Goal: Task Accomplishment & Management: Complete application form

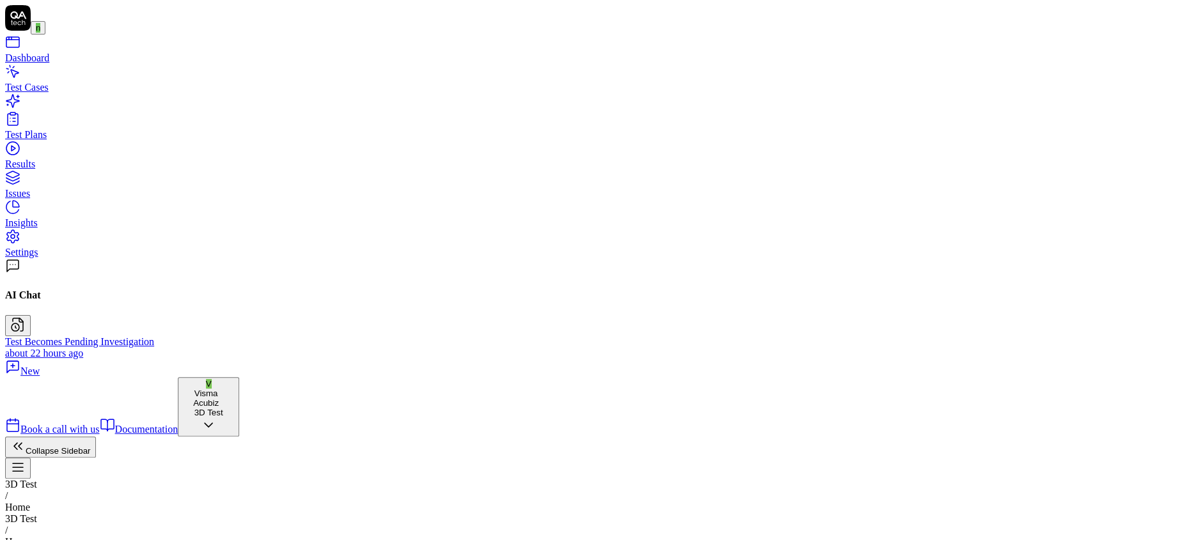
click at [45, 90] on div "Test Cases" at bounding box center [598, 88] width 1186 height 12
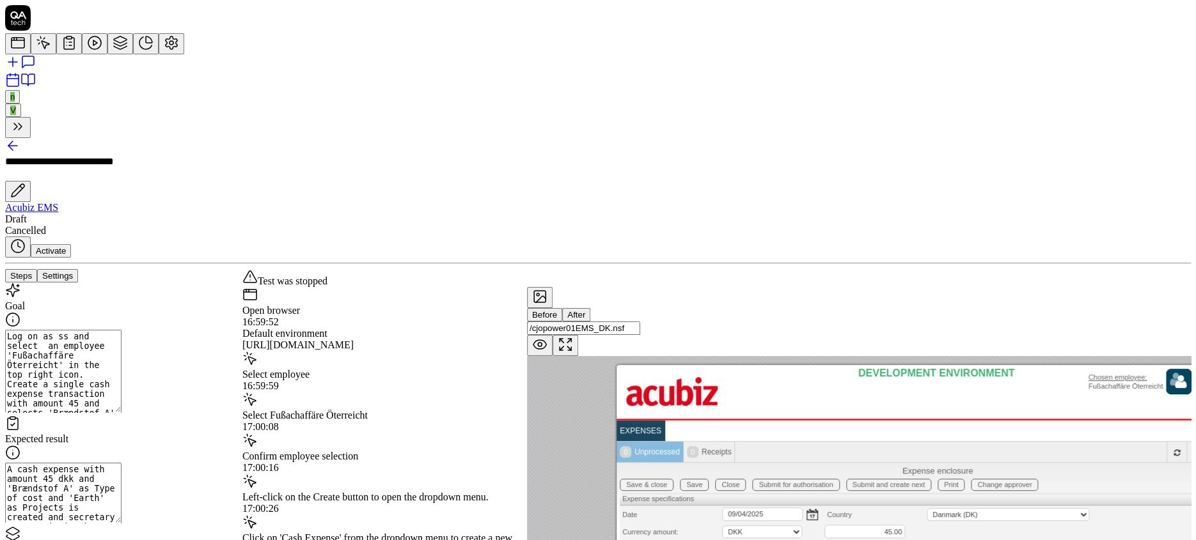
scroll to position [22, 0]
drag, startPoint x: 61, startPoint y: 123, endPoint x: 81, endPoint y: 140, distance: 25.9
click at [81, 330] on textarea "Log on as ss and select an employee 'Fußachaffäre Öterreicht' in the top right …" at bounding box center [63, 371] width 116 height 83
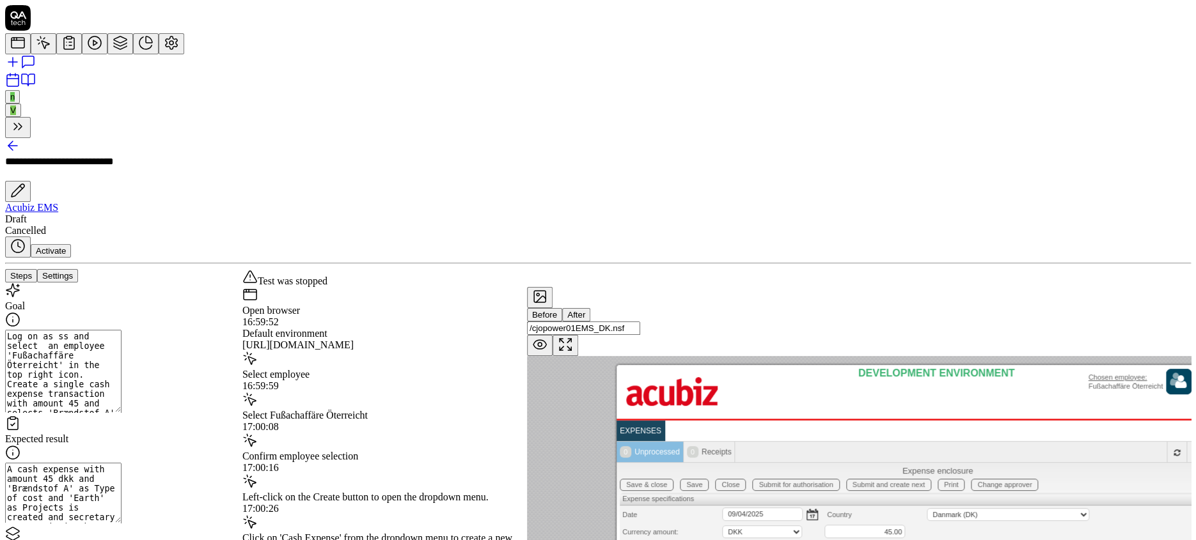
drag, startPoint x: 80, startPoint y: 149, endPoint x: 58, endPoint y: 128, distance: 30.8
click at [58, 330] on textarea "Log on as ss and select an employee 'Fußachaffäre Öterreicht' in the top right …" at bounding box center [63, 371] width 116 height 83
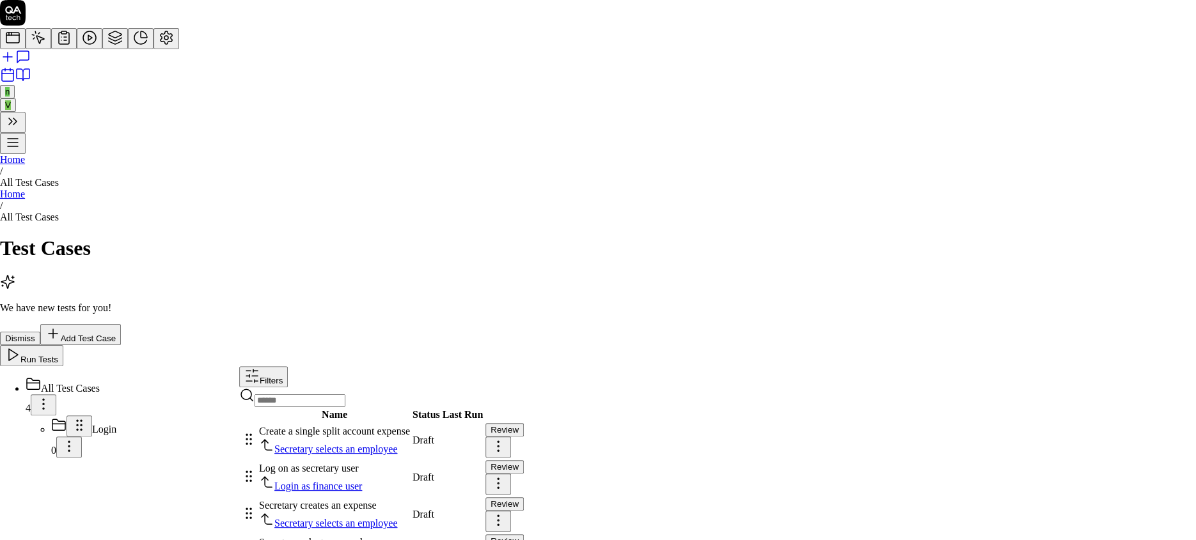
click at [1151, 145] on html "n V Home / All Test Cases Home / All Test Cases Test Cases We have new tests fo…" at bounding box center [598, 290] width 1196 height 581
click at [1080, 222] on div "Edit" at bounding box center [1091, 213] width 79 height 18
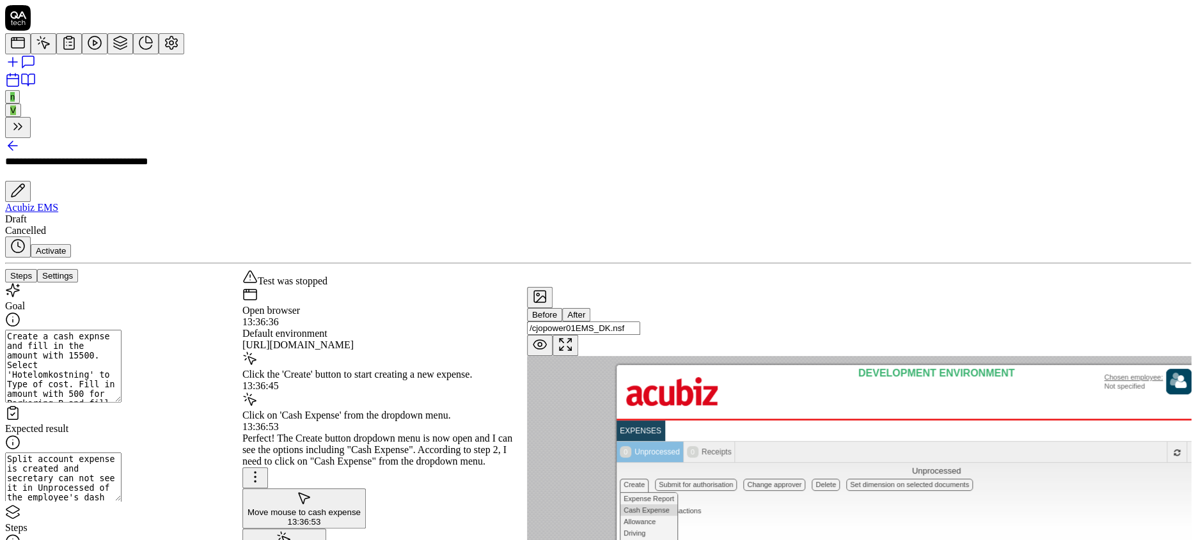
scroll to position [189, 0]
click at [61, 330] on textarea "Create a cash expnse and fill in the amount with 15500. Select 'Hotelomkostning…" at bounding box center [63, 366] width 116 height 73
paste textarea "Log on as ss and select an employee 'Fußachaffäre Öterreicht' in the top right …"
type textarea "*"
type textarea "Log on as ss and select an employee 'Fußachaffäre Öterreicht' in the top right …"
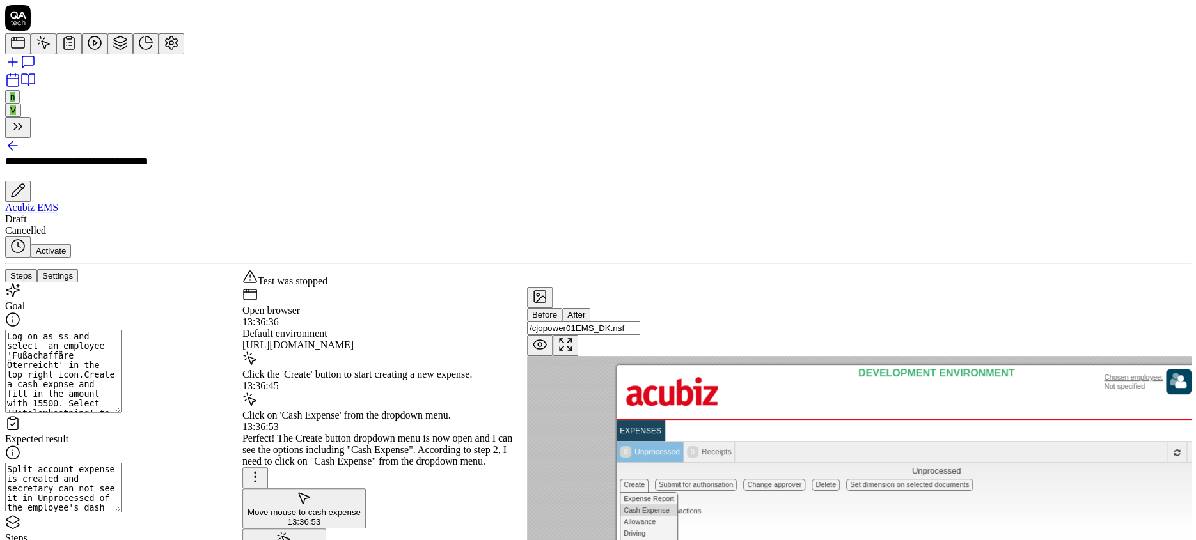
type textarea "*"
type textarea "Log on as ss and select an employee 'Fußachaffäre Öterreicht' in the top right …"
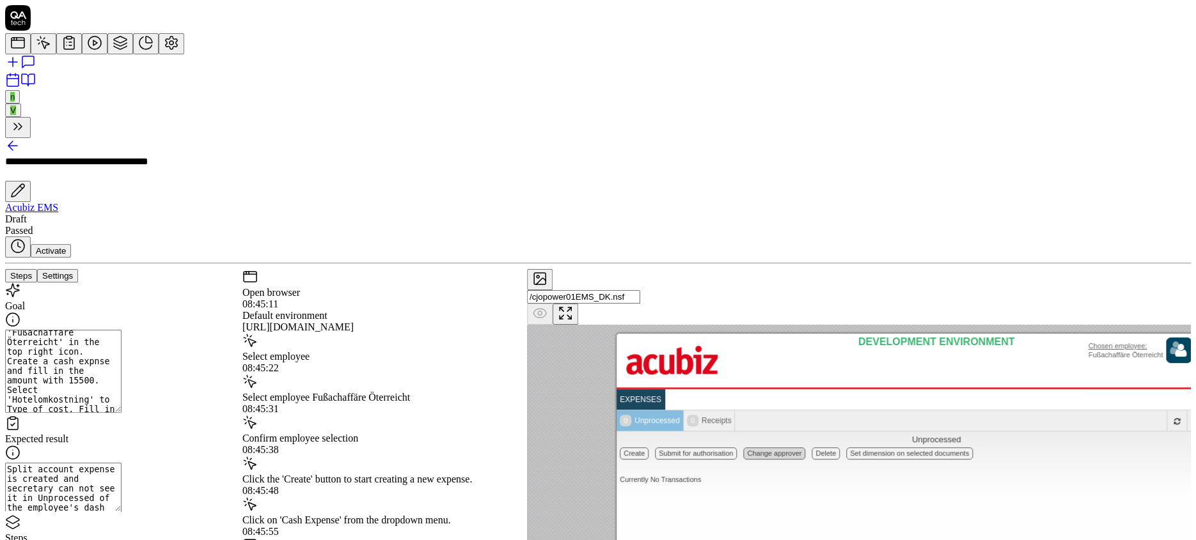
scroll to position [24, 0]
click at [164, 51] on icon at bounding box center [171, 42] width 15 height 15
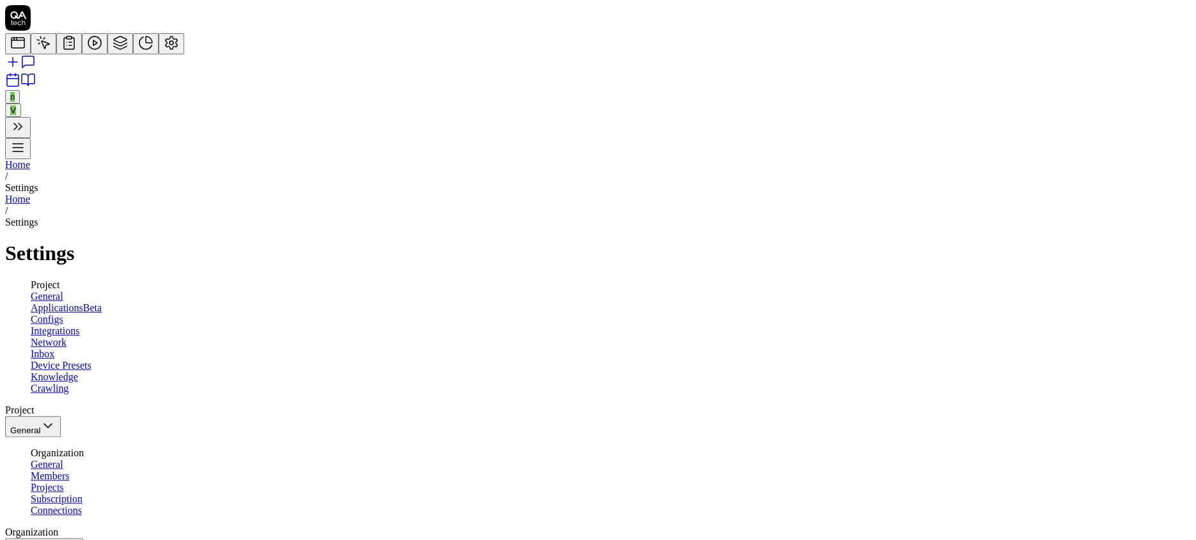
click at [63, 314] on span "Configs" at bounding box center [47, 319] width 33 height 11
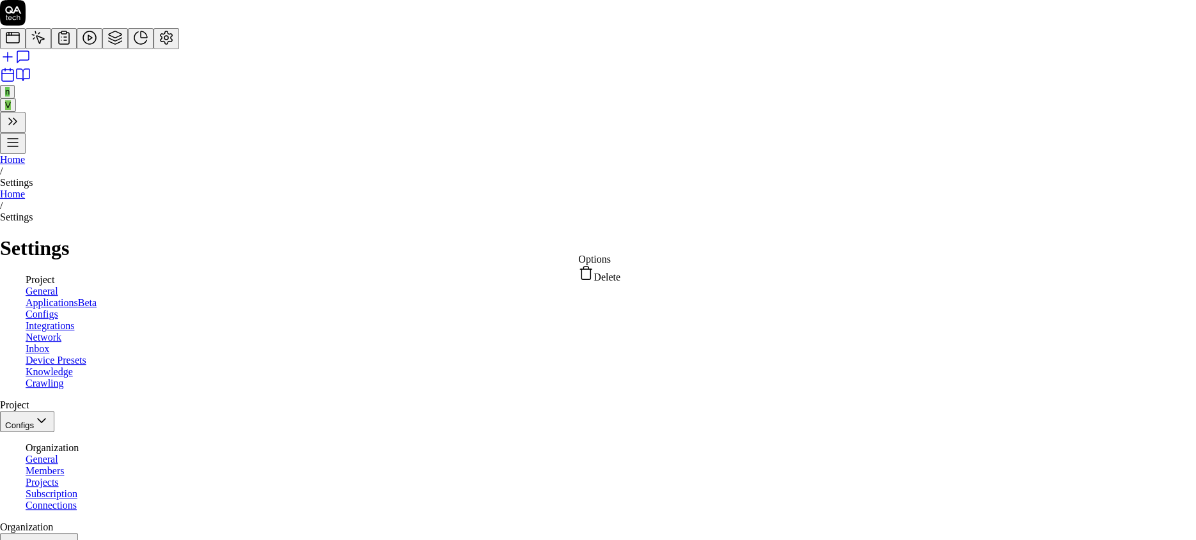
click at [659, 240] on html "n V Home / Settings Home / Settings Settings Project General Applications Beta …" at bounding box center [598, 493] width 1196 height 987
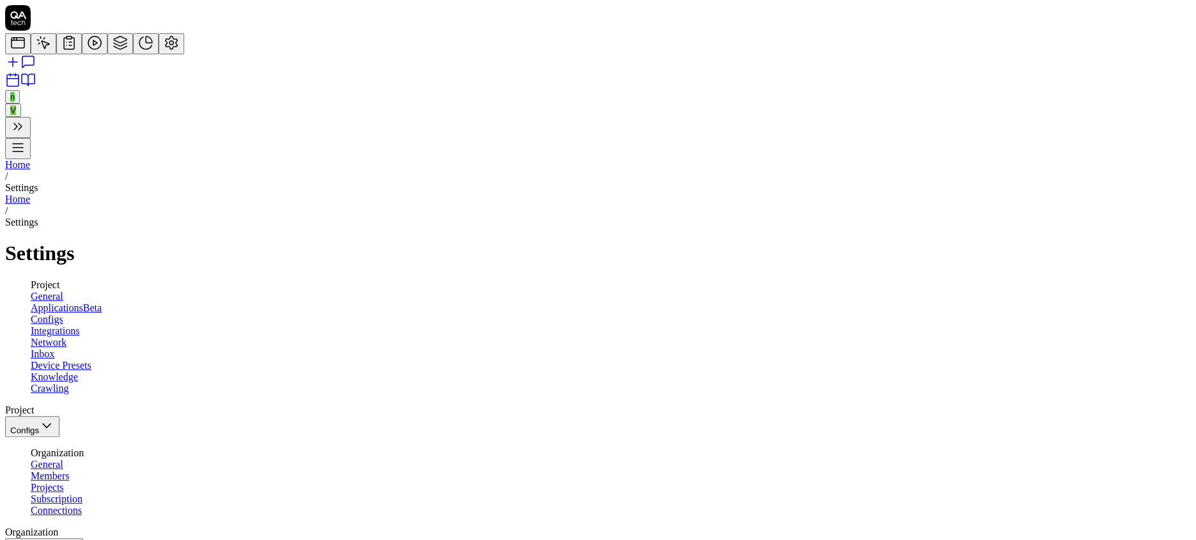
click at [469, 242] on html "n V Home / Settings Home / Settings Settings Project General Applications Beta …" at bounding box center [598, 496] width 1196 height 992
click at [64, 482] on span "Projects" at bounding box center [47, 487] width 33 height 11
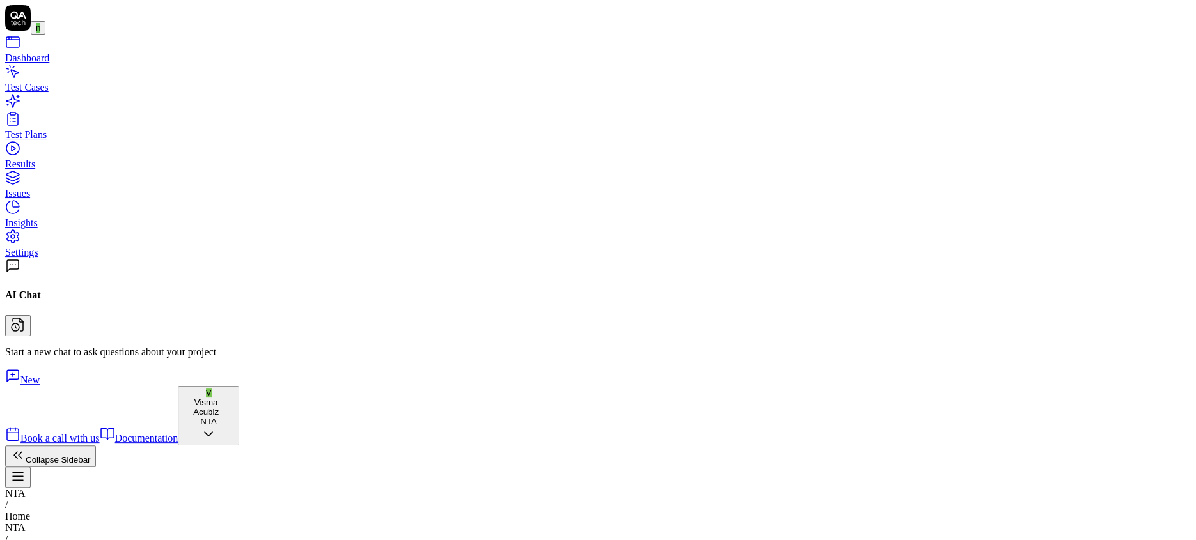
click at [205, 436] on icon "button" at bounding box center [209, 434] width 8 height 4
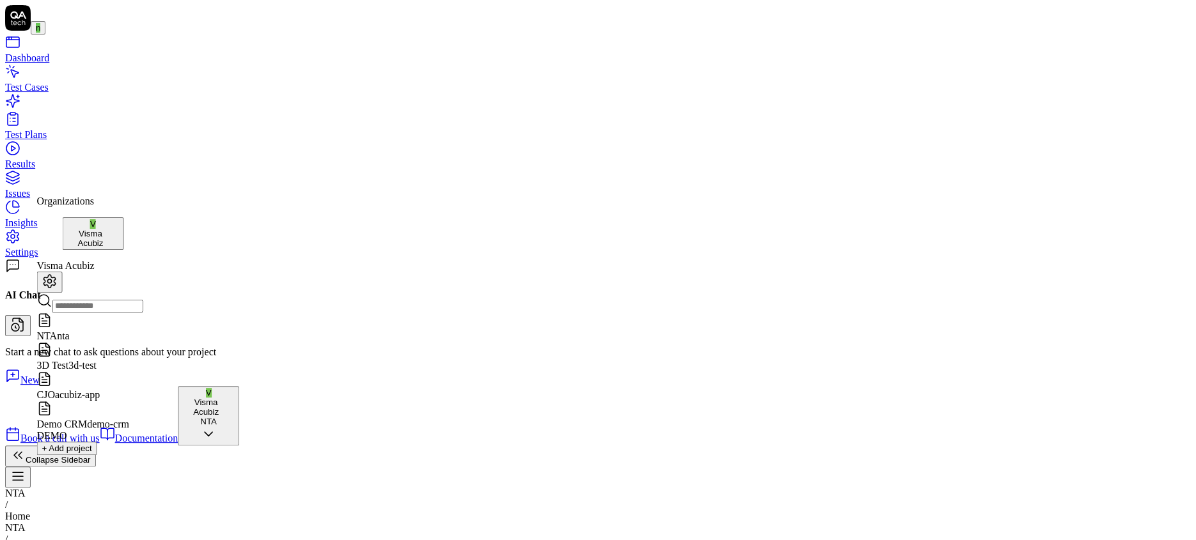
click at [143, 342] on div "3D Test 3d-test" at bounding box center [90, 356] width 106 height 29
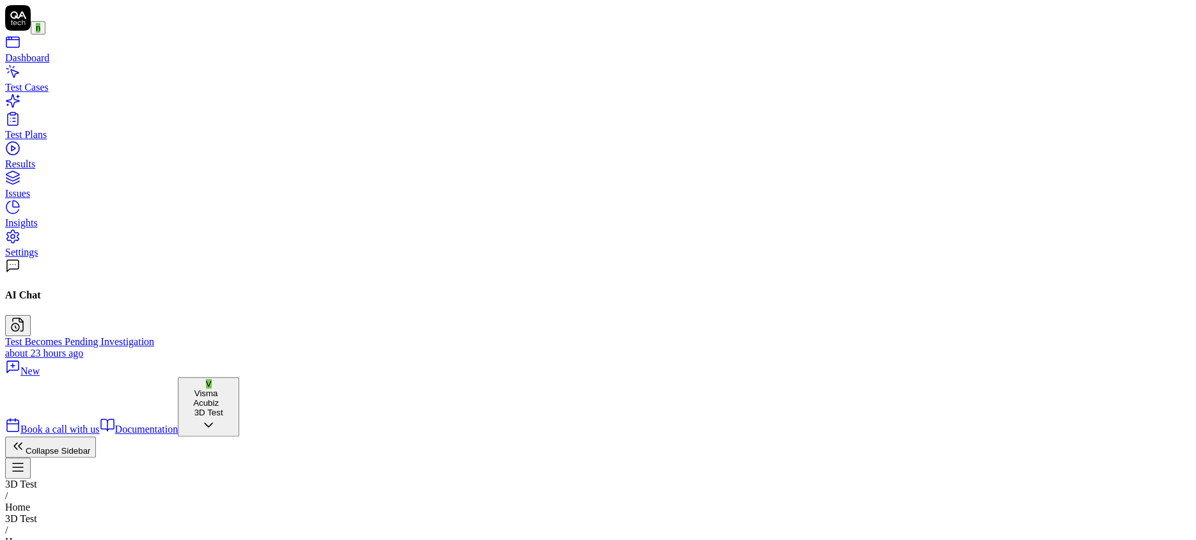
click at [81, 87] on link "Test Cases" at bounding box center [598, 90] width 1186 height 41
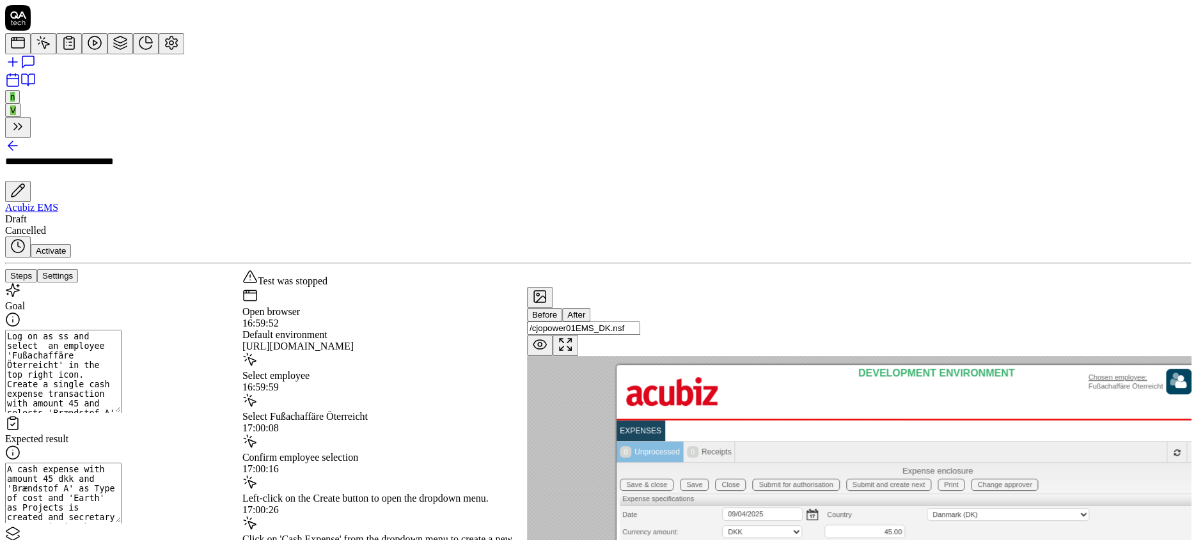
scroll to position [255, 0]
click at [78, 269] on button "Settings" at bounding box center [57, 275] width 41 height 13
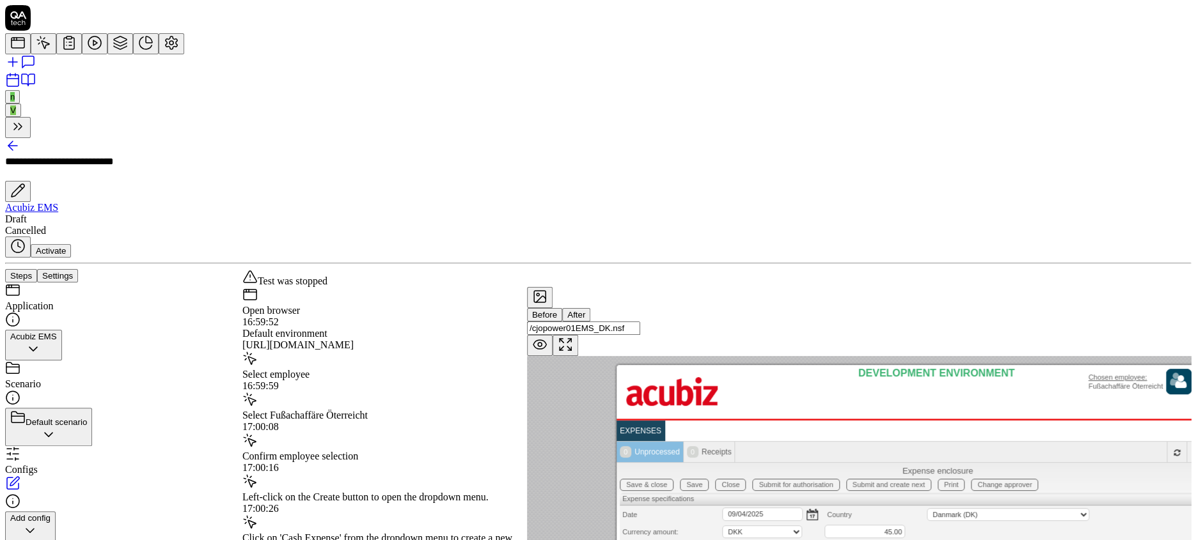
scroll to position [6, 0]
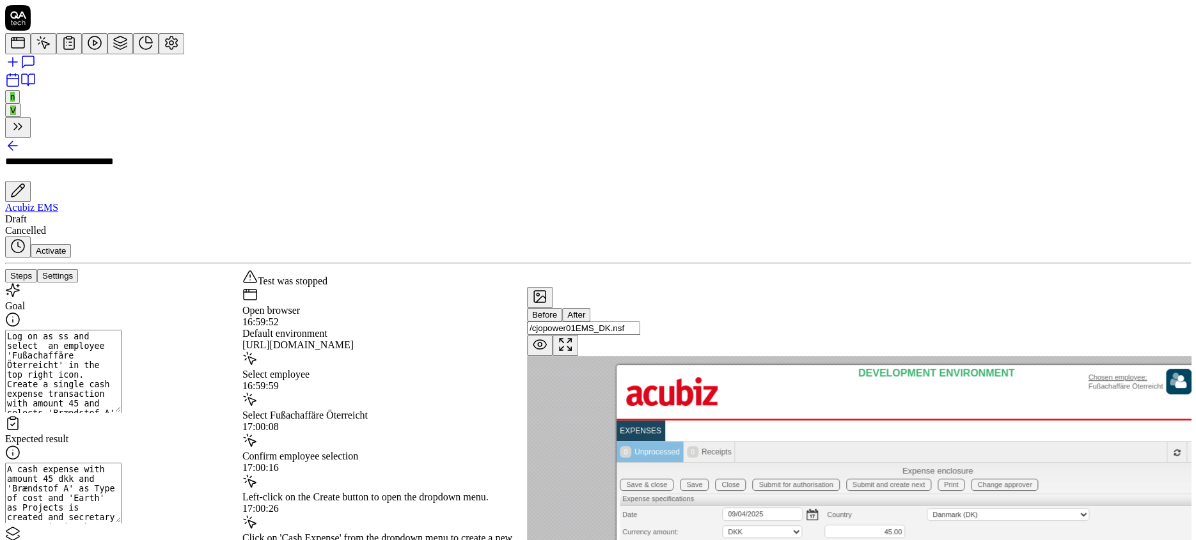
click at [37, 269] on button "Steps" at bounding box center [21, 275] width 32 height 13
drag, startPoint x: 82, startPoint y: 145, endPoint x: 58, endPoint y: 126, distance: 31.0
click at [58, 330] on textarea "Log on as ss and select an employee 'Fußachaffäre Öterreicht' in the top right …" at bounding box center [63, 371] width 116 height 83
type textarea "*"
type textarea "Create a single cash expense transaction with amount 45 and selects 'Brændstof …"
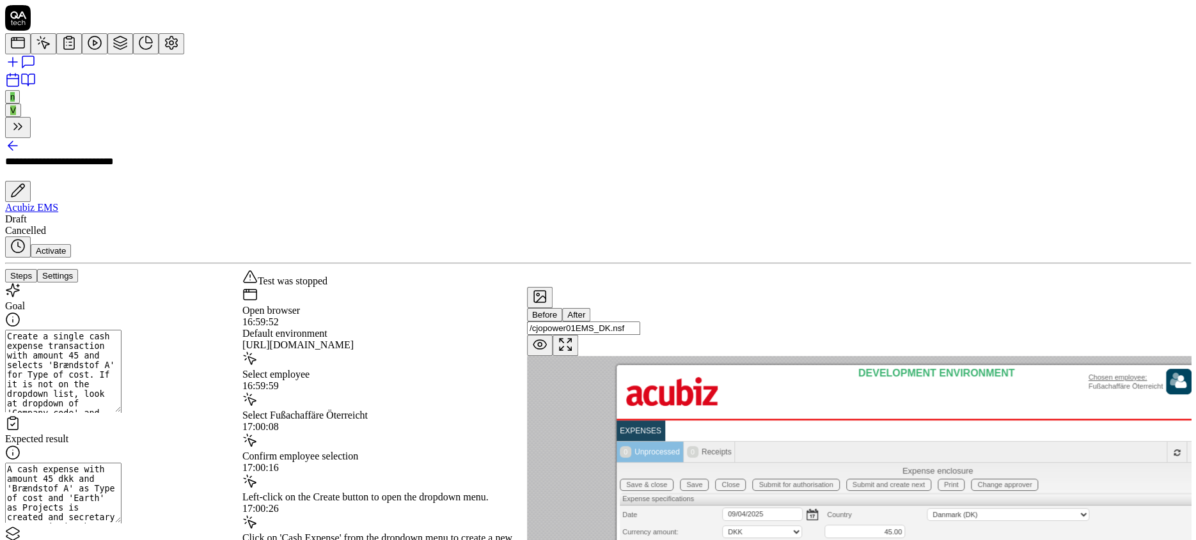
scroll to position [319, 0]
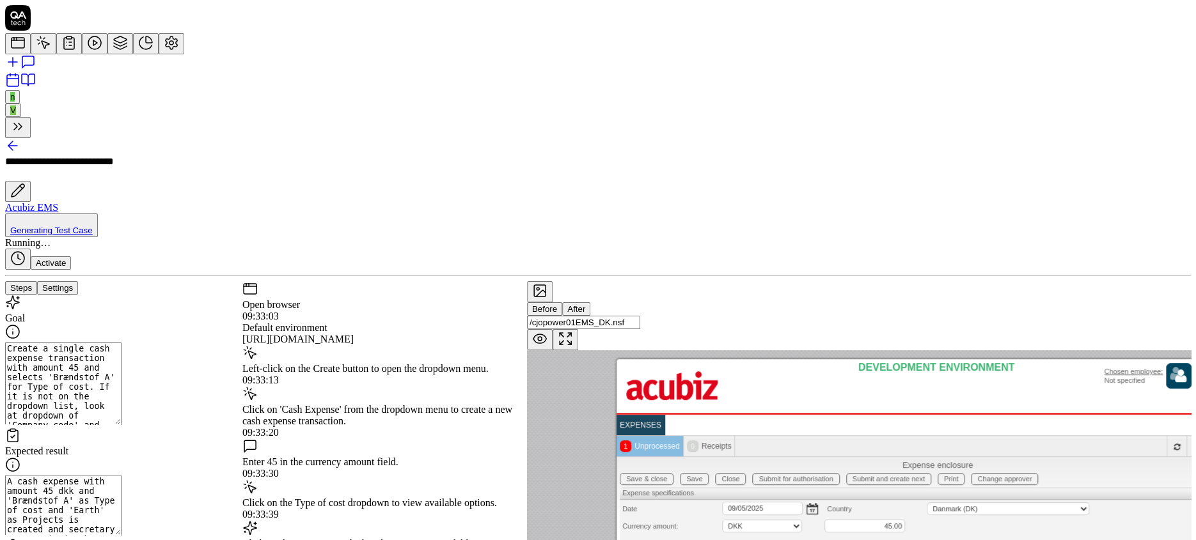
scroll to position [136, 0]
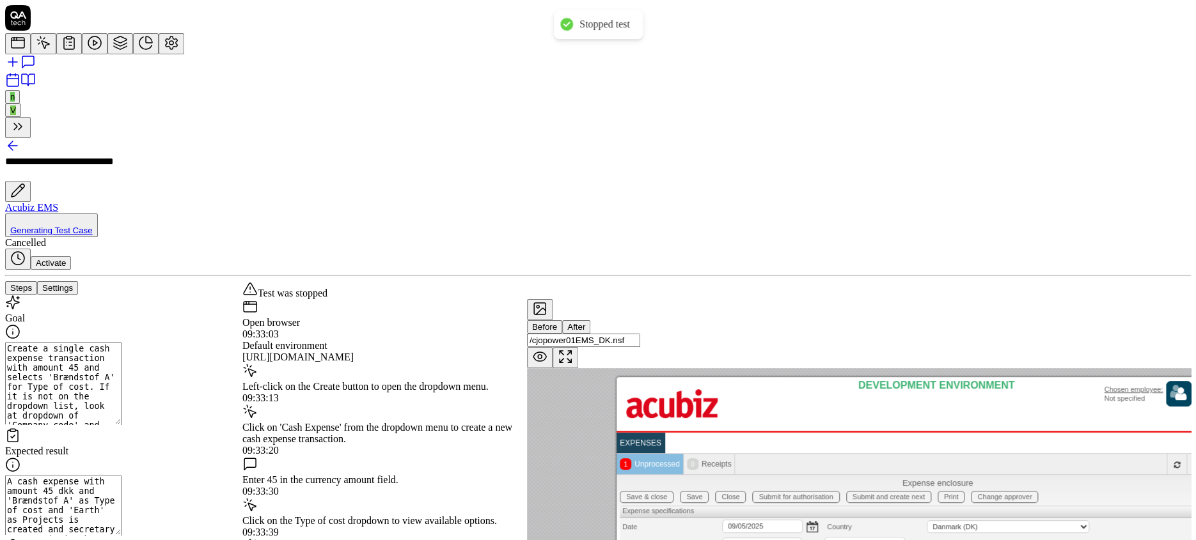
scroll to position [189, 0]
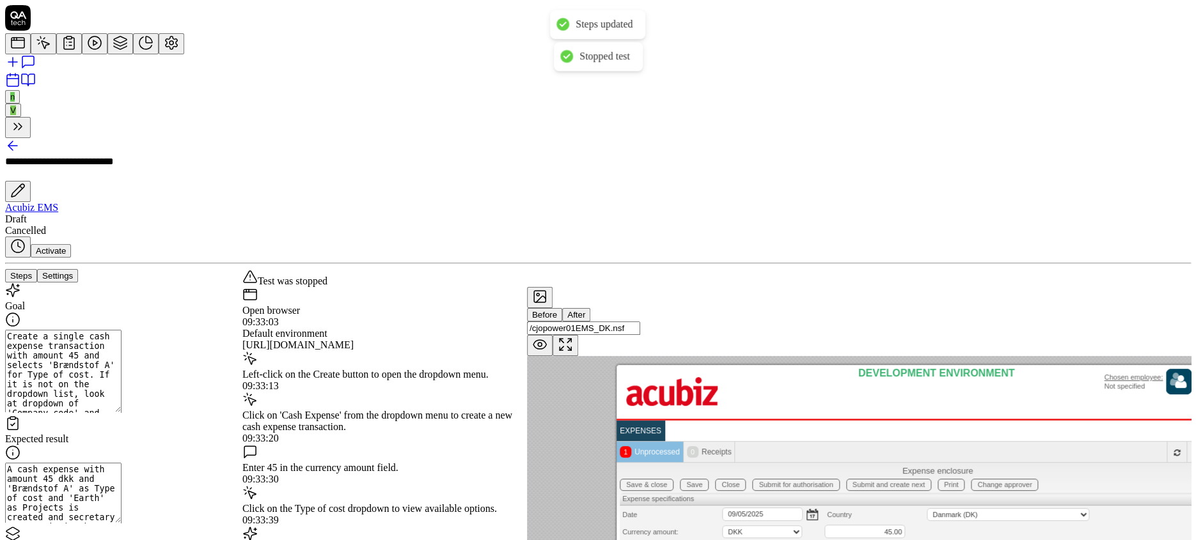
click at [13, 141] on icon at bounding box center [10, 145] width 4 height 9
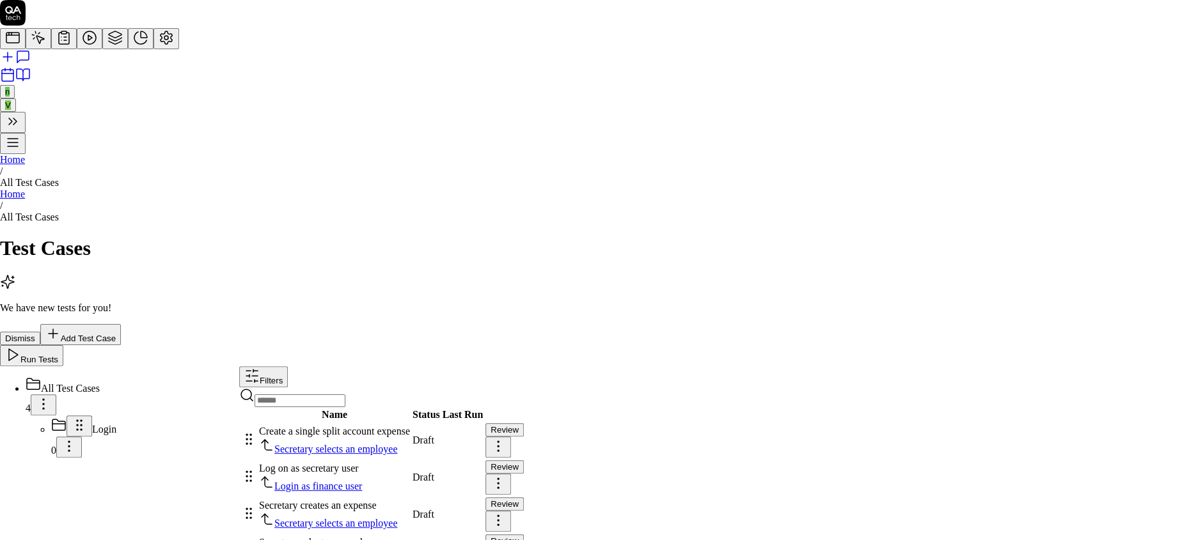
click at [1156, 278] on html "n V Home / All Test Cases Home / All Test Cases Test Cases We have new tests fo…" at bounding box center [598, 290] width 1196 height 581
click at [1076, 347] on div "Edit" at bounding box center [1091, 338] width 79 height 18
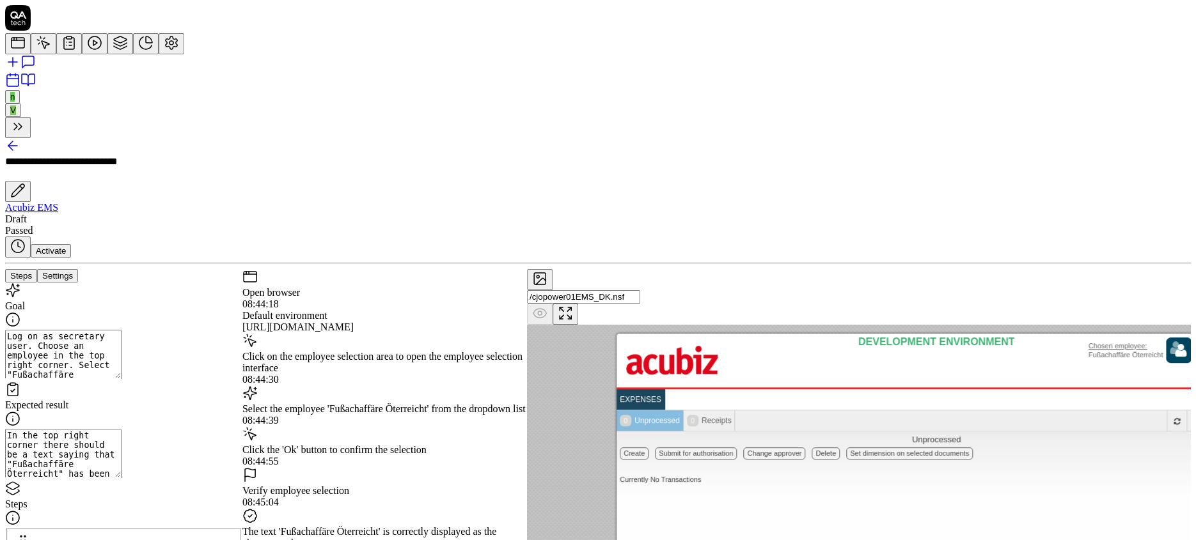
scroll to position [356, 0]
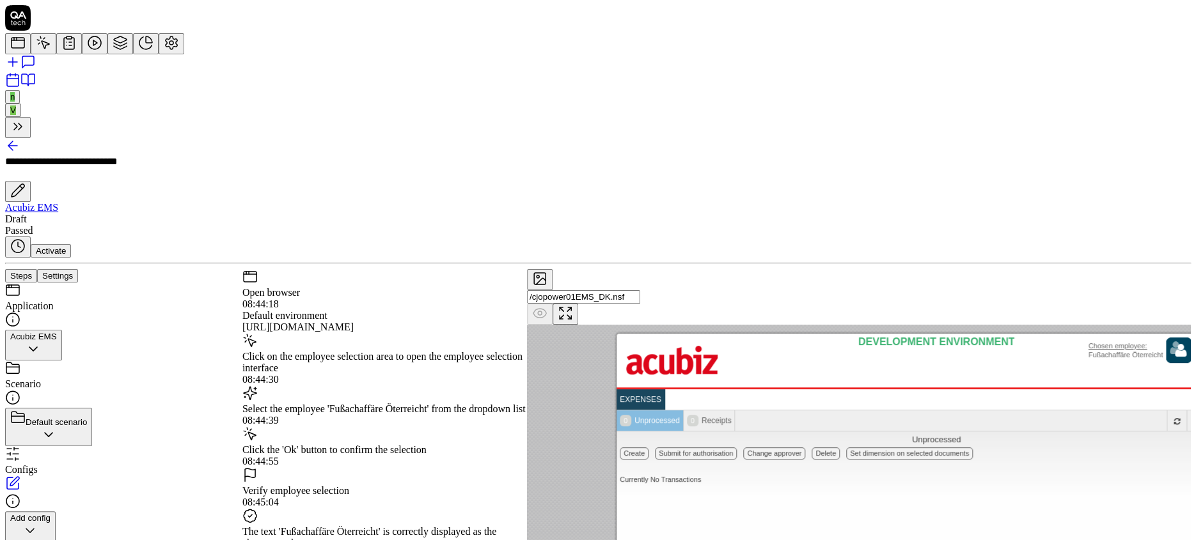
click at [78, 269] on button "Settings" at bounding box center [57, 275] width 41 height 13
type textarea "*"
click at [37, 269] on button "Steps" at bounding box center [21, 275] width 32 height 13
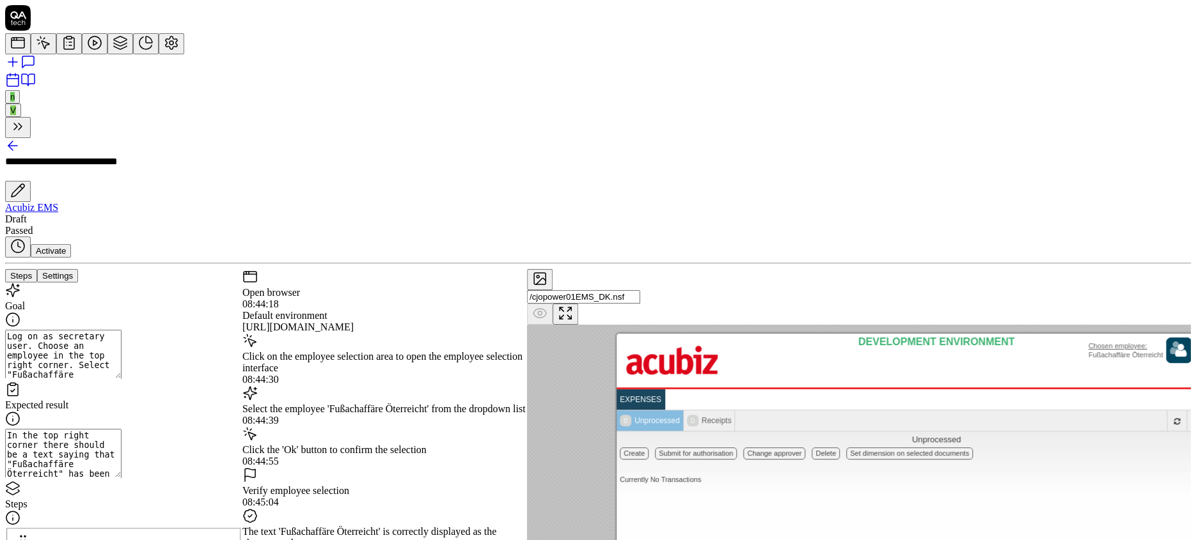
drag, startPoint x: 146, startPoint y: 149, endPoint x: 44, endPoint y: 118, distance: 106.4
click at [20, 138] on icon at bounding box center [12, 145] width 15 height 15
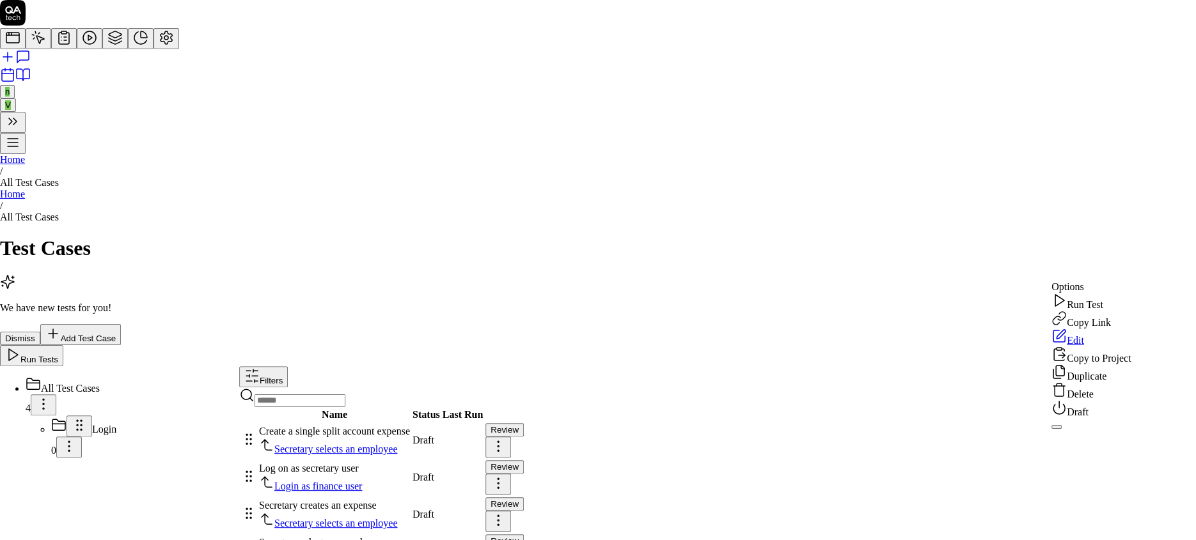
click at [1154, 271] on html "n V Home / All Test Cases Home / All Test Cases Test Cases We have new tests fo…" at bounding box center [598, 290] width 1196 height 581
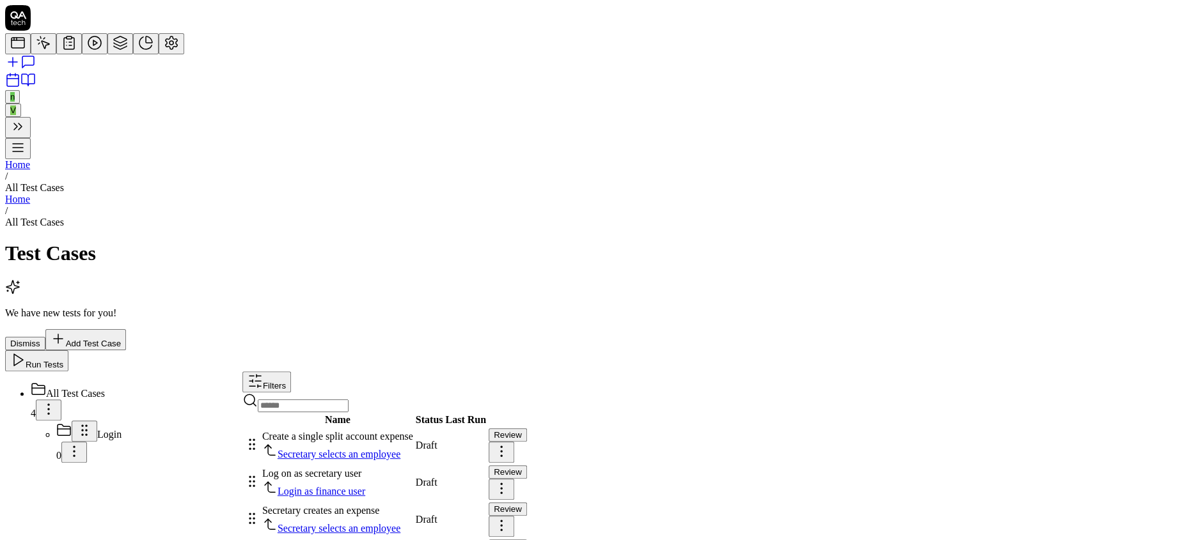
click at [945, 350] on html "n V Home / All Test Cases Home / All Test Cases Test Cases We have new tests fo…" at bounding box center [598, 293] width 1196 height 587
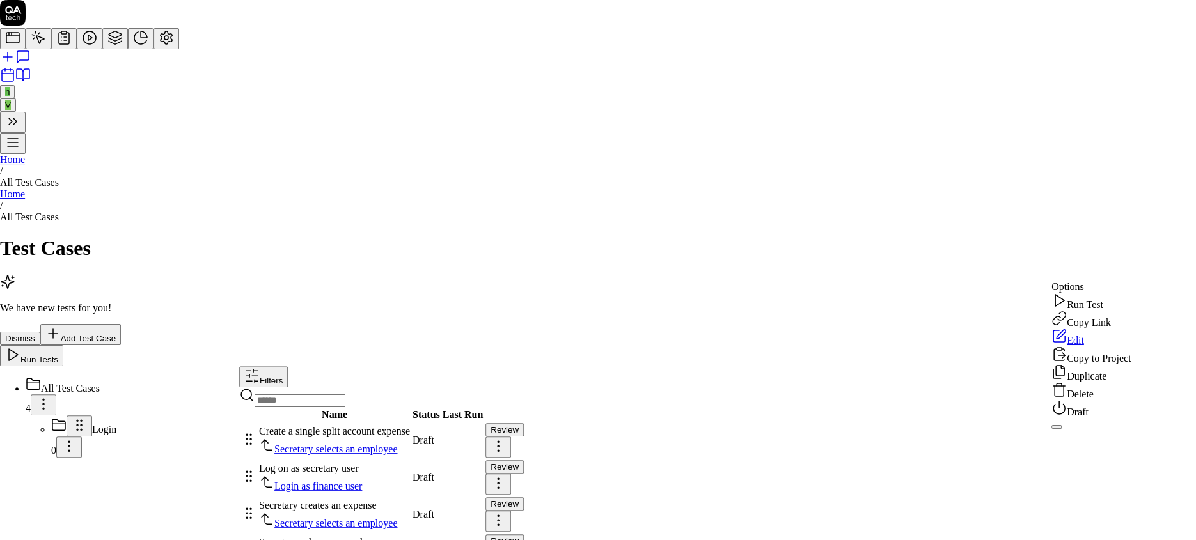
click at [1153, 270] on html "n V Home / All Test Cases Home / All Test Cases Test Cases We have new tests fo…" at bounding box center [598, 290] width 1196 height 581
click at [977, 392] on html "n V Home / All Test Cases Home / All Test Cases Test Cases We have new tests fo…" at bounding box center [598, 290] width 1196 height 581
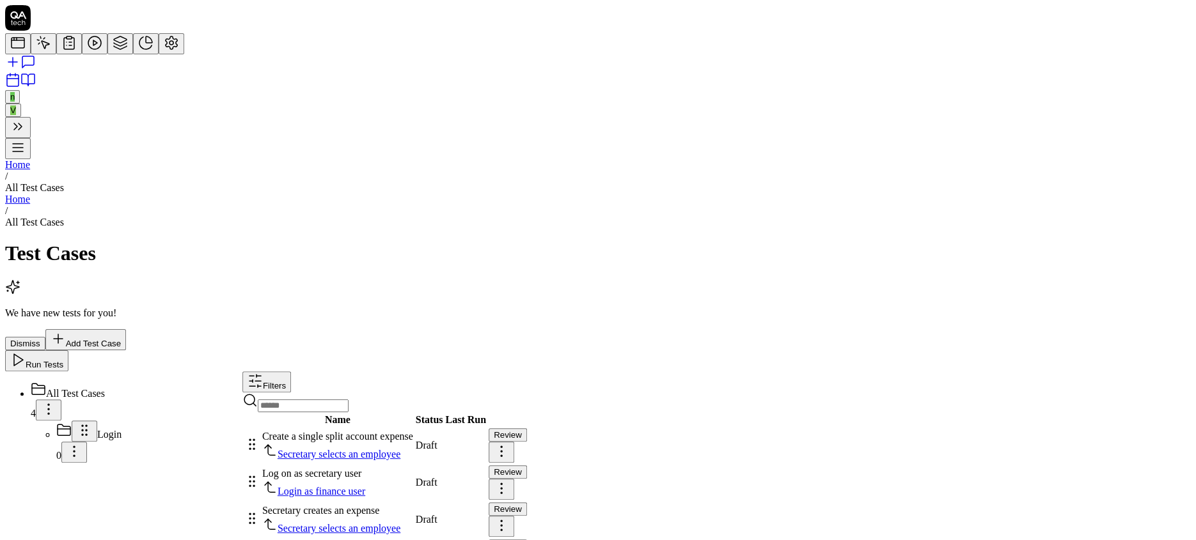
click at [121, 339] on span "Add Test Case" at bounding box center [93, 344] width 55 height 10
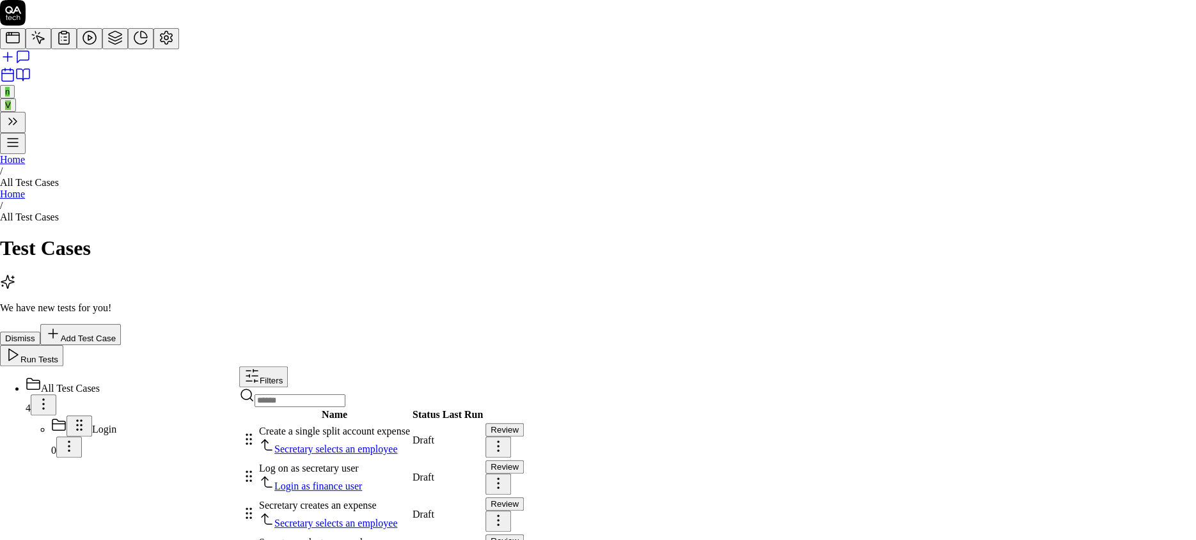
type input "C"
type input "SS creates an expense for employee"
drag, startPoint x: 649, startPoint y: 191, endPoint x: 646, endPoint y: 184, distance: 7.7
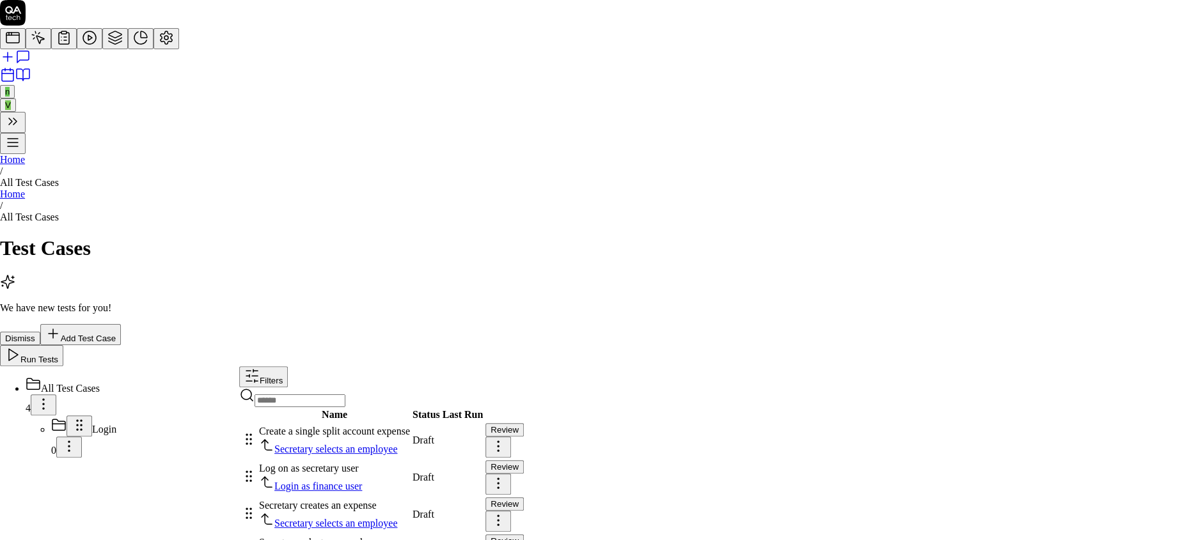
paste textarea "Log on as secretary user. Choose an employee in the top right corner. Select "F…"
type textarea "*"
type textarea "Log on as secretary user. Choose an employee in the top right corner. Select "F…"
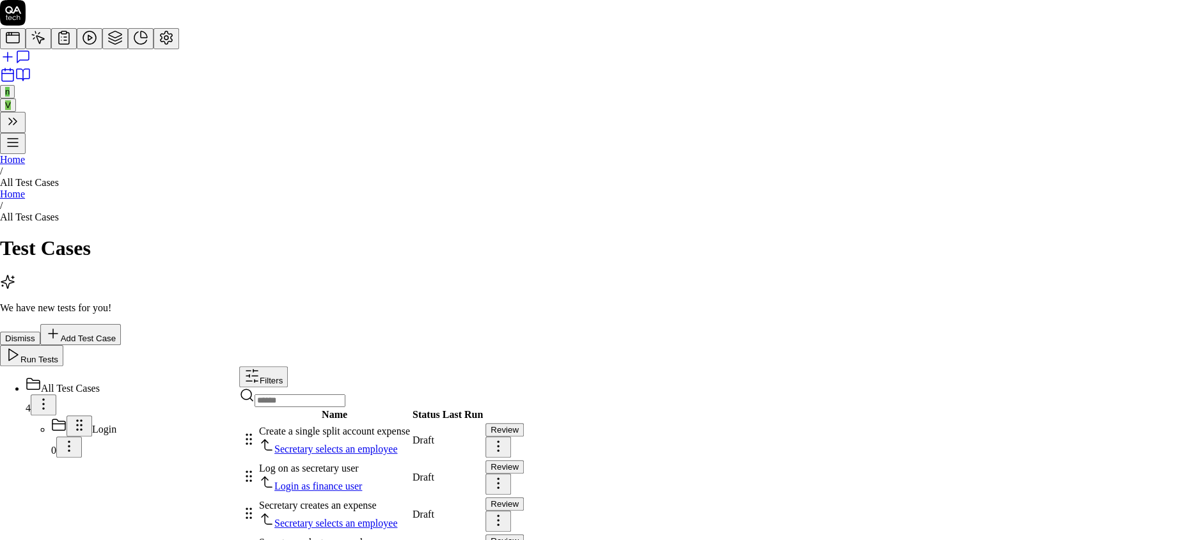
type textarea "*"
type textarea "Log on as secretary user. Choose an employee in the top right corner. Select "F…"
type textarea "*"
type textarea "Log on as secretary user. Choose an employee in the top right corner. Select "F…"
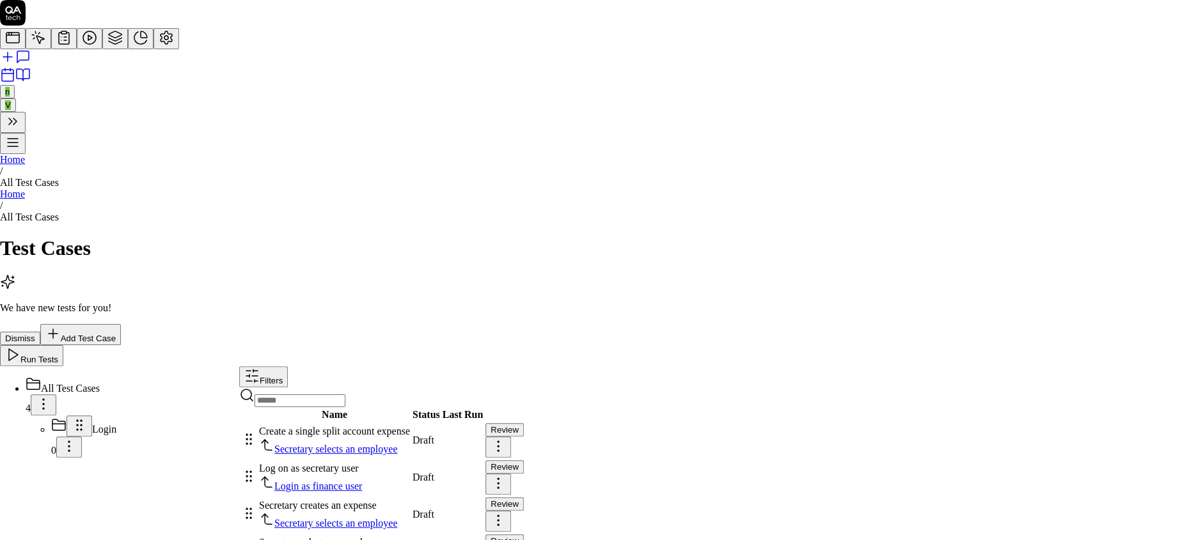
type textarea "*"
type textarea "Log on as secretary user. Choose an employee in the top right corner. Select "F…"
type textarea "*"
type textarea "Log on as secretary user. Choose an employee in the top right corner. Select "F…"
type textarea "*"
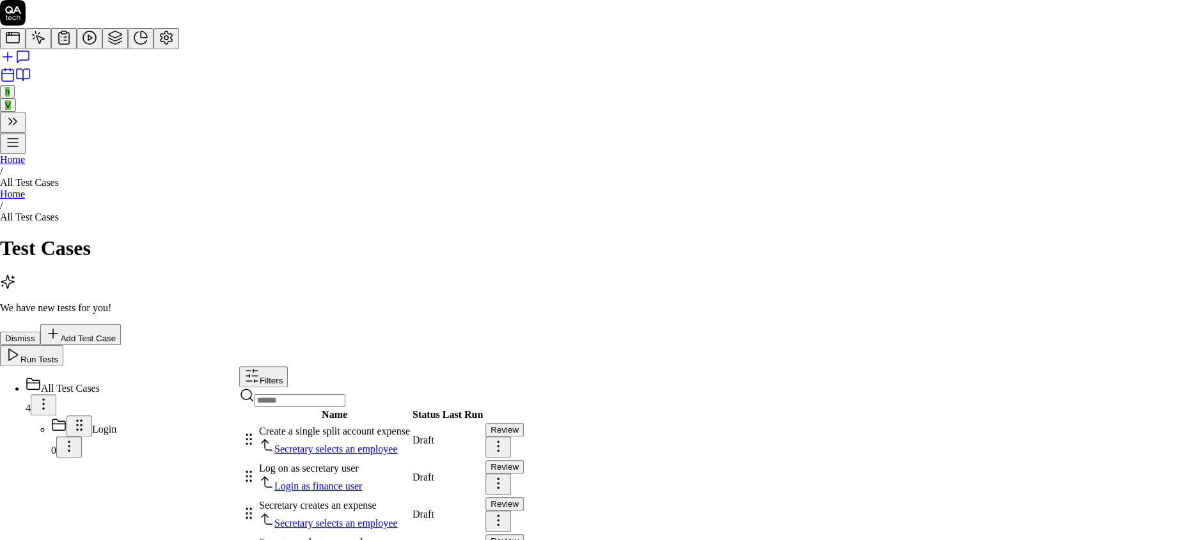
type textarea "Log on as secretary user. Choose an employee in the top right corner. Select "F…"
type textarea "*"
type textarea "Log on as secretary user. Choose an employee in the top right corner. Select "F…"
type textarea "*"
type textarea "Log on as secretary user. Choose an employee in the top right corner. Select "F…"
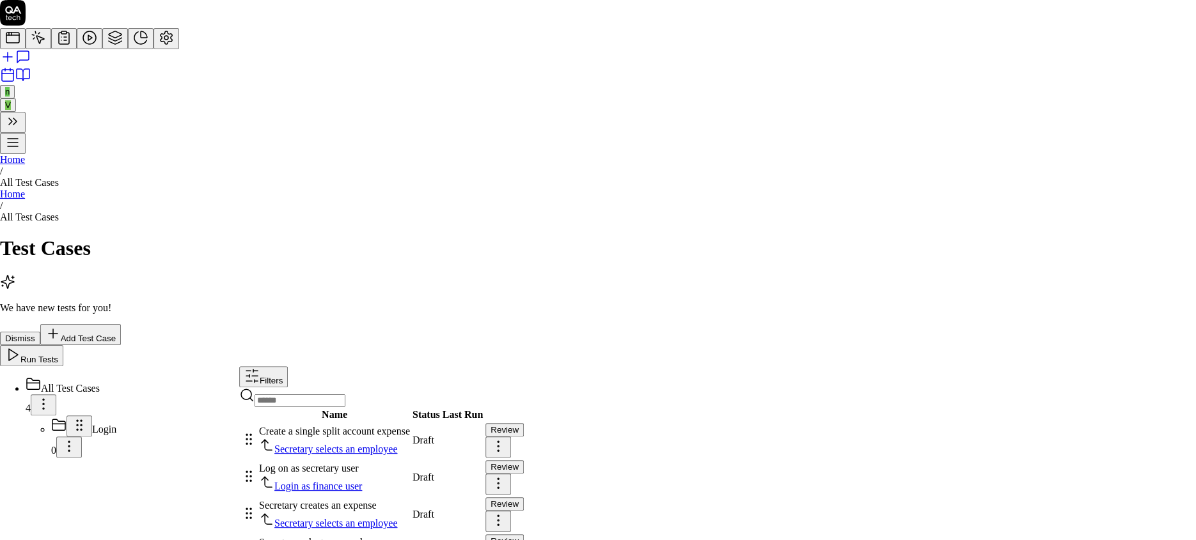
type textarea "*"
type textarea "Log on as secretary user. Choose an employee in the top right corner. Select "F…"
type textarea "*"
type textarea "Log on as secretary user. Choose an employee in the top right corner. Select "F…"
type textarea "*"
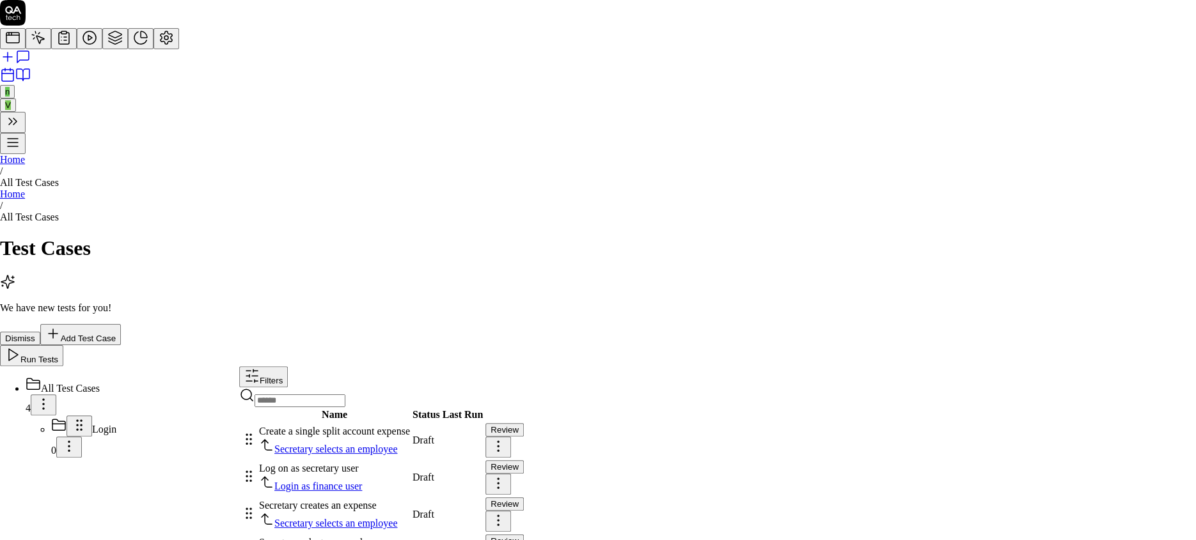
type textarea "Log on as secretary user. Choose an employee in the top right corner. Select "F…"
type textarea "*"
type textarea "Log on as secretary user. Choose an employee in the top right corner. Select "F…"
type textarea "*"
type textarea "Log on as secretary user. Choose an employee in the top right corner. Select "F…"
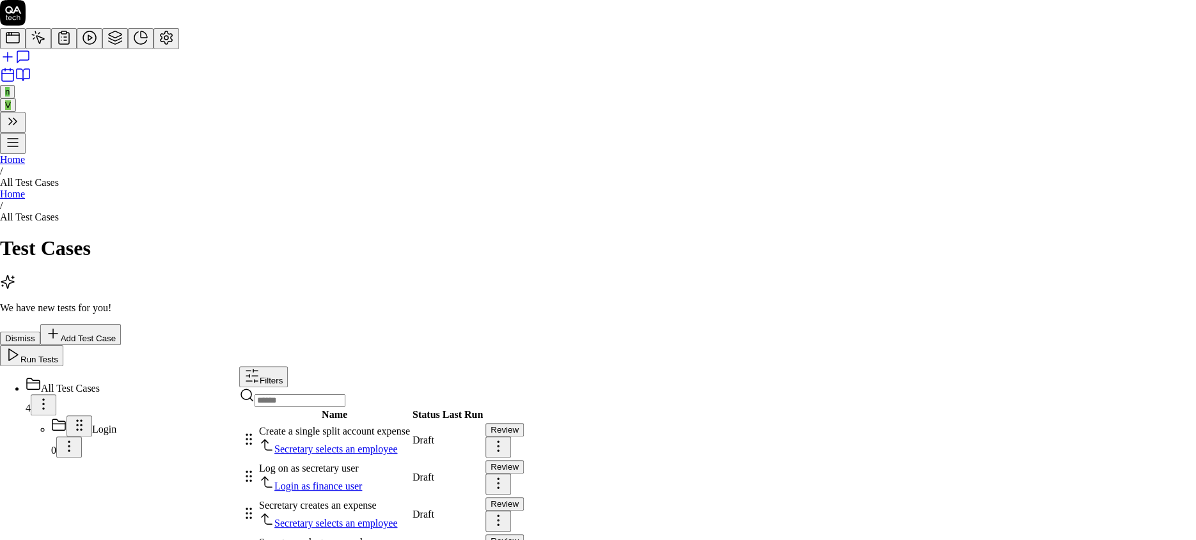
type textarea "*"
type textarea "Log on as secretary user. Choose an employee in the top right corner. Select "F…"
type textarea "*"
type textarea "Log on as secretary user. Choose an employee in the top right corner. Select "F…"
type textarea "*"
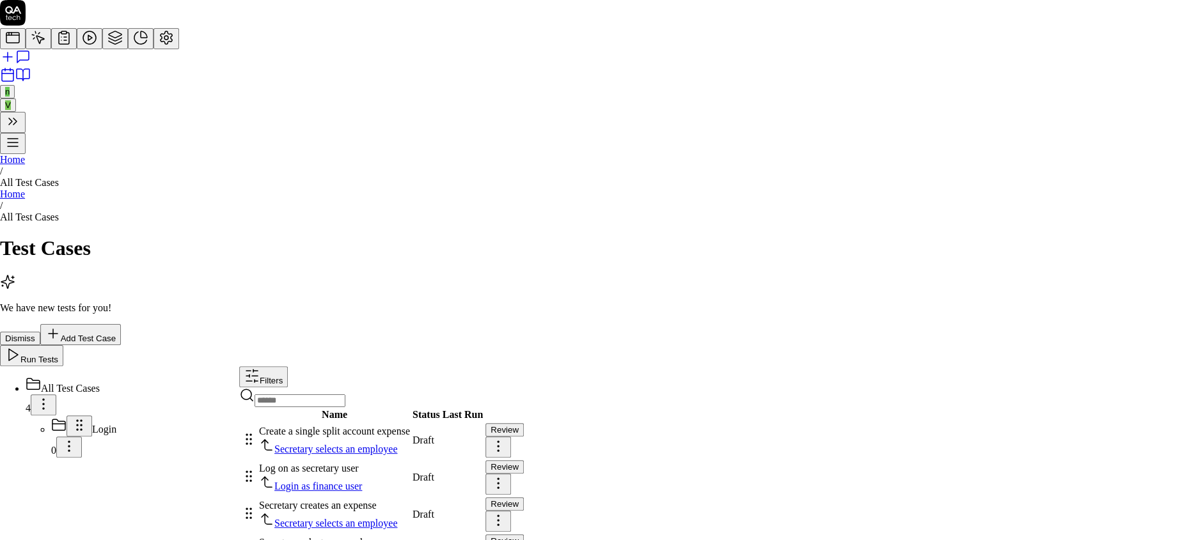
type textarea "Log on as secretary user. Choose an employee in the top right corner. Select "F…"
type textarea "*"
type textarea "Log on as secretary user. Choose an employee in the top right corner. Select "F…"
type textarea "*"
type textarea "Log on as secretary user. Choose an employee in the top right corner. Select "F…"
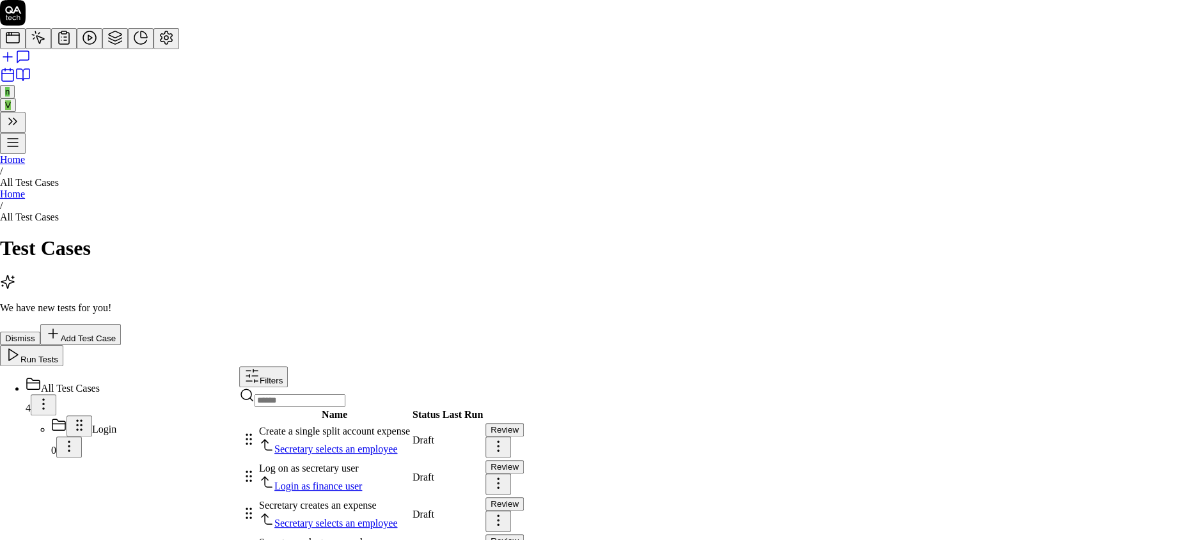
type textarea "*"
type textarea "Log on as secretary user. Choose an employee in the top right corner. Select "F…"
type textarea "*"
type textarea "Log on as secretary user. Choose an employee in the top right corner. Select "F…"
type textarea "*"
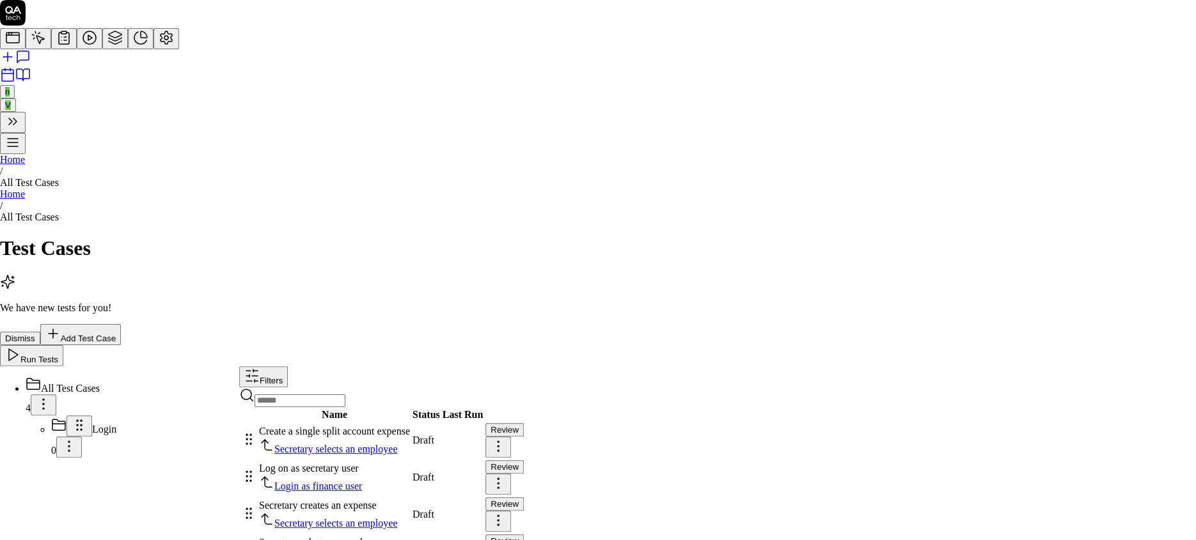
type textarea "Log on as secretary user. Choose an employee in the top right corner. Select "F…"
type textarea "*"
type textarea "Log on as secretary user. Choose an employee in the top right corner. Select "F…"
type textarea "*"
type textarea "Log on as secretary user. Choose an employee in the top right corner. Select "F…"
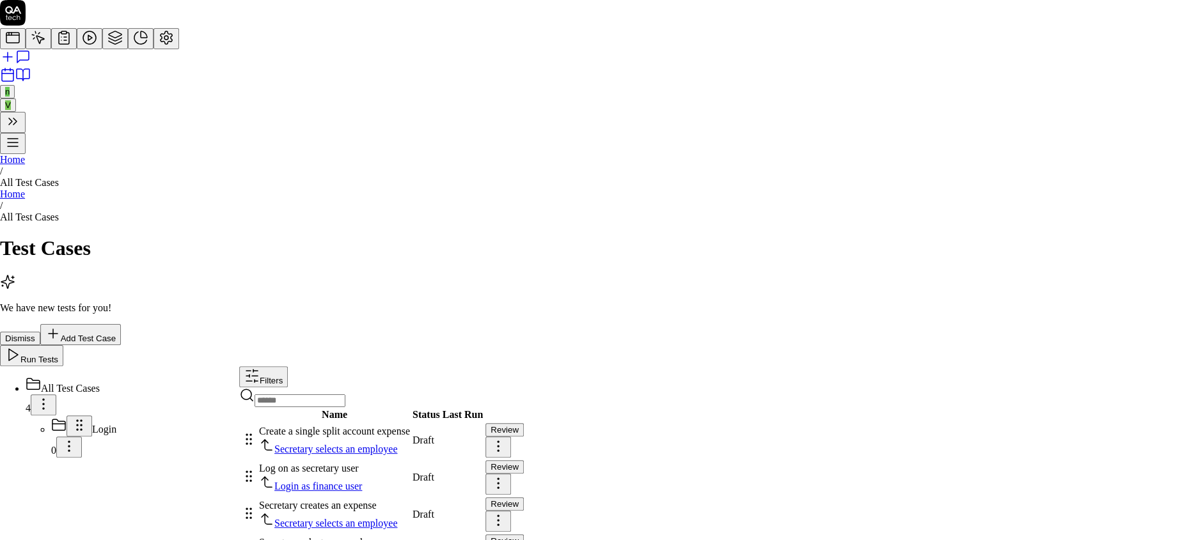
type textarea "*"
type textarea "Log on as secretary user. Choose an employee in the top right corner. Select "F…"
drag, startPoint x: 682, startPoint y: 203, endPoint x: 608, endPoint y: 216, distance: 74.7
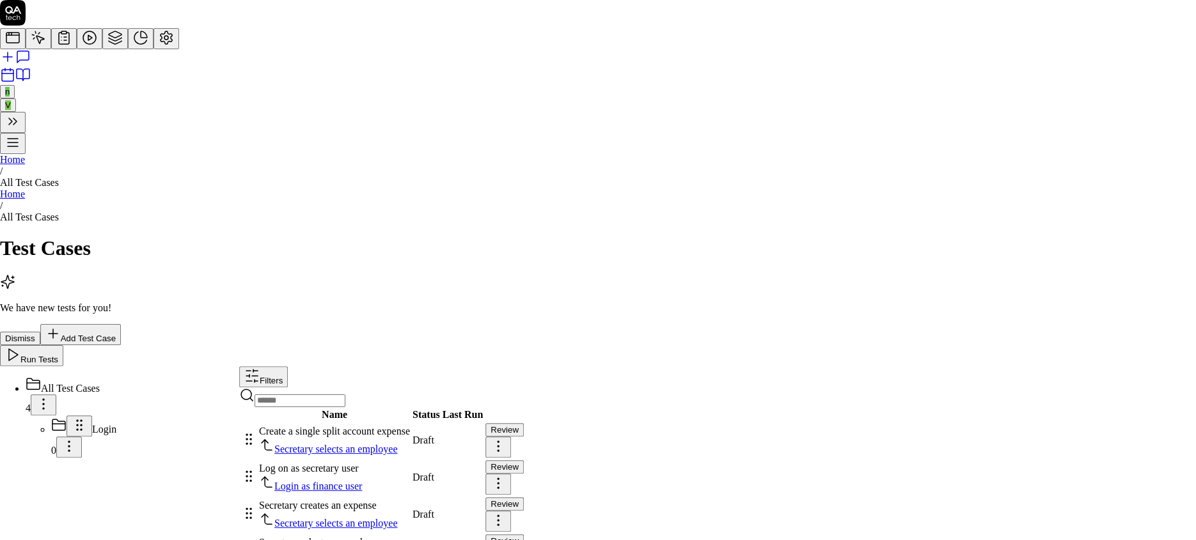
paste textarea "Fußachaffäre Öterreicht""
type textarea "*"
type textarea "Log on as secretary user. Choose an employee in the top right corner. Select "F…"
type textarea "*"
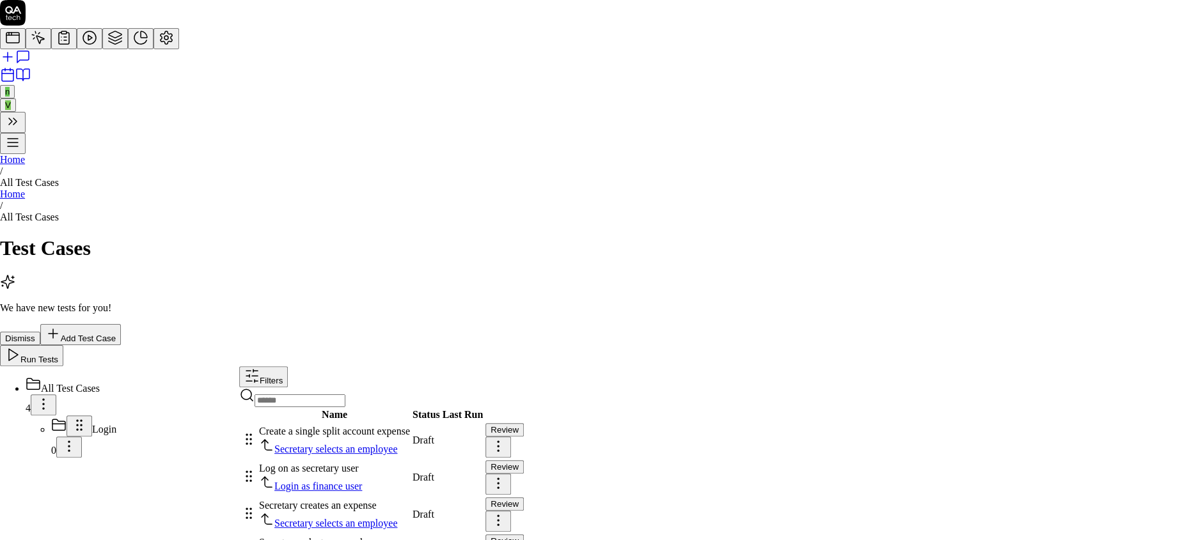
type textarea "Log on as secretary user. Choose an employee in the top right corner. Select "F…"
type textarea "*"
type textarea "Log on as secretary user. Choose an employee in the top right corner. Select "F…"
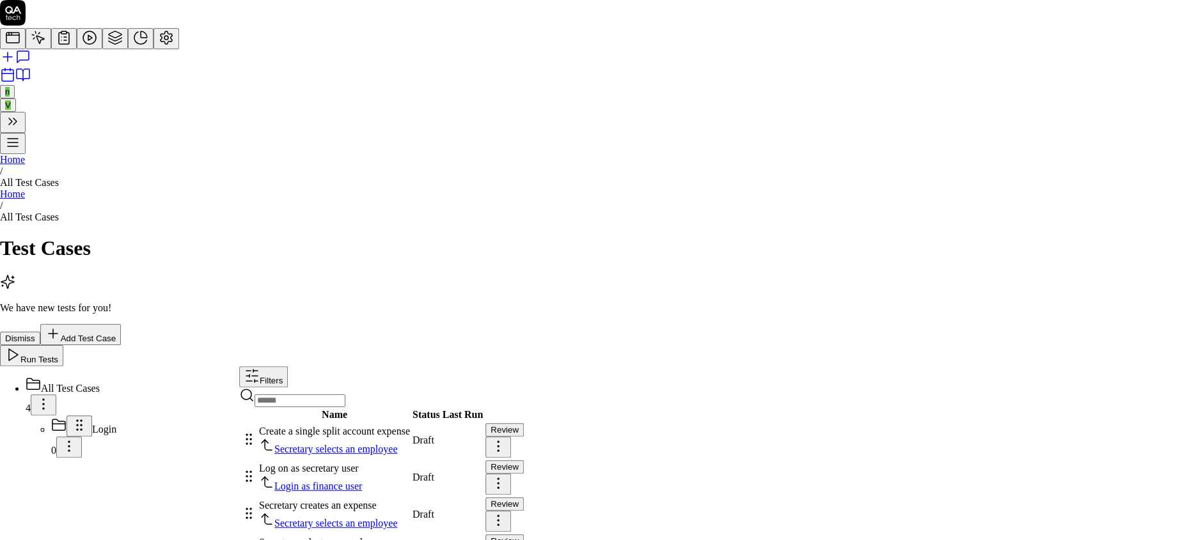
type textarea "*"
type textarea "Log on as secretary user. Choose an employee in the top right corner. Select "F…"
type textarea "*"
type textarea "Log on as secretary user. Choose an employee in the top right corner. Select "F…"
type textarea "*"
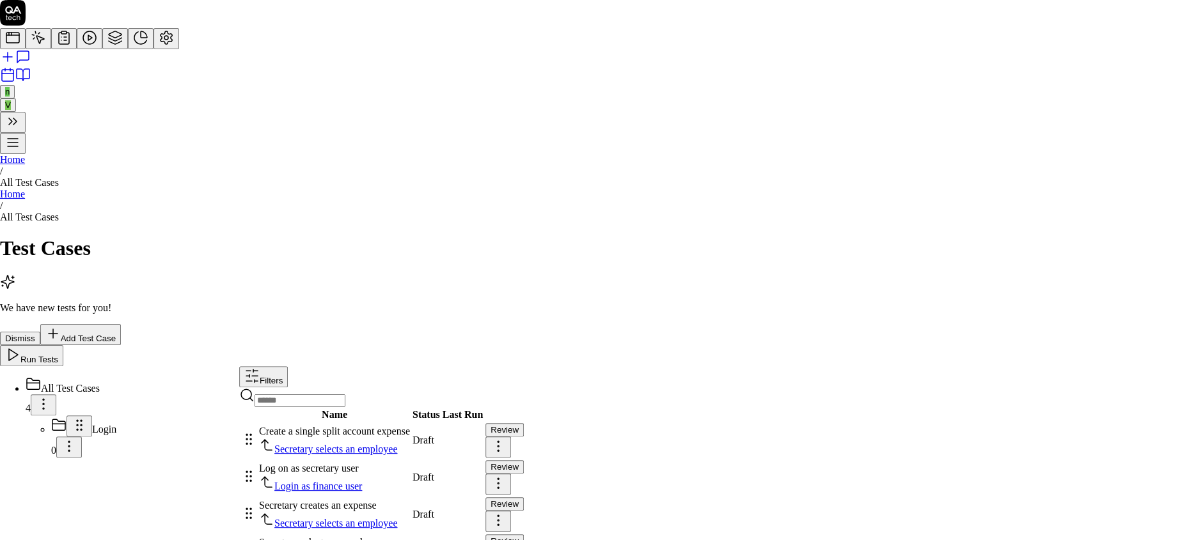
type textarea "Log on as secretary user. Choose an employee in the top right corner. Select "F…"
type textarea "*"
type textarea "Log on as secretary user. Choose an employee in the top right corner. Select "F…"
type textarea "*"
type textarea "Log on as secretary user. Choose an employee in the top right corner. Select "F…"
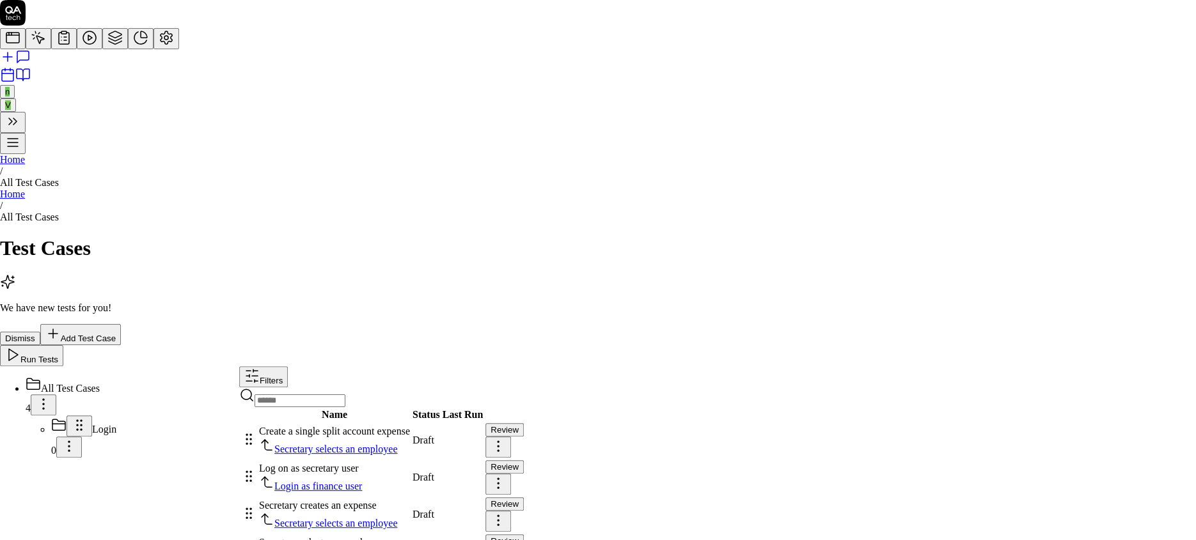
type textarea "*"
type textarea "Log on as secretary user. Choose an employee in the top right corner. Select "F…"
type textarea "*"
type textarea "Log on as secretary user. Choose an employee in the top right corner. Select "F…"
type textarea "*"
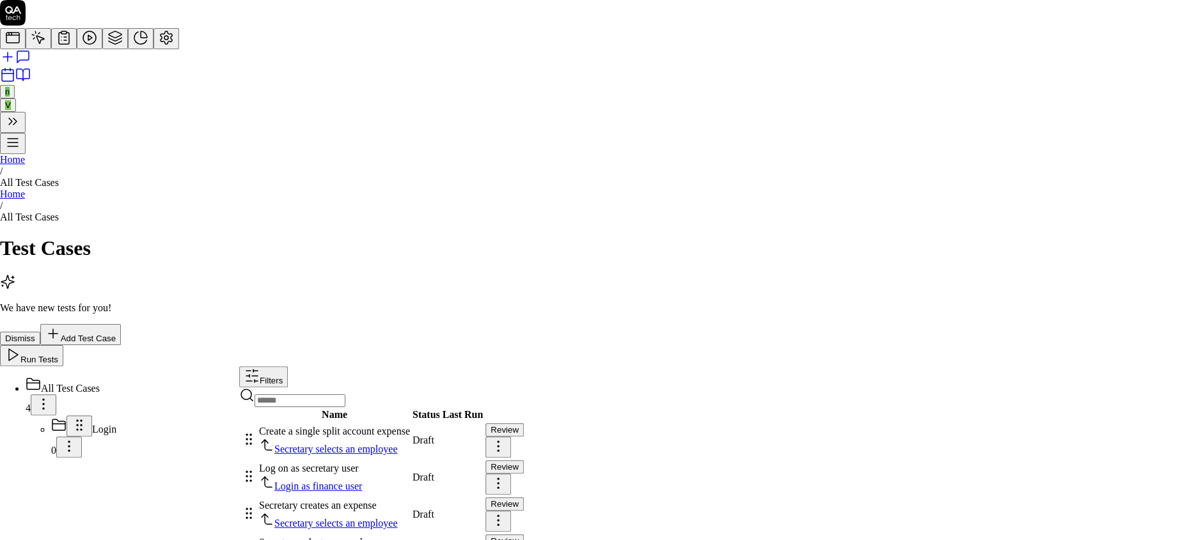
type textarea "Log on as secretary user. Choose an employee in the top right corner. Select "F…"
type textarea "*"
type textarea "Log on as secretary user. Choose an employee in the top right corner. Select "F…"
type textarea "*"
type textarea "Log on as secretary user. Choose an employee in the top right corner. Select "F…"
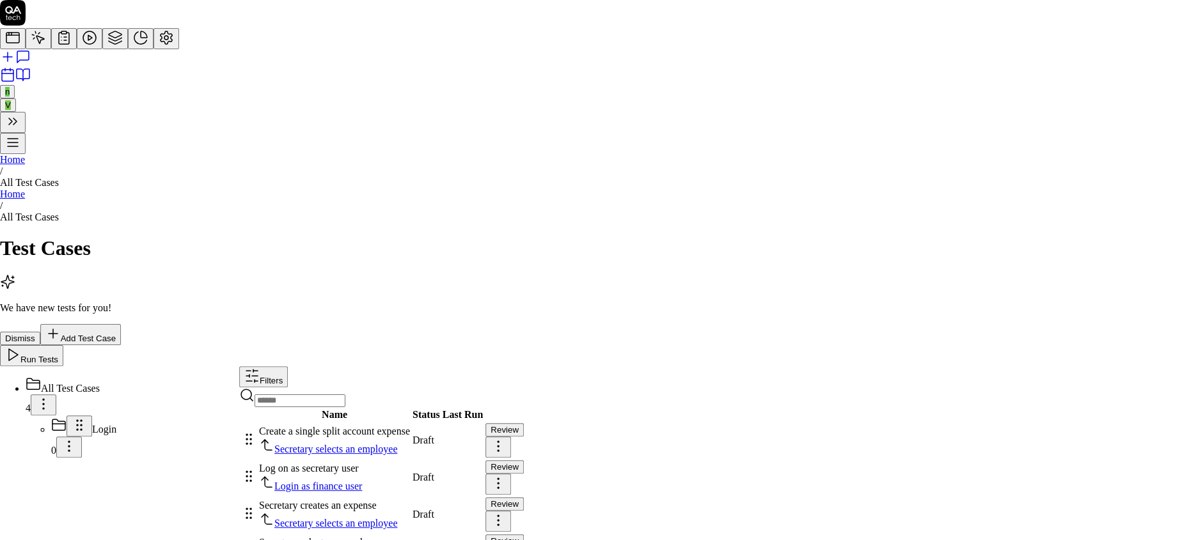
type textarea "*"
type textarea "Log on as secretary user. Choose an employee in the top right corner. Select "F…"
type textarea "*"
type textarea "Log on as secretary user. Choose an employee in the top right corner. Select "F…"
type textarea "*"
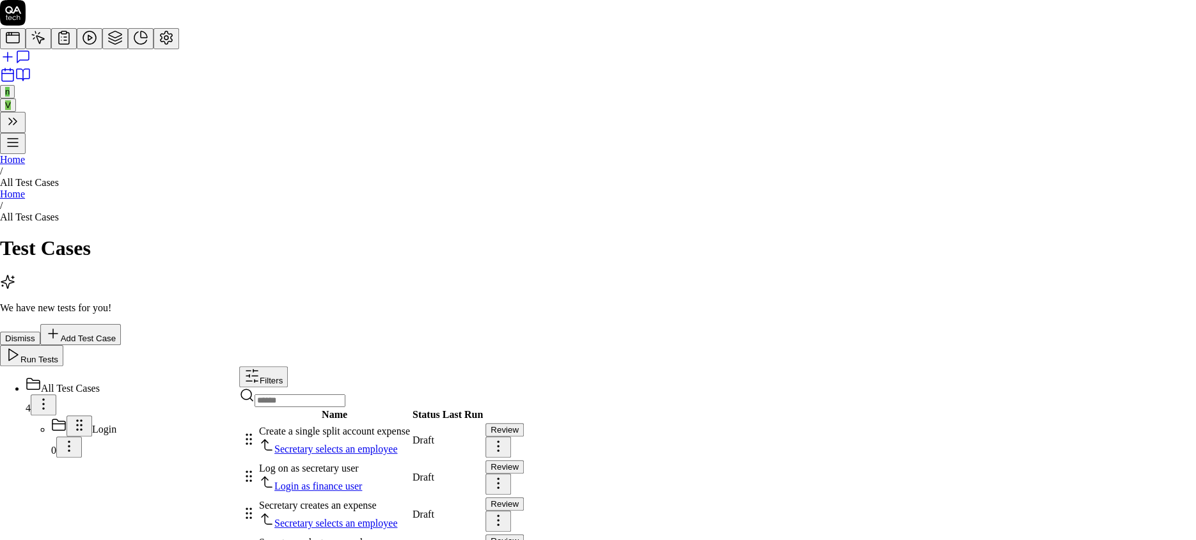
type textarea "Log on as secretary user. Choose an employee in the top right corner. Select "F…"
type textarea "*"
type textarea "Log on as secretary user. Choose an employee in the top right corner. Select "F…"
type textarea "*"
type textarea "Log on as secretary user. Choose an employee in the top right corner. Select "F…"
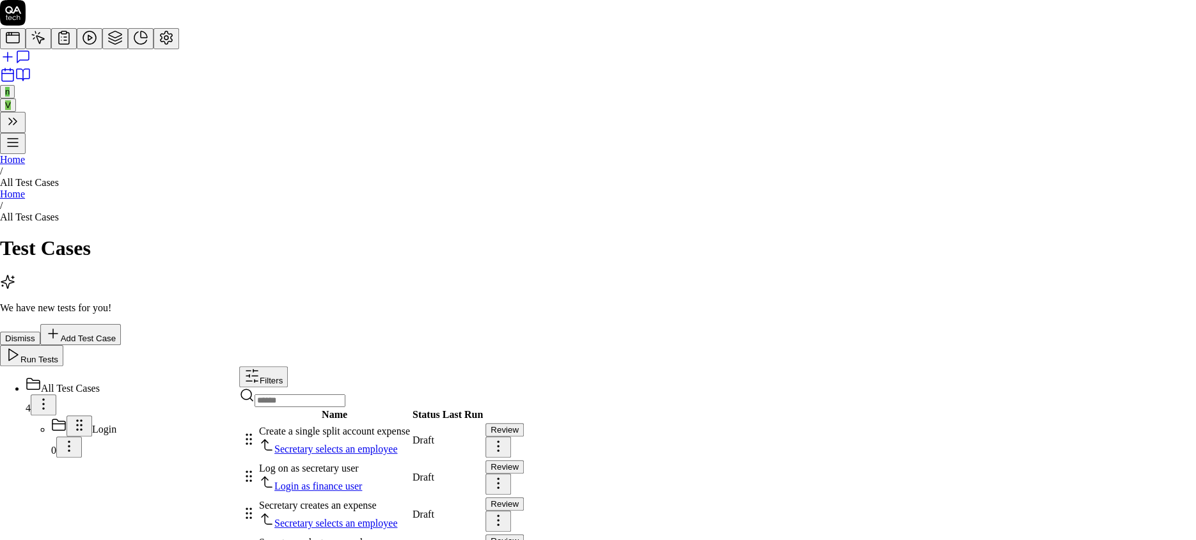
type textarea "*"
type textarea "Log on as secretary user. Choose an employee in the top right corner. Select "F…"
type textarea "*"
type textarea "Log on as secretary user. Choose an employee in the top right corner. Select "F…"
type textarea "*"
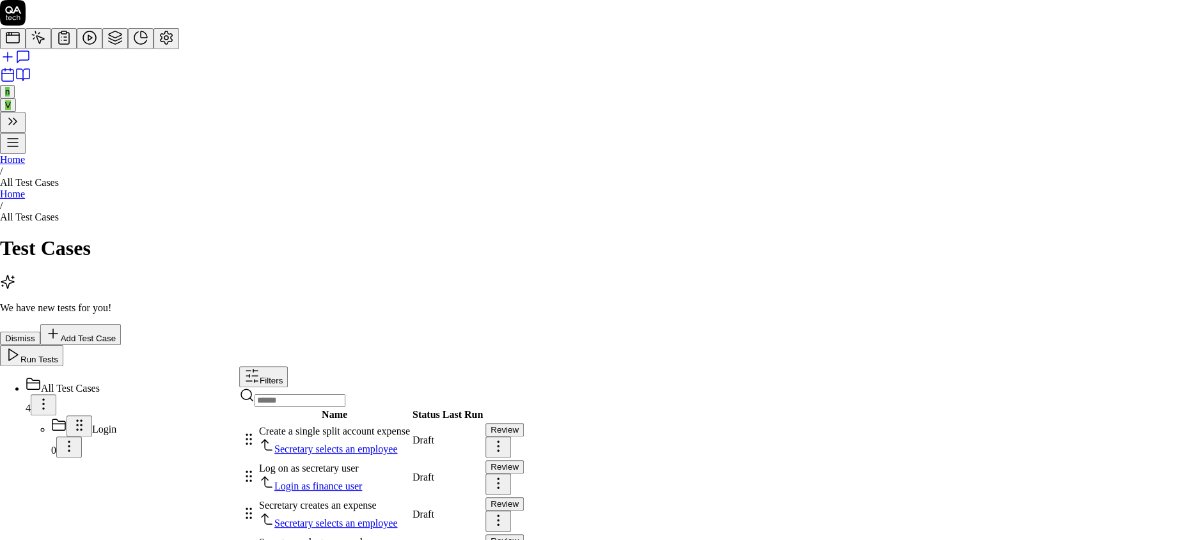
type textarea "Log on as secretary user. Choose an employee in the top right corner. Select "F…"
type textarea "*"
type textarea "Log on as secretary user. Choose an employee in the top right corner. Select "F…"
type textarea "*"
type textarea "Log on as secretary user. Choose an employee in the top right corner. Select "F…"
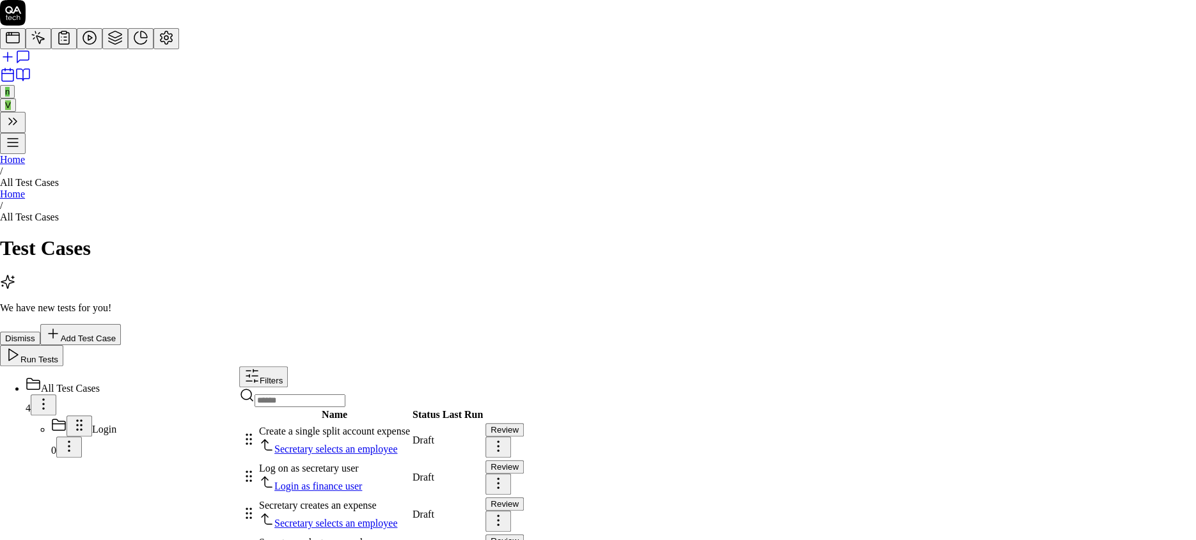
type textarea "*"
type textarea "Log on as secretary user. Choose an employee in the top right corner. Select "F…"
type textarea "*"
type textarea "Log on as secretary user. Choose an employee in the top right corner. Select "F…"
type textarea "*"
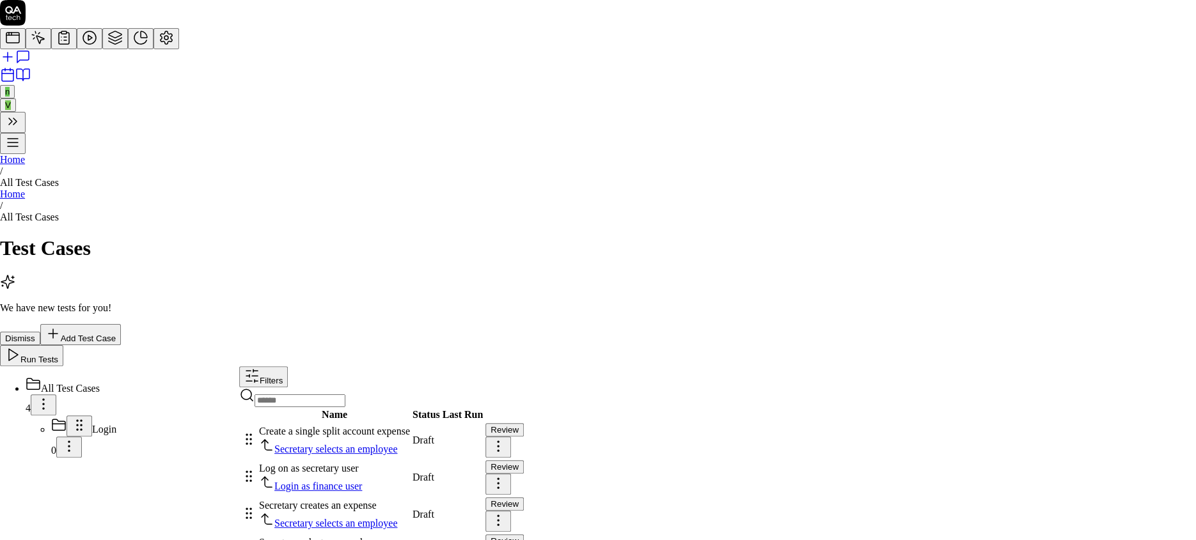
type textarea "Log on as secretary user. Choose an employee in the top right corner. Select "F…"
type textarea "*"
type textarea "Log on as secretary user. Choose an employee in the top right corner. Select "F…"
type textarea "*"
type textarea "Log on as secretary user. Choose an employee in the top right corner. Select "F…"
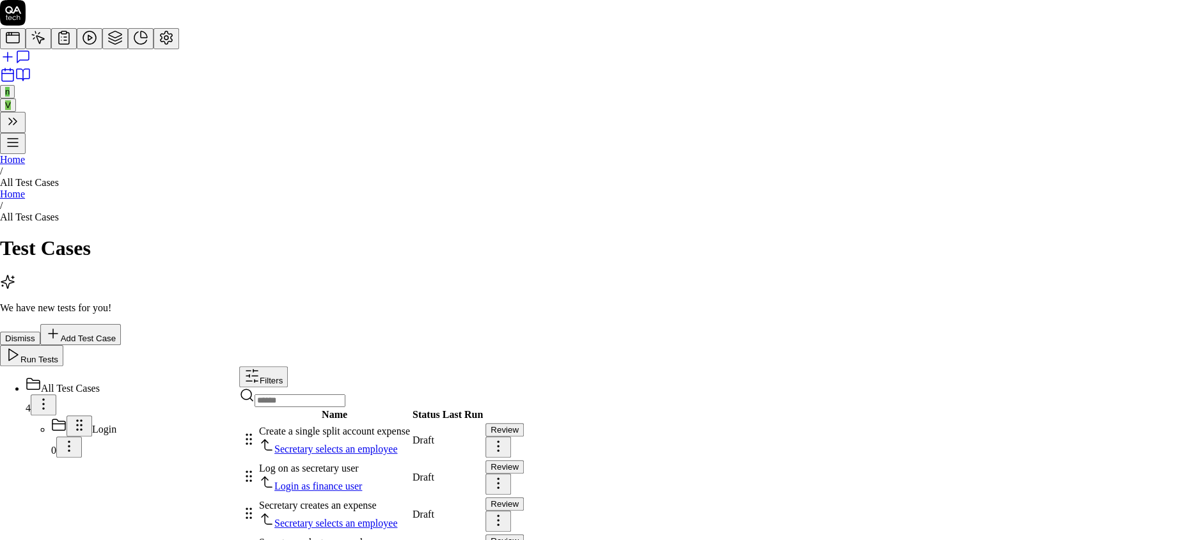
type textarea "*"
type textarea "Log on as secretary user. Choose an employee in the top right corner. Select "F…"
type textarea "*"
type textarea "Log on as secretary user. Choose an employee in the top right corner. Select "F…"
type textarea "*"
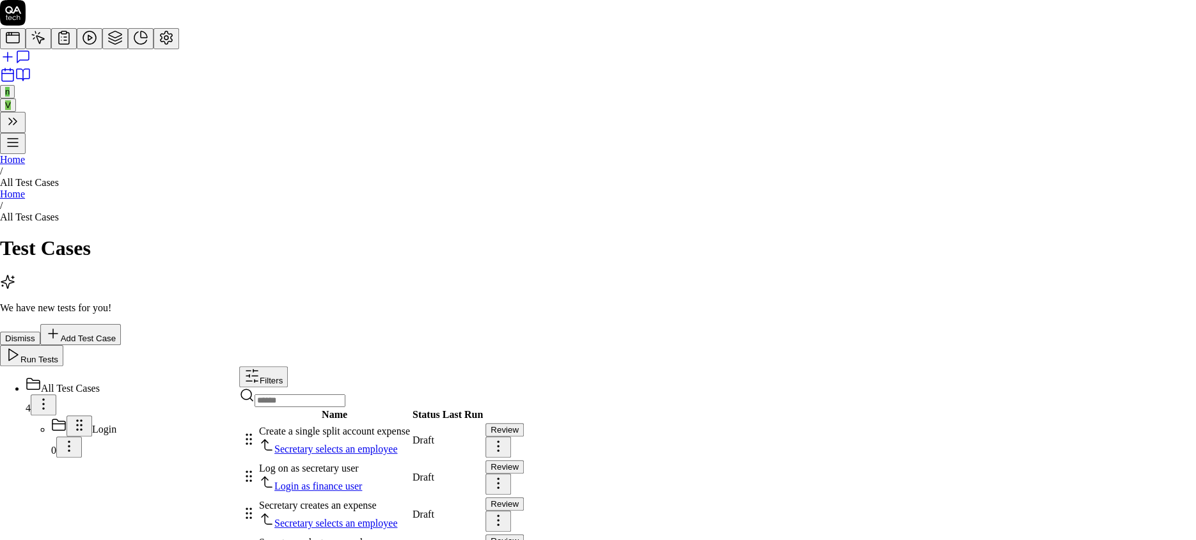
type textarea "Log on as secretary user. Choose an employee in the top right corner. Select "F…"
type textarea "*"
type textarea "Log on as secretary user. Choose an employee in the top right corner. Select "F…"
type textarea "*"
type textarea "Log on as secretary user. Choose an employee in the top right corner. Select "F…"
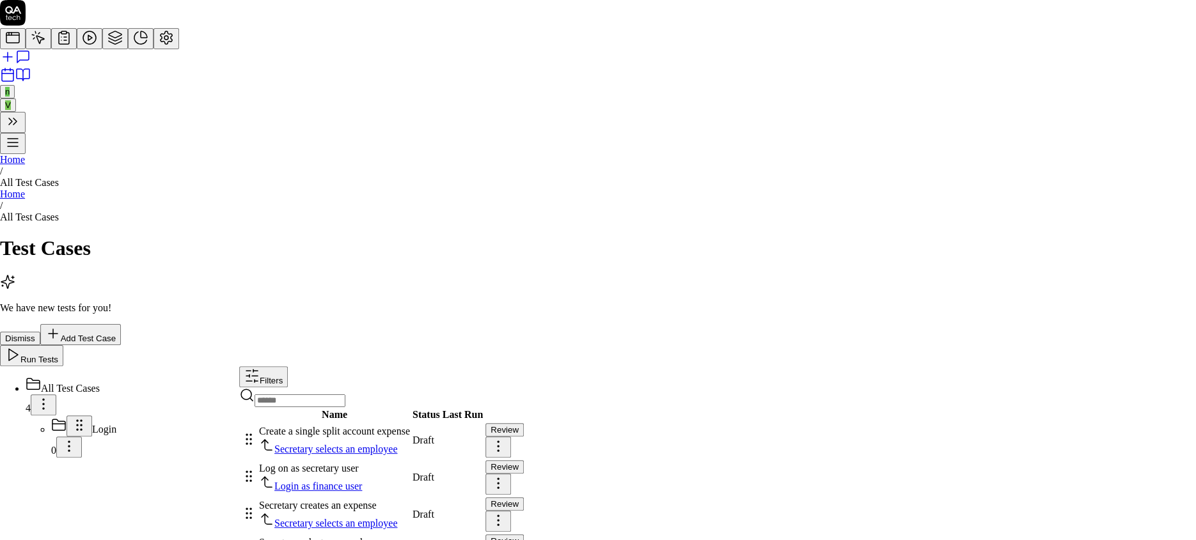
type textarea "*"
type textarea "Log on as secretary user. Choose an employee in the top right corner. Select "F…"
type textarea "*"
type textarea "Log on as secretary user. Choose an employee in the top right corner. Select "F…"
type textarea "*"
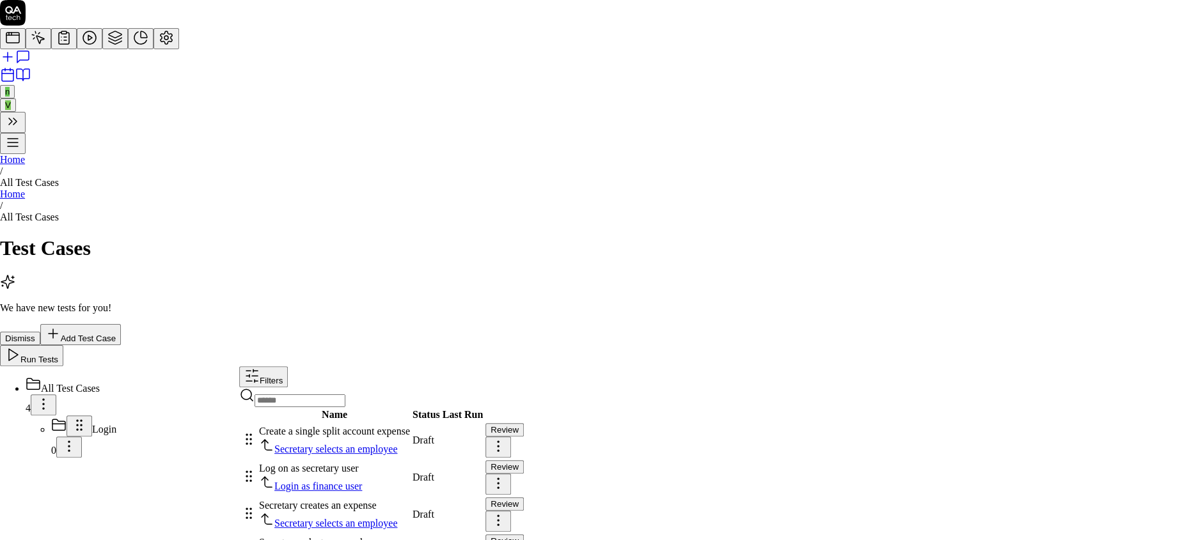
type textarea "Log on as secretary user. Choose an employee in the top right corner. Select "F…"
type textarea "*"
type textarea "Log on as secretary user. Choose an employee in the top right corner. Select "F…"
type textarea "*"
type textarea "Log on as secretary user. Choose an employee in the top right corner. Select "F…"
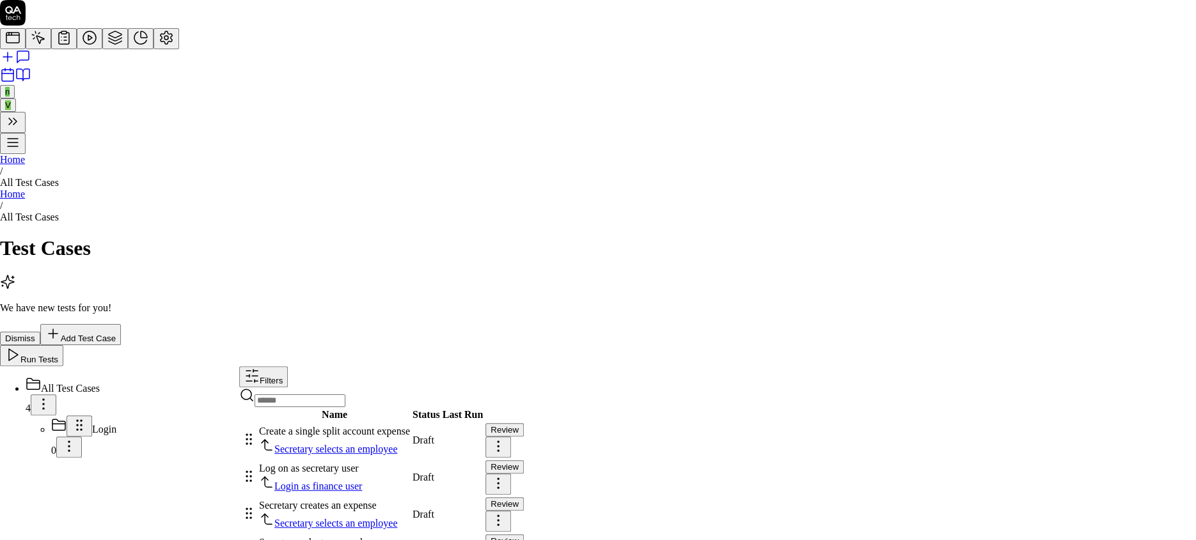
type textarea "*"
type textarea "Log on as secretary user. Choose an employee in the top right corner. Select "F…"
type textarea "*"
type textarea "Log on as secretary user. Choose an employee in the top right corner. Select "F…"
type textarea "*"
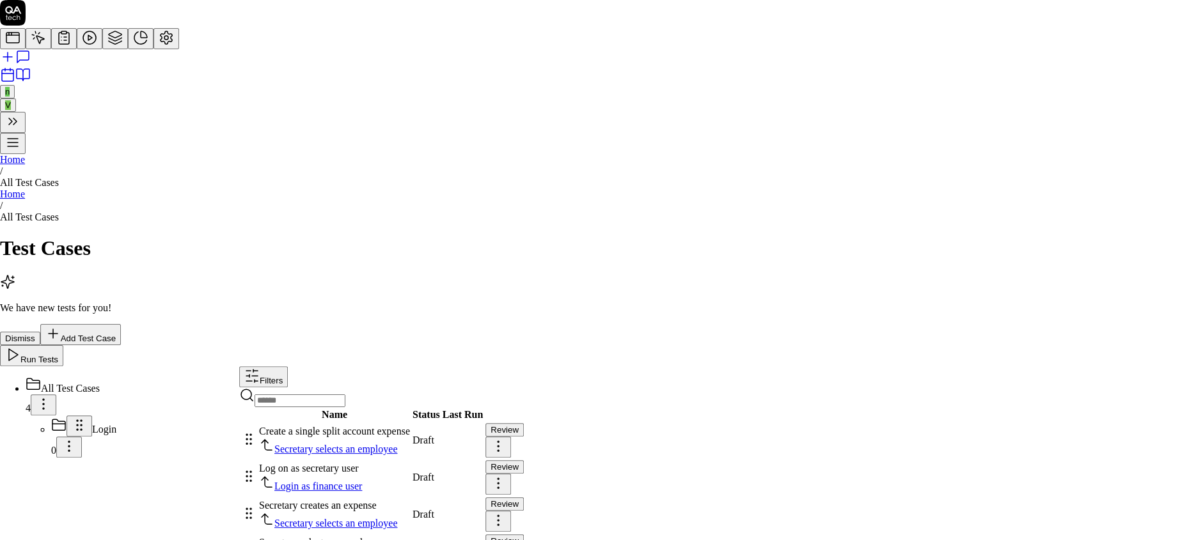
type textarea "Log on as secretary user. Choose an employee in the top right corner. Select "F…"
type textarea "*"
type textarea "Log on as secretary user. Choose an employee in the top right corner. Select "F…"
type textarea "*"
type textarea "Log on as secretary user. Choose an employee in the top right corner. Select "F…"
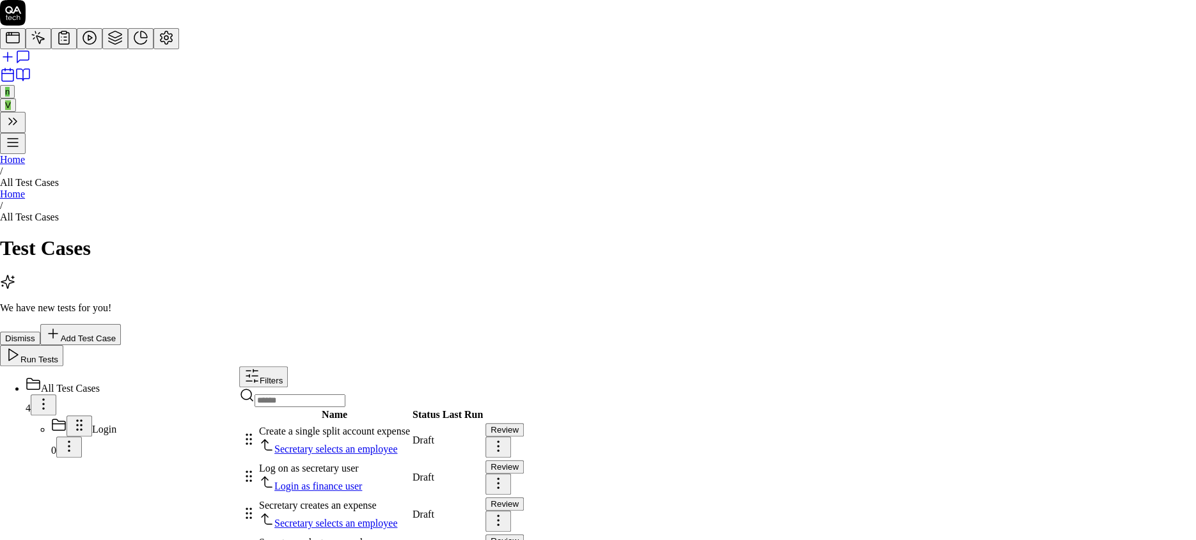
type textarea "*"
type textarea "Log on as secretary user. Choose an employee in the top right corner. Select "F…"
type textarea "*"
type textarea "Log on as secretary user. Choose an employee in the top right corner. Select "F…"
type textarea "*"
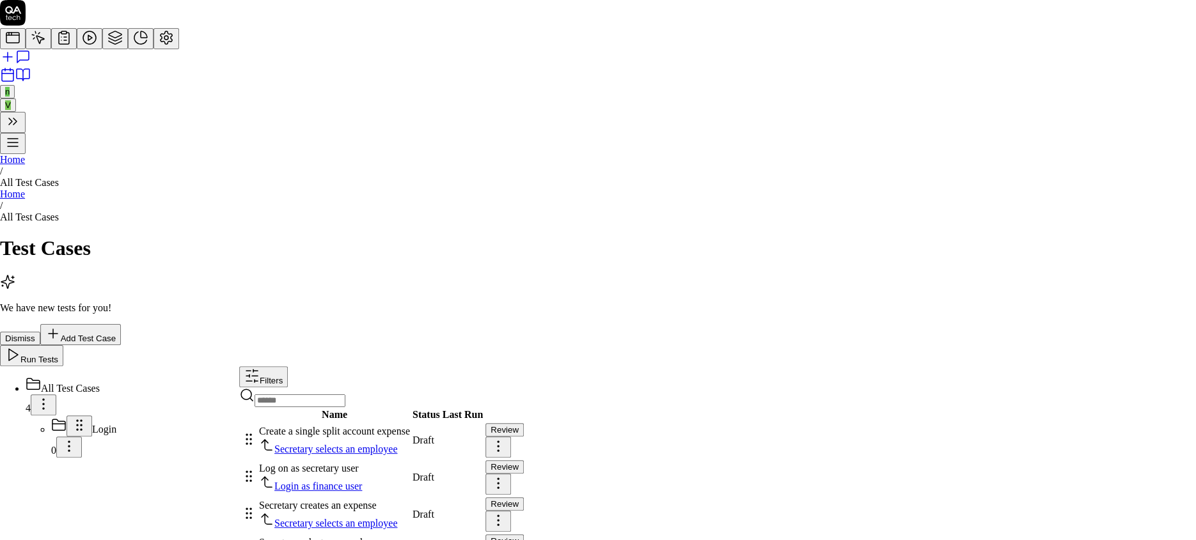
type textarea "Log on as secretary user. Choose an employee in the top right corner. Select "F…"
type textarea "*"
type textarea "Log on as secretary user. Choose an employee in the top right corner. Select "F…"
type textarea "*"
type textarea "Log on as secretary user. Choose an employee in the top right corner. Select "F…"
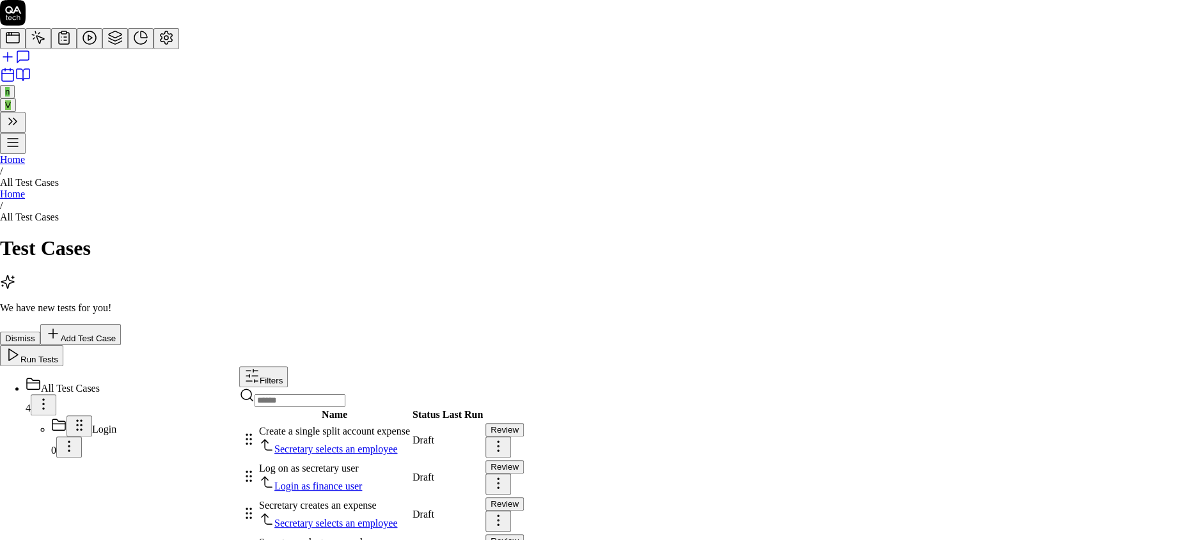
type textarea "*"
type textarea "Log on as secretary user. Choose an employee in the top right corner. Select "F…"
type textarea "*"
type textarea "Log on as secretary user. Choose an employee in the top right corner. Select "F…"
type textarea "*"
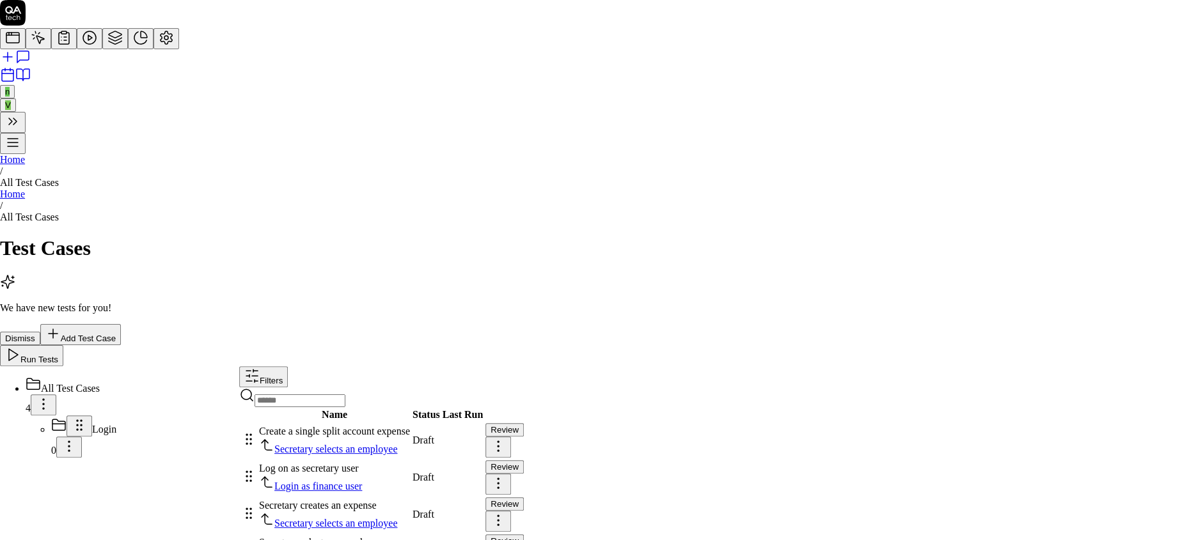
type textarea "Log on as secretary user. Choose an employee in the top right corner. Select "F…"
type textarea "*"
type textarea "Log on as secretary user. Choose an employee in the top right corner. Select "F…"
type textarea "*"
type textarea "Log on as secretary user. Choose an employee in the top right corner. Select "F…"
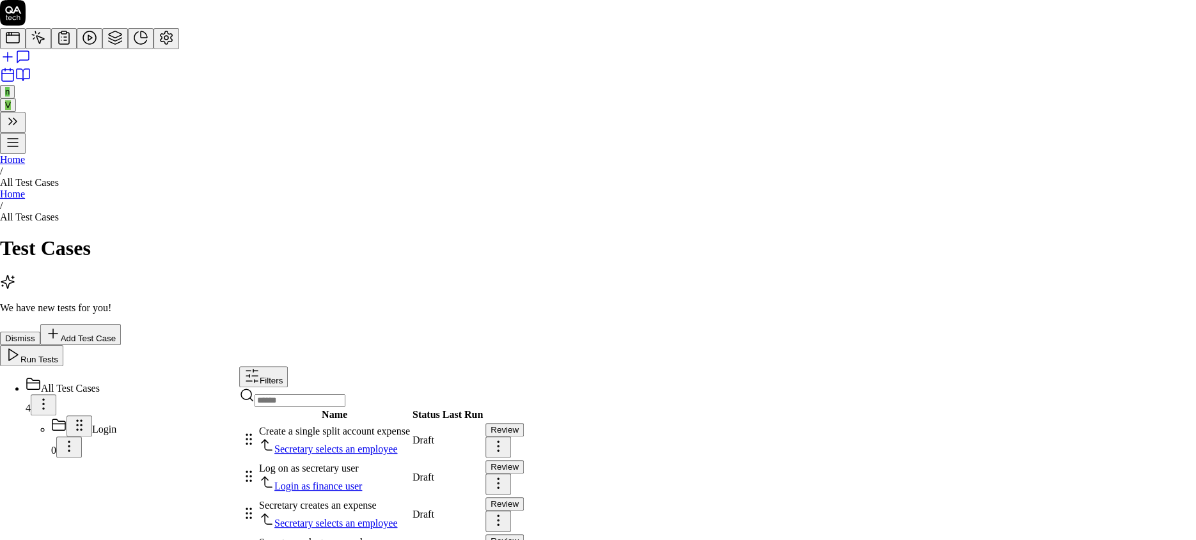
type textarea "*"
type textarea "Log on as secretary user. Choose an employee in the top right corner. Select "F…"
type textarea "*"
type textarea "Log on as secretary user. Choose an employee in the top right corner. Select "F…"
type textarea "*"
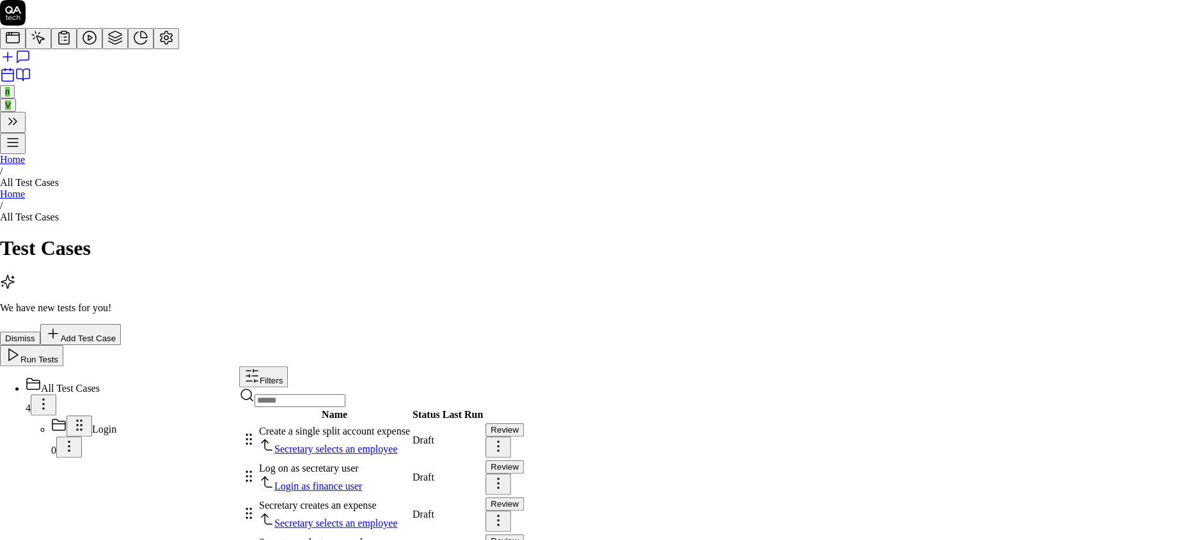
type textarea "Log on as secretary user. Choose an employee in the top right corner. Select "F…"
type textarea "*"
type textarea "Log on as secretary user. Choose an employee in the top right corner. Select "F…"
type textarea "*"
type textarea "Log on as secretary user. Choose an employee in the top right corner. Select "F…"
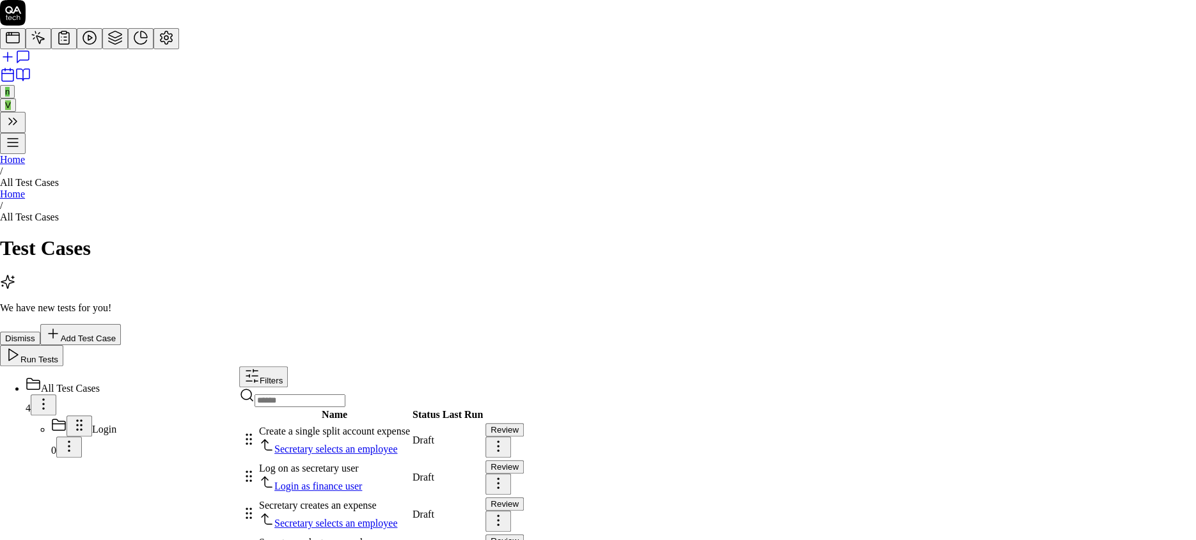
type textarea "*"
type textarea "Log on as secretary user. Choose an employee in the top right corner. Select "F…"
type textarea "*"
type textarea "Log on as secretary user. Choose an employee in the top right corner. Select "F…"
type textarea "*"
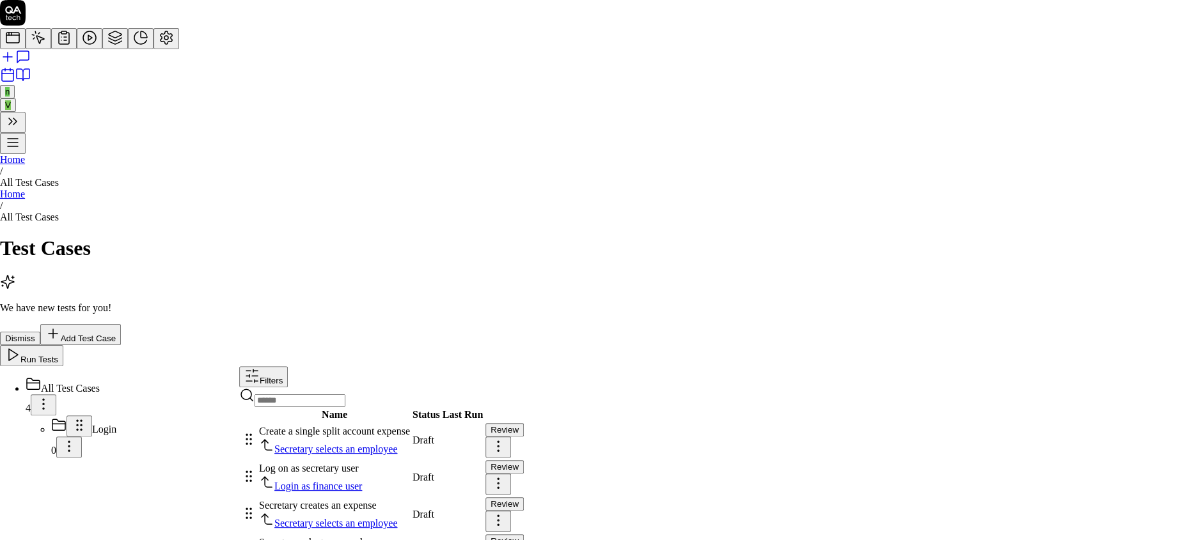
type textarea "Log on as secretary user. Choose an employee in the top right corner. Select "F…"
type textarea "*"
type textarea "Log on as secretary user. Choose an employee in the top right corner. Select "F…"
type textarea "*"
type textarea "Log on as secretary user. Choose an employee in the top right corner. Select "F…"
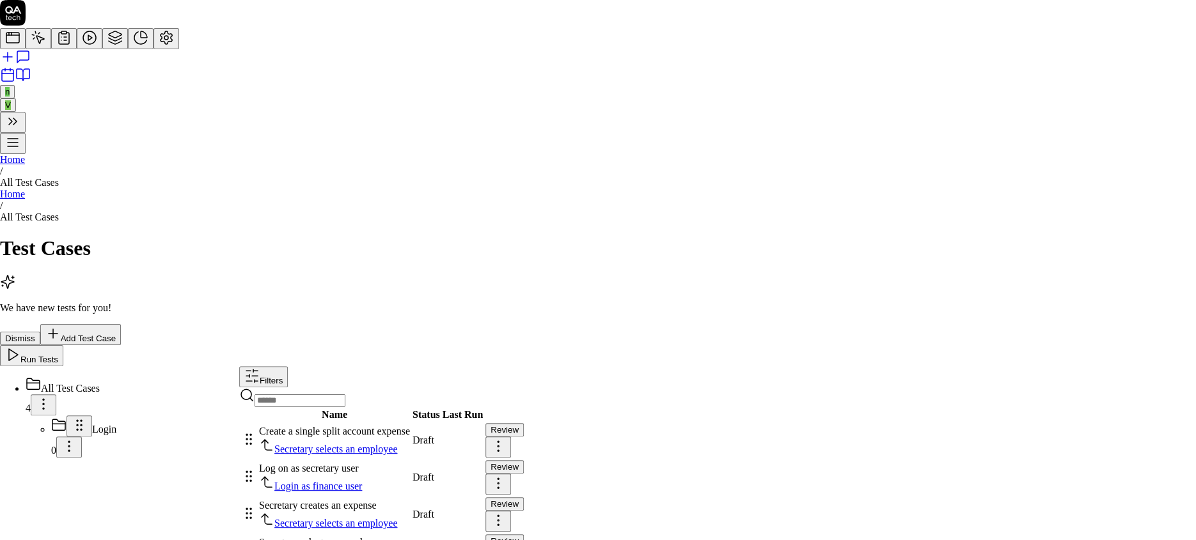
type textarea "*"
type textarea "Log on as secretary user. Choose an employee in the top right corner. Select "F…"
type textarea "*"
type textarea "Log on as secretary user. Choose an employee in the top right corner. Select "F…"
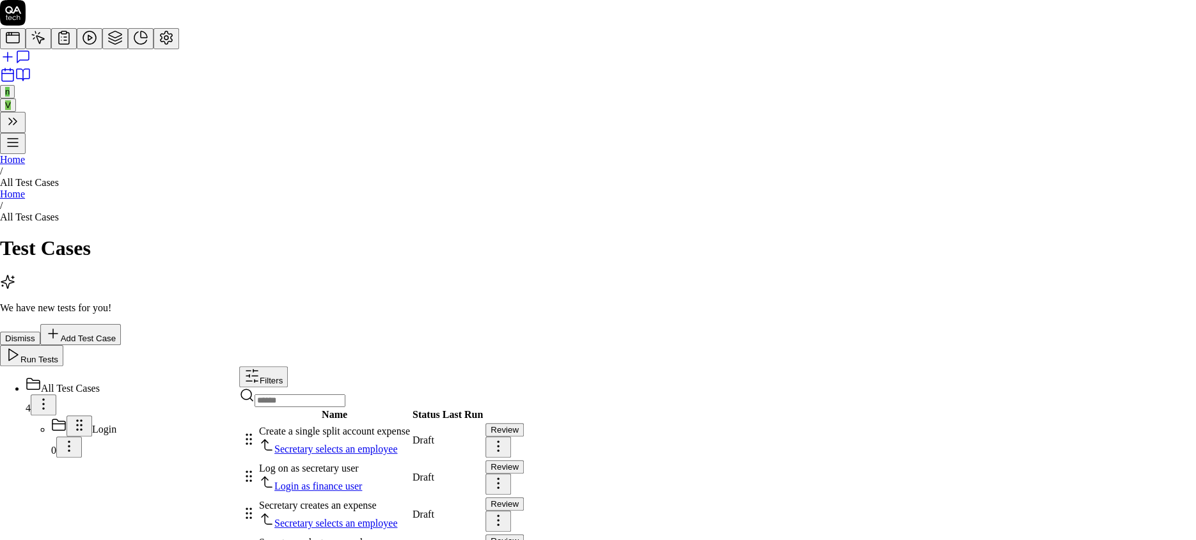
type textarea "*"
type textarea "Log on as secretary user. Choose an employee in the top right corner. Select "F…"
type textarea "*"
type textarea "Log on as secretary user. Choose an employee in the top right corner. Select "F…"
type textarea "*"
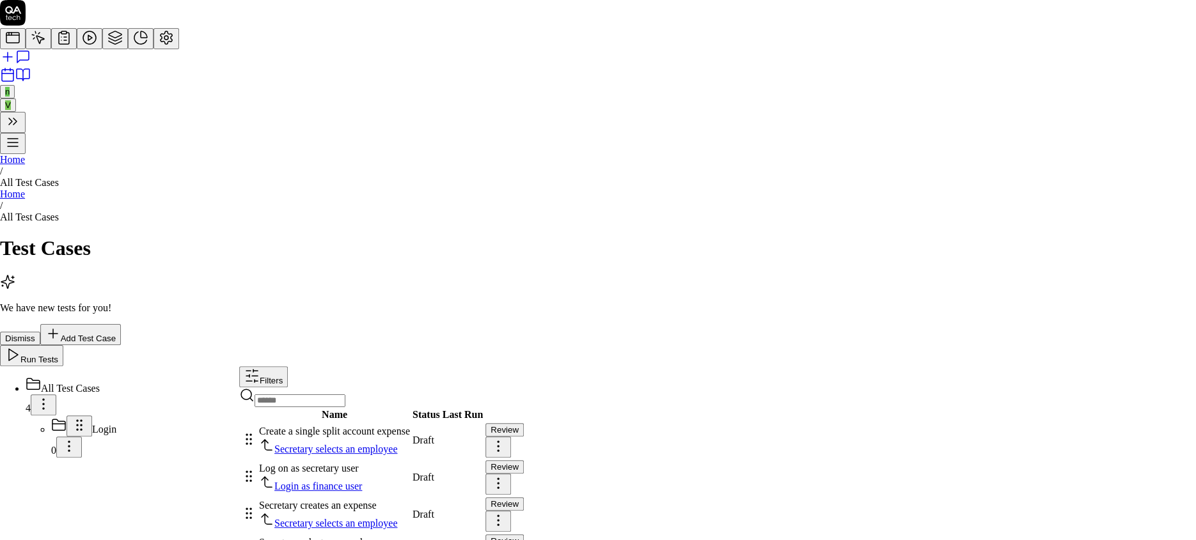
type textarea "Log on as secretary user. Choose an employee in the top right corner. Select "F…"
type textarea "*"
type textarea "Log on as secretary user. Choose an employee in the top right corner. Select "F…"
type textarea "*"
type textarea "Log on as secretary user. Choose an employee in the top right corner. Select "F…"
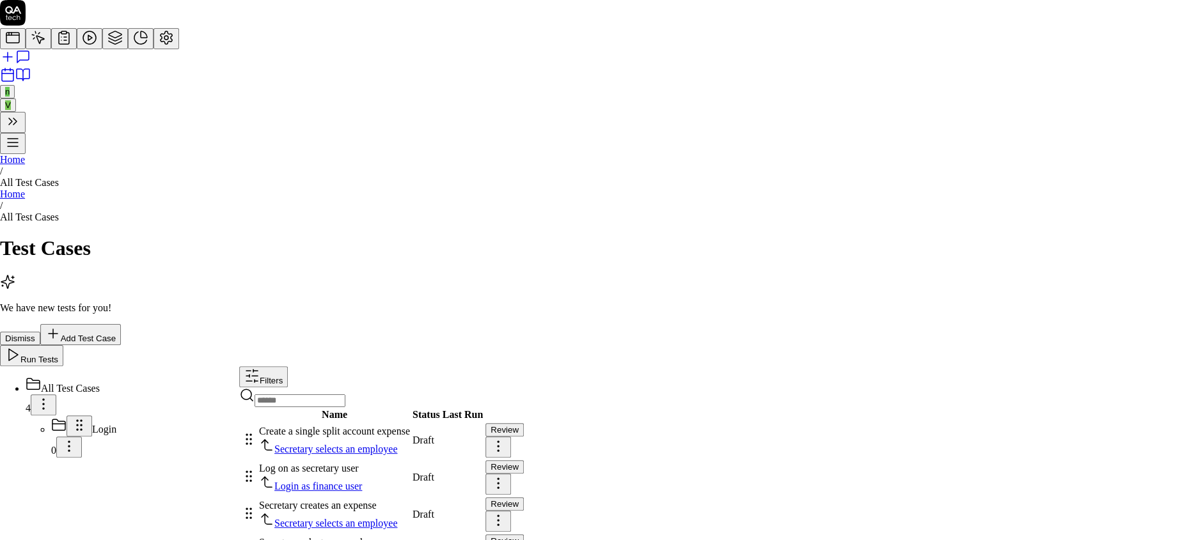
type textarea "*"
type textarea "Log on as secretary user. Choose an employee in the top right corner. Select "F…"
type textarea "*"
drag, startPoint x: 624, startPoint y: 235, endPoint x: 558, endPoint y: 187, distance: 81.5
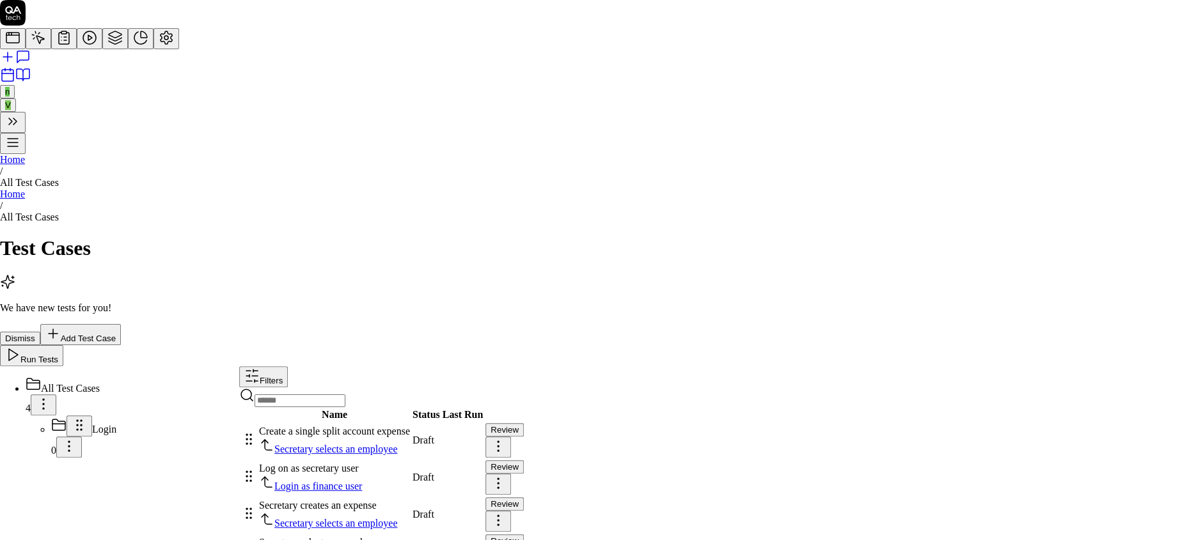
scroll to position [73, 0]
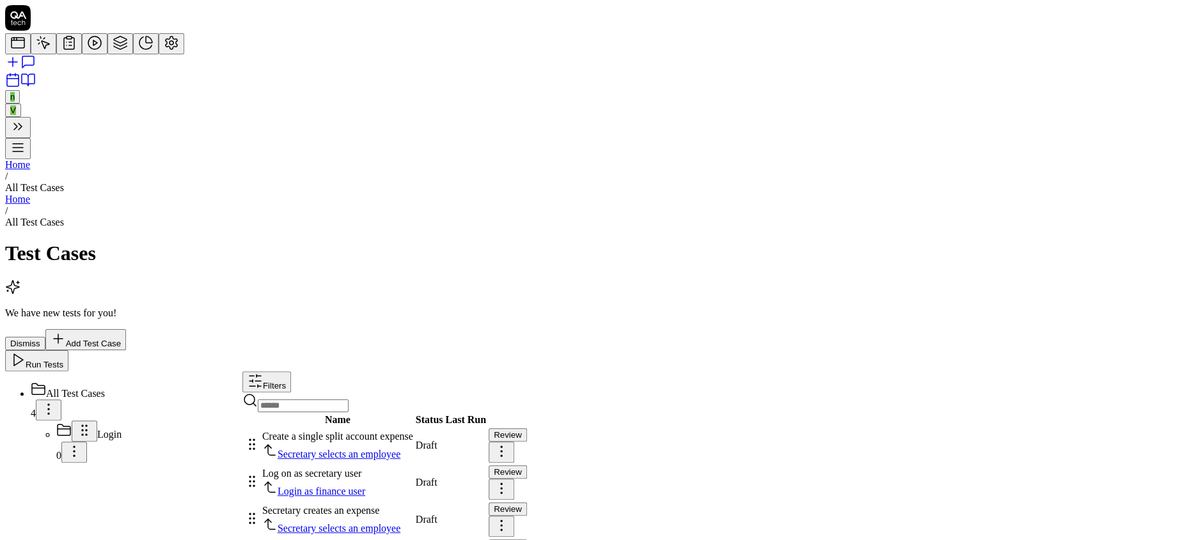
click at [1152, 228] on html "n V Home / All Test Cases Home / All Test Cases Test Cases We have new tests fo…" at bounding box center [598, 293] width 1196 height 587
click at [938, 388] on html "n V Home / All Test Cases Home / All Test Cases Test Cases We have new tests fo…" at bounding box center [598, 293] width 1196 height 587
click at [1151, 273] on html "n V Home / All Test Cases Home / All Test Cases Test Cases We have new tests fo…" at bounding box center [598, 293] width 1196 height 587
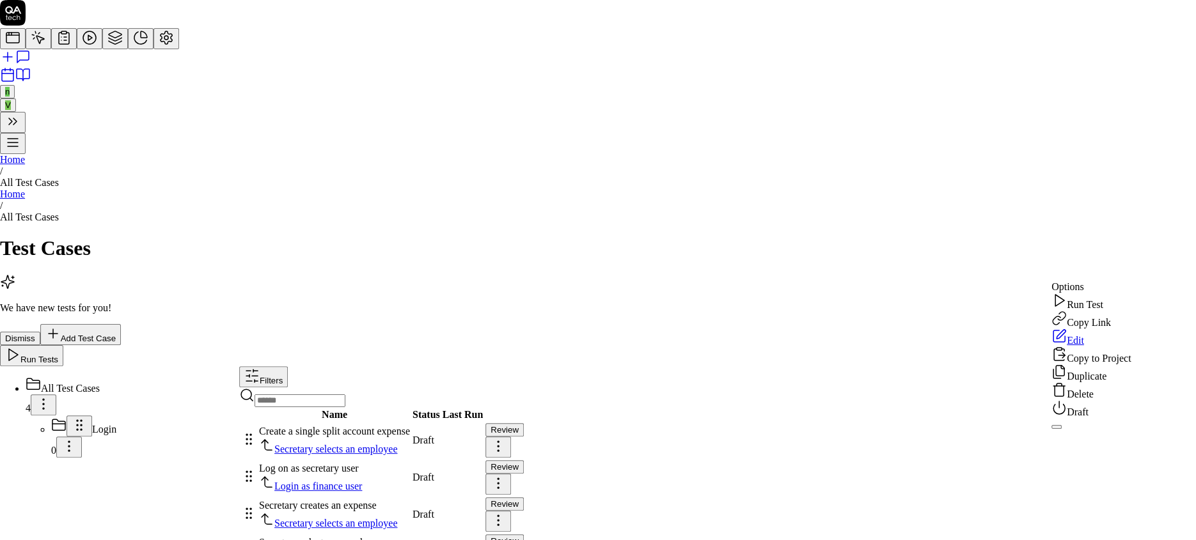
click at [1089, 382] on div "Duplicate" at bounding box center [1091, 374] width 79 height 18
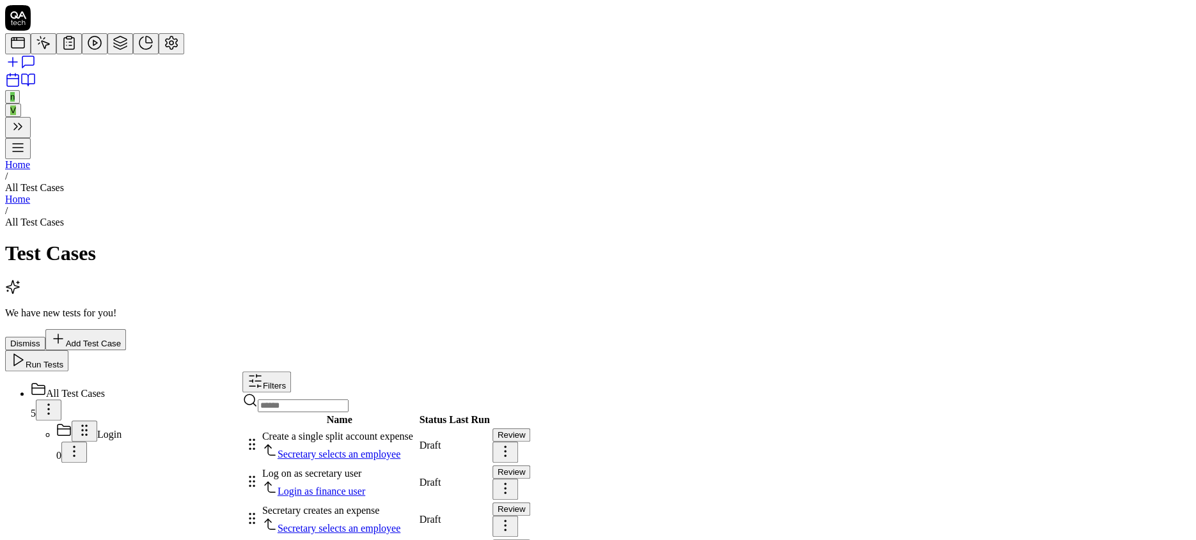
drag, startPoint x: 374, startPoint y: 307, endPoint x: 948, endPoint y: 315, distance: 573.8
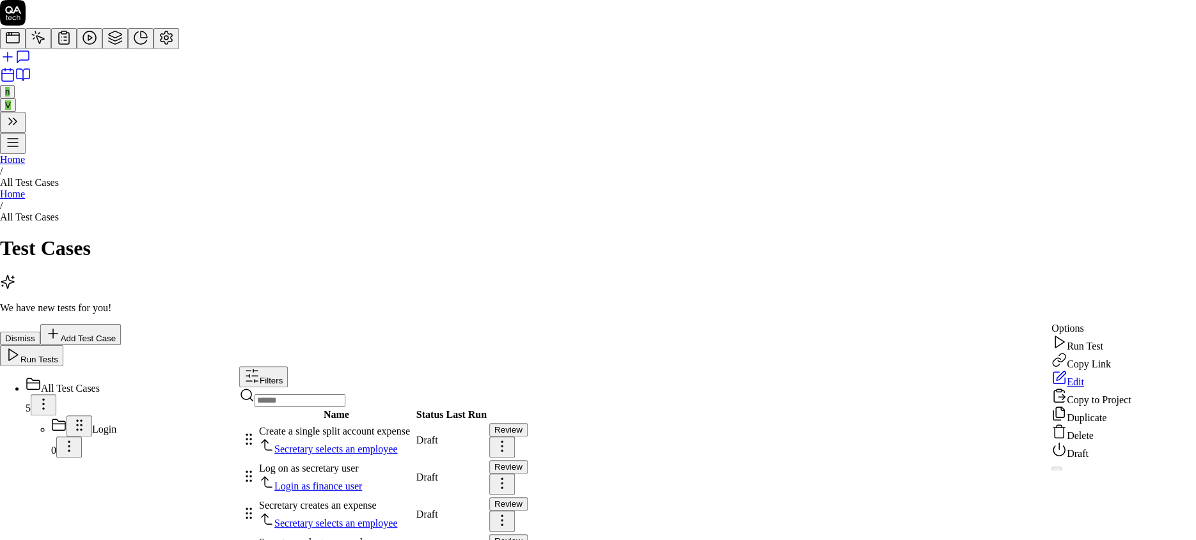
click at [1152, 316] on html "n V Home / All Test Cases Home / All Test Cases Test Cases We have new tests fo…" at bounding box center [598, 309] width 1196 height 618
click at [1081, 442] on div "Delete" at bounding box center [1091, 433] width 79 height 18
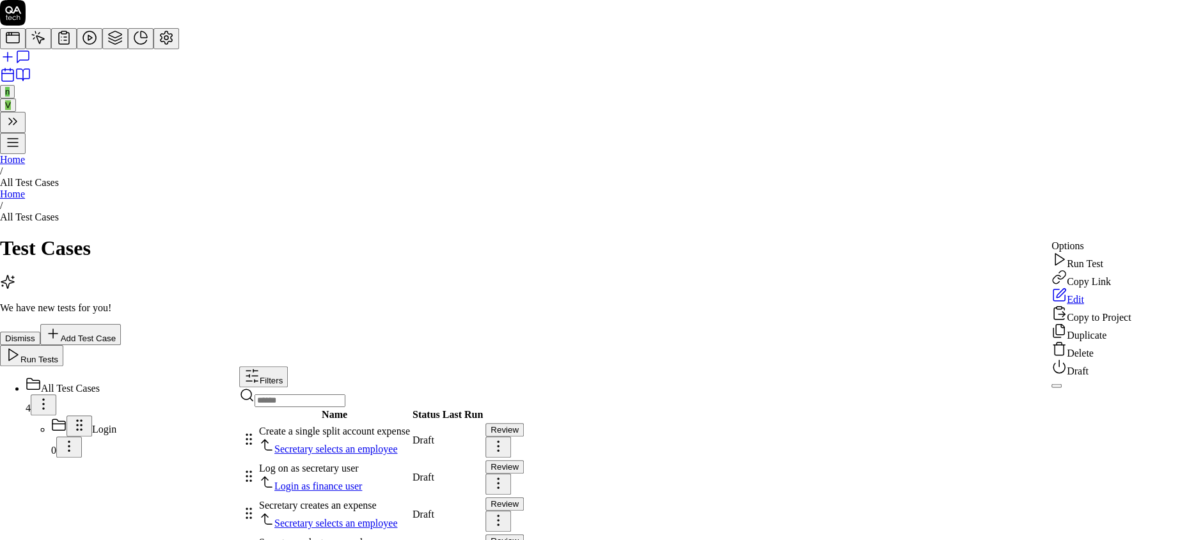
click at [1155, 229] on html "n V Home / All Test Cases Home / All Test Cases Test Cases We have new tests fo…" at bounding box center [598, 290] width 1196 height 581
click at [1098, 342] on div "Duplicate" at bounding box center [1091, 333] width 79 height 18
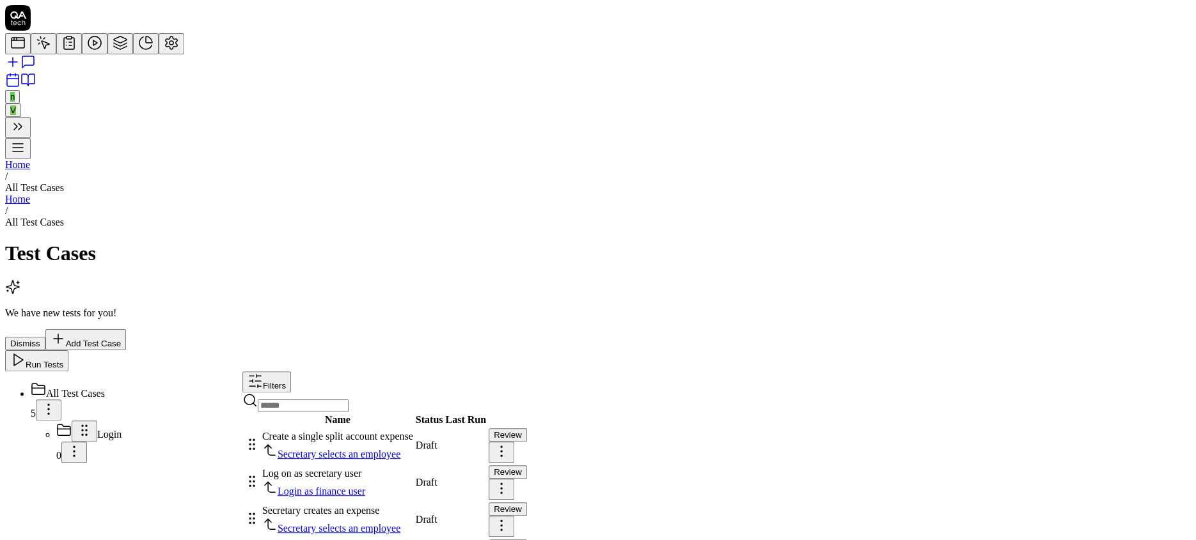
click at [411, 540] on span "Secretary creates an expense (Copy)" at bounding box center [336, 547] width 149 height 11
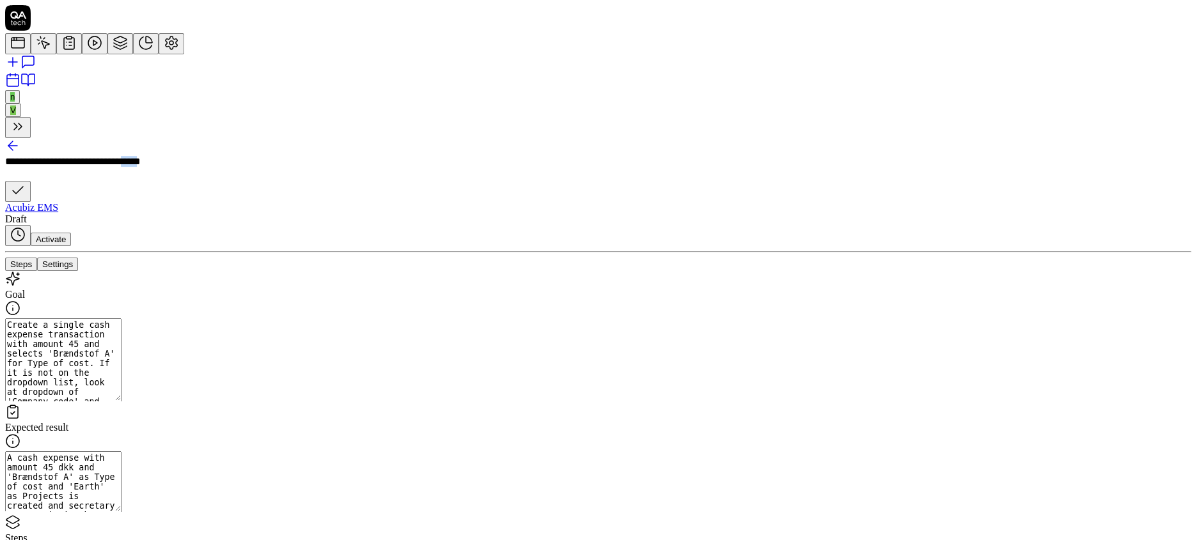
drag, startPoint x: 386, startPoint y: 36, endPoint x: 348, endPoint y: 34, distance: 38.4
click at [312, 156] on div "**********" at bounding box center [158, 168] width 307 height 25
click at [396, 258] on div at bounding box center [716, 258] width 949 height 0
click at [78, 258] on button "Settings" at bounding box center [57, 264] width 41 height 13
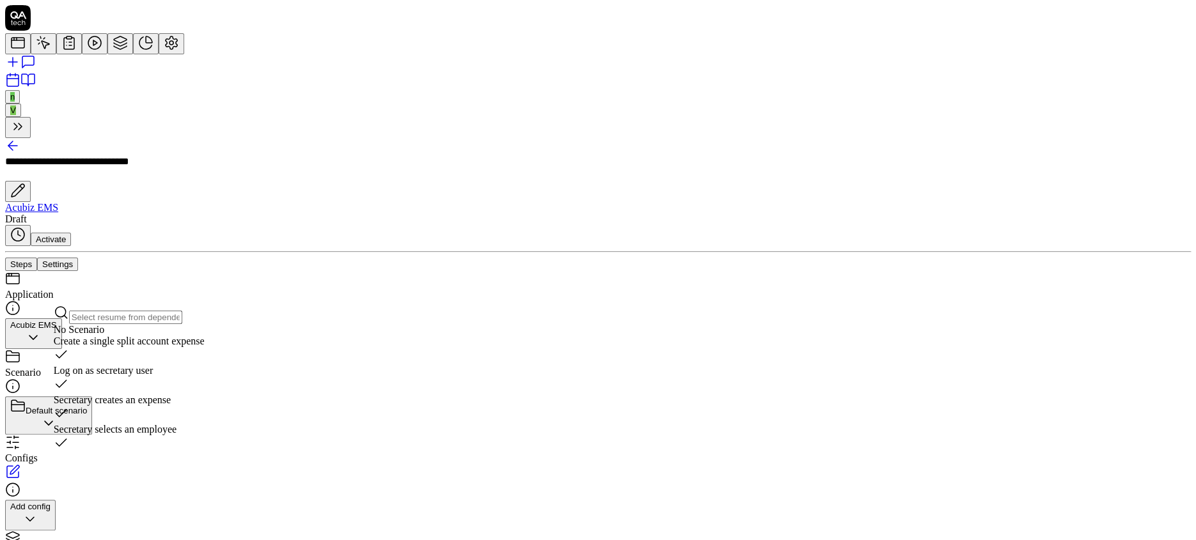
click at [90, 336] on div "No Scenario" at bounding box center [129, 330] width 151 height 12
click at [72, 335] on div "No Scenario" at bounding box center [129, 330] width 151 height 12
click at [176, 316] on input "text" at bounding box center [125, 317] width 113 height 13
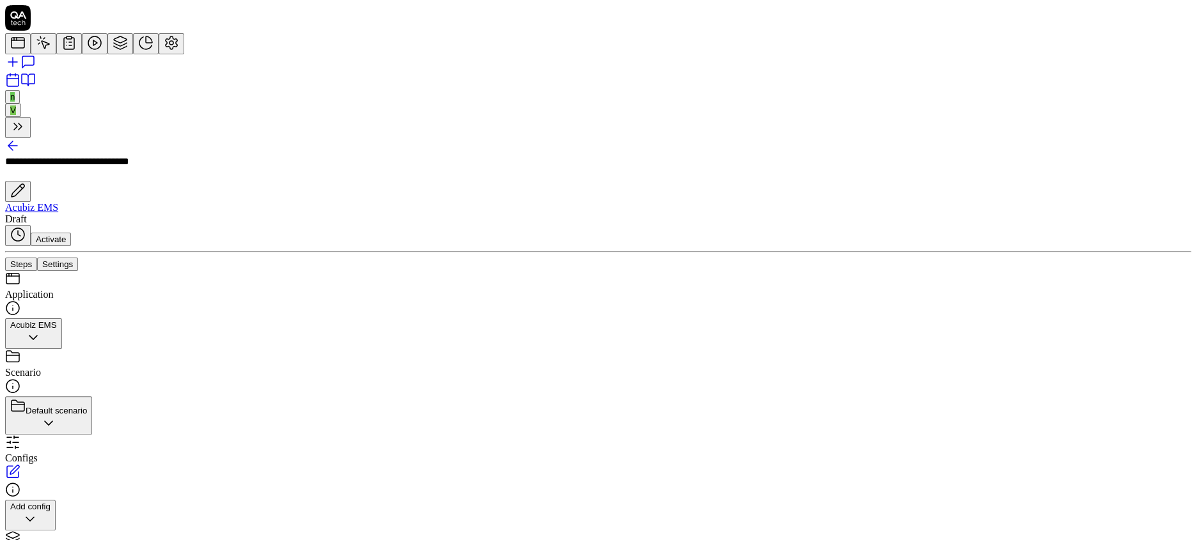
click at [379, 258] on div at bounding box center [716, 258] width 949 height 0
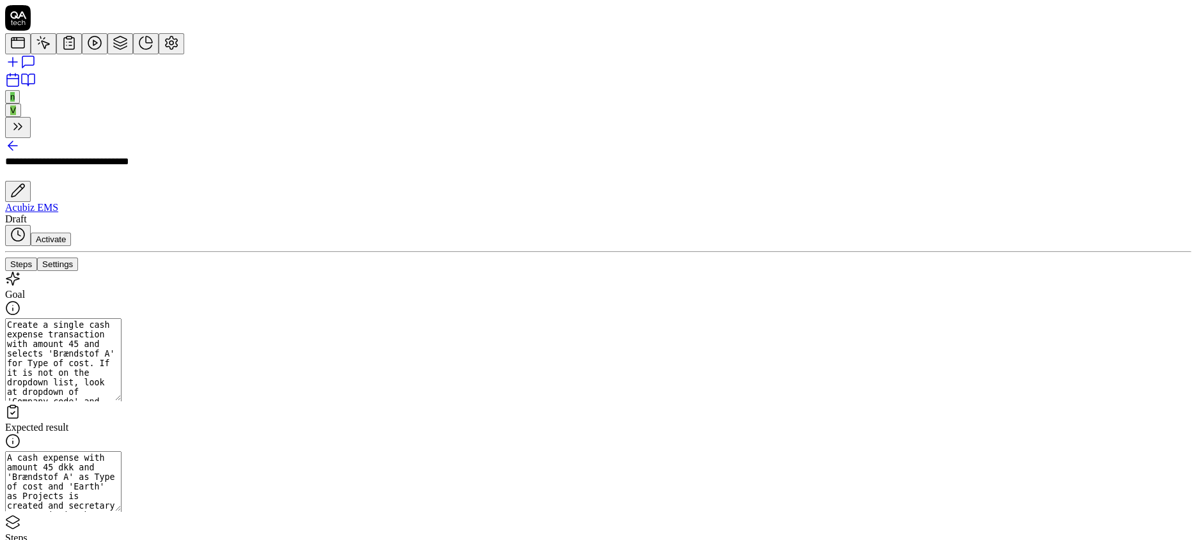
click at [37, 258] on button "Steps" at bounding box center [21, 264] width 32 height 13
click at [59, 319] on textarea "Create a single cash expense transaction with amount 45 and selects 'Brændstof …" at bounding box center [63, 360] width 116 height 83
paste textarea "Log on as secretary user. Choose an employee in the top right corner. Select "F…"
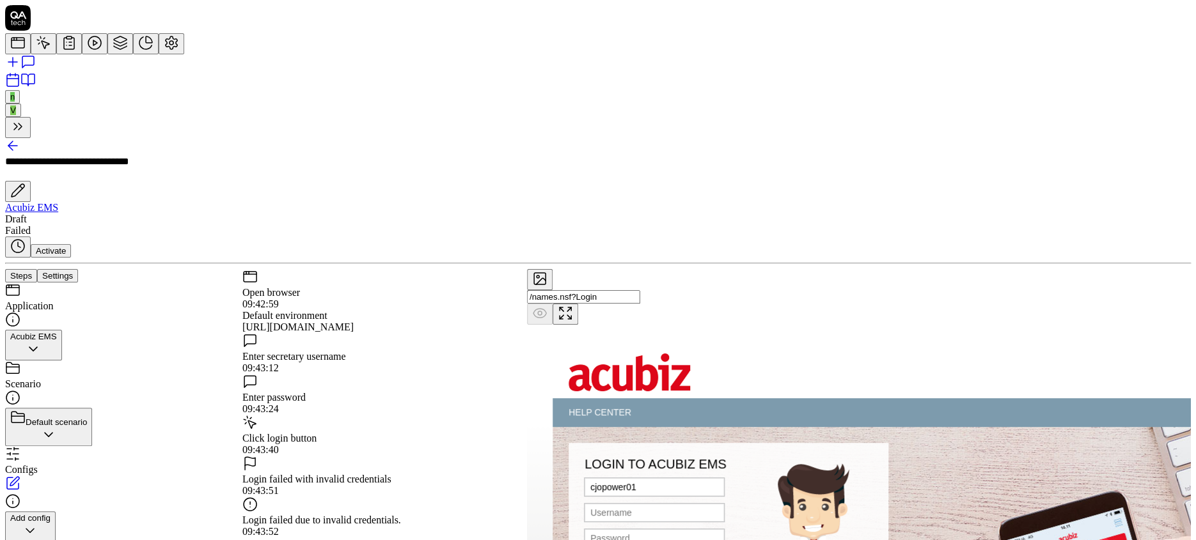
click at [78, 269] on button "Settings" at bounding box center [57, 275] width 41 height 13
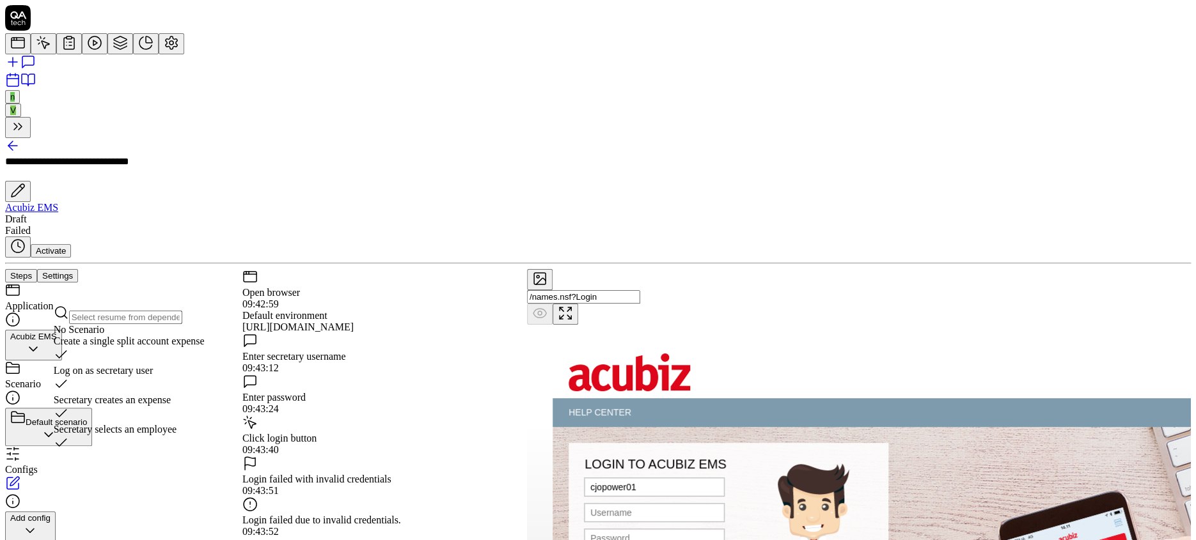
click at [100, 371] on div "Log on as secretary user" at bounding box center [129, 371] width 151 height 12
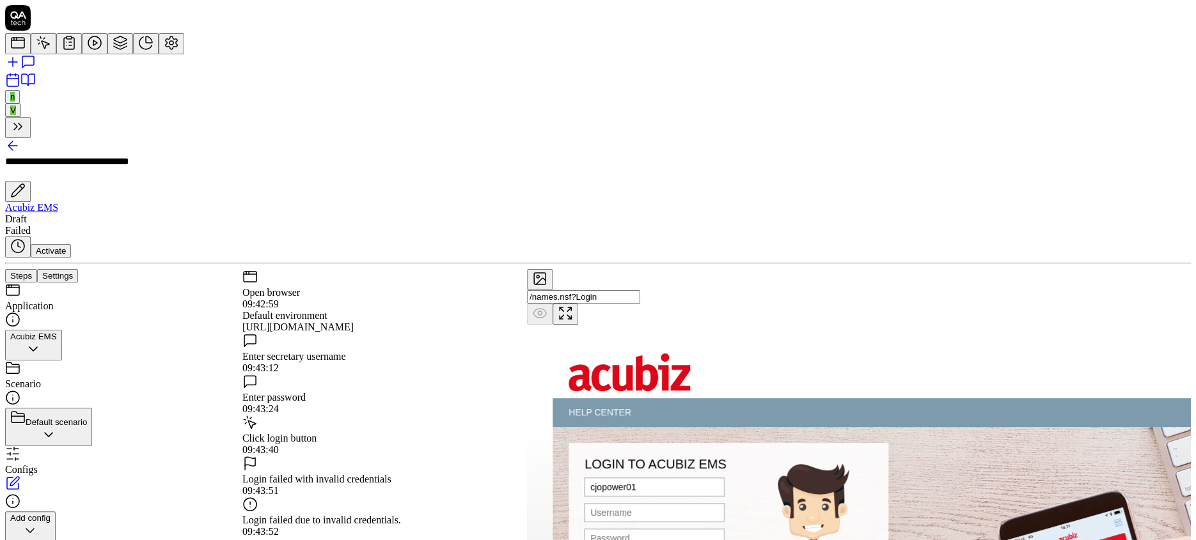
scroll to position [6, 0]
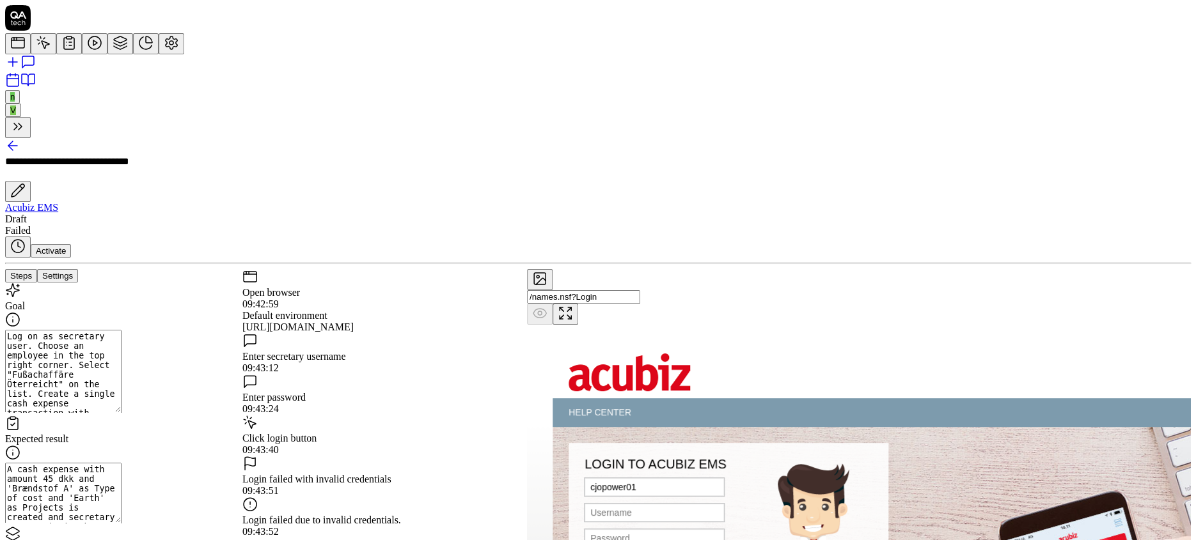
click at [37, 269] on button "Steps" at bounding box center [21, 275] width 32 height 13
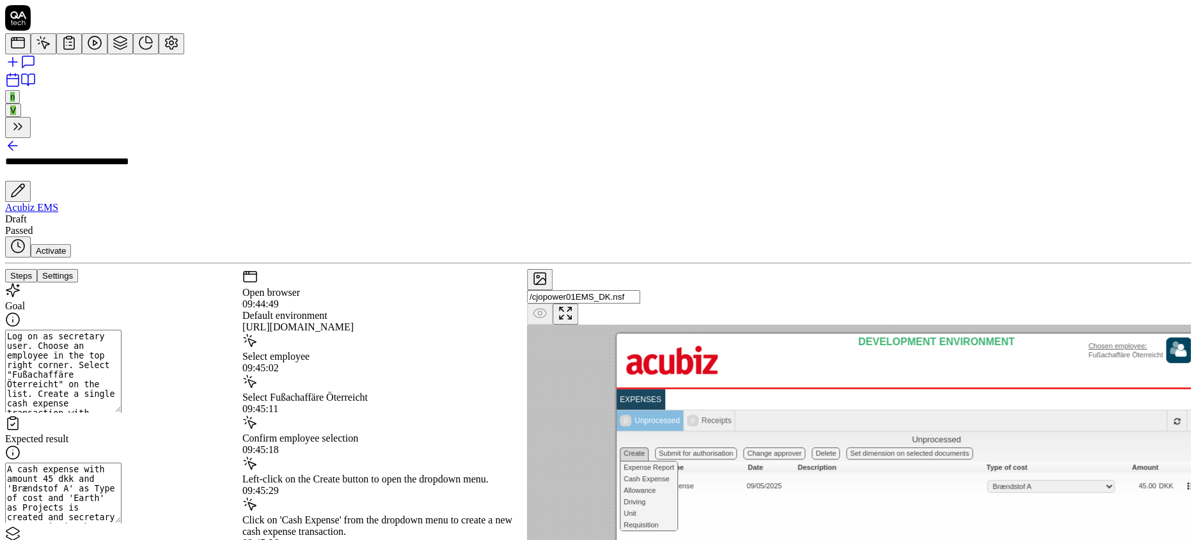
scroll to position [556, 0]
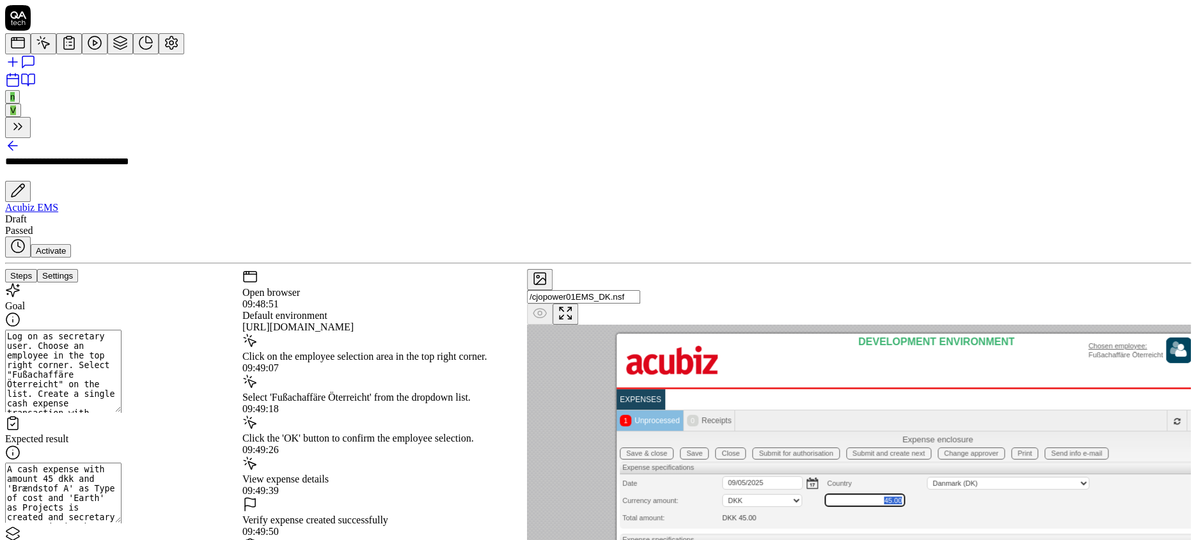
drag, startPoint x: 198, startPoint y: 146, endPoint x: 56, endPoint y: 127, distance: 143.3
click at [56, 330] on textarea "Log on as secretary user. Choose an employee in the top right corner. Select "F…" at bounding box center [63, 371] width 116 height 83
click at [122, 330] on textarea "Log on as secretary user. Choose an employee in the top right corner. Select "F…" at bounding box center [63, 371] width 116 height 83
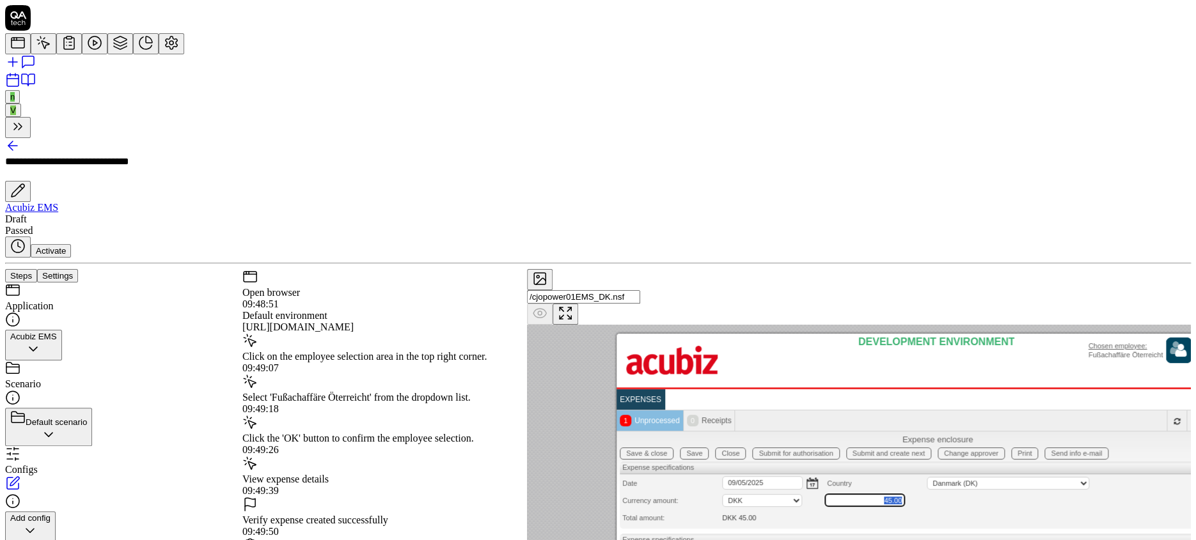
click at [78, 269] on button "Settings" at bounding box center [57, 275] width 41 height 13
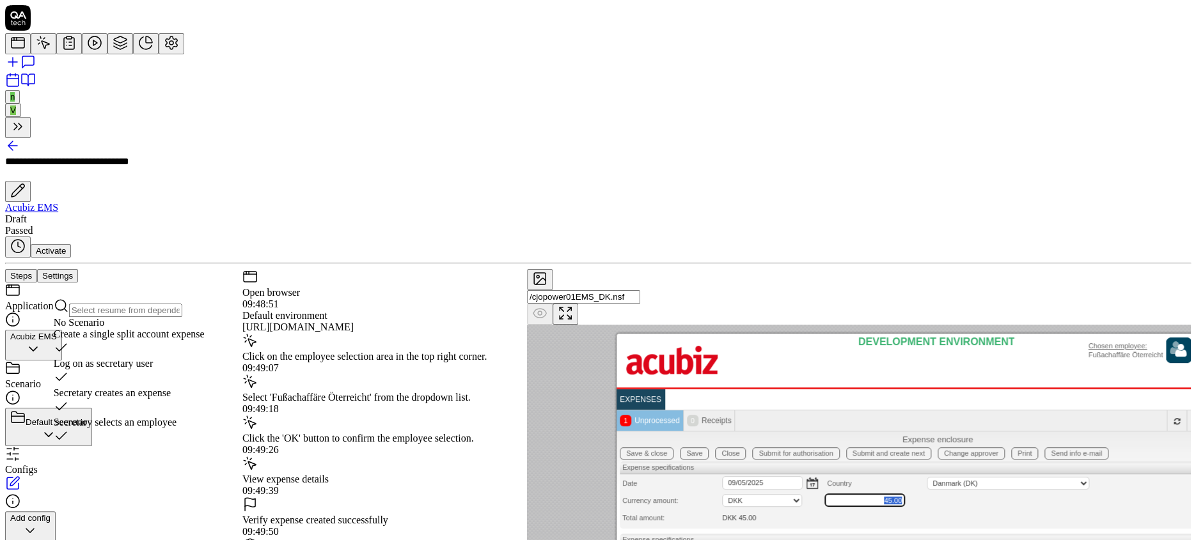
click at [162, 417] on div "Secretary selects an employee" at bounding box center [129, 423] width 151 height 12
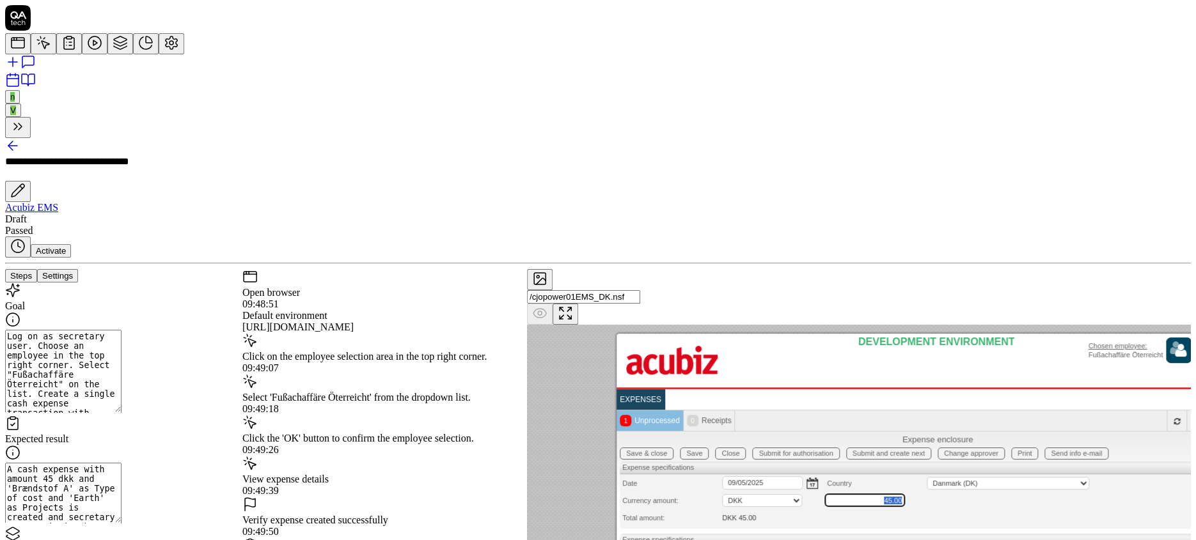
click at [37, 269] on button "Steps" at bounding box center [21, 275] width 32 height 13
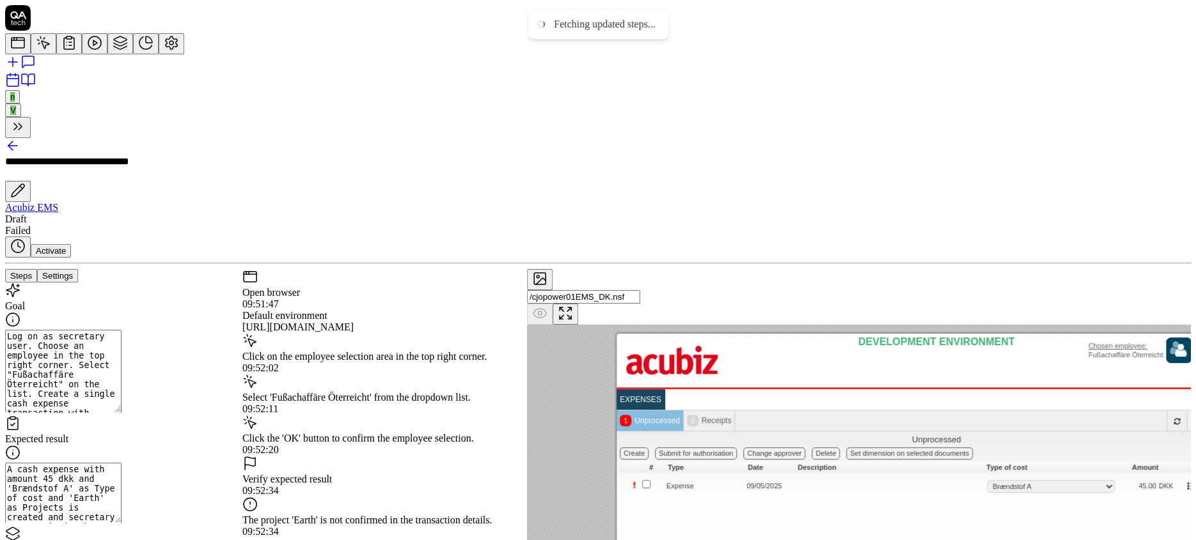
scroll to position [556, 0]
click at [122, 330] on textarea "Log on as secretary user. Choose an employee in the top right corner. Select "F…" at bounding box center [63, 371] width 116 height 83
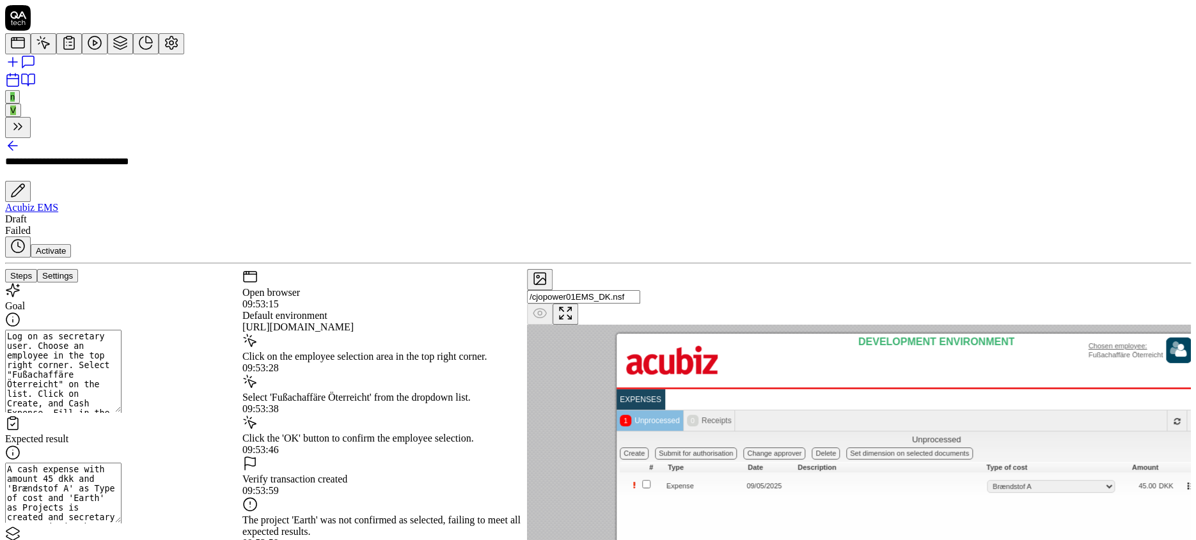
scroll to position [556, 0]
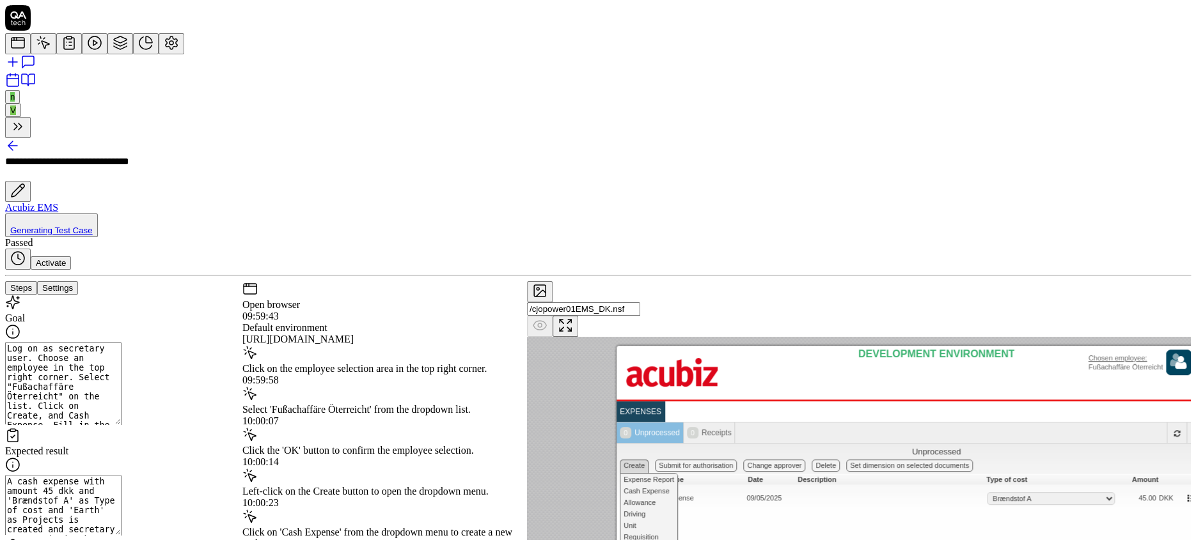
scroll to position [613, 0]
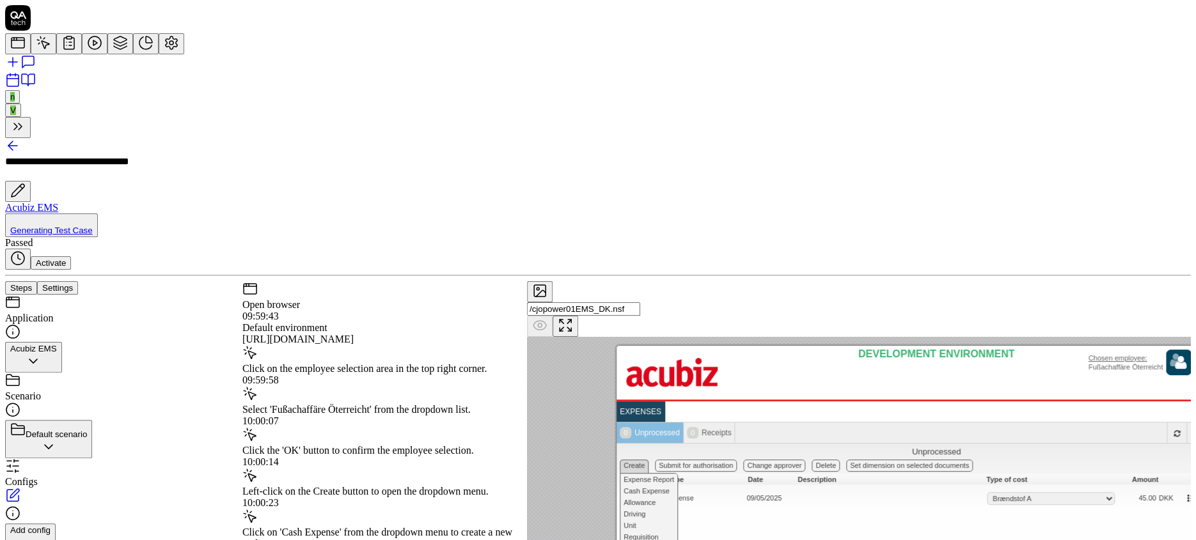
click at [78, 281] on button "Settings" at bounding box center [57, 287] width 41 height 13
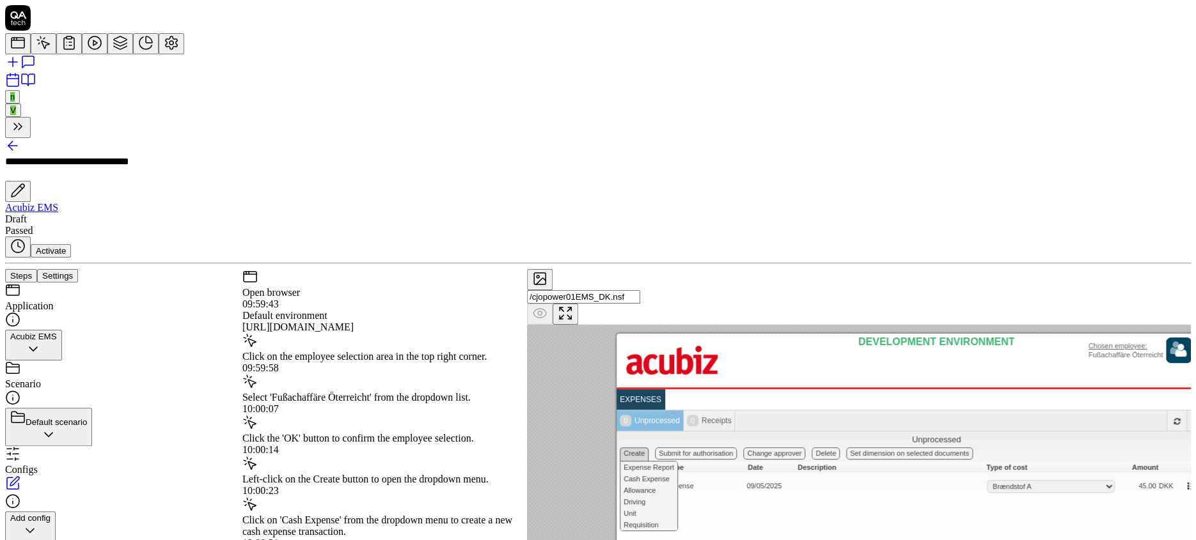
click at [20, 138] on icon at bounding box center [12, 145] width 15 height 15
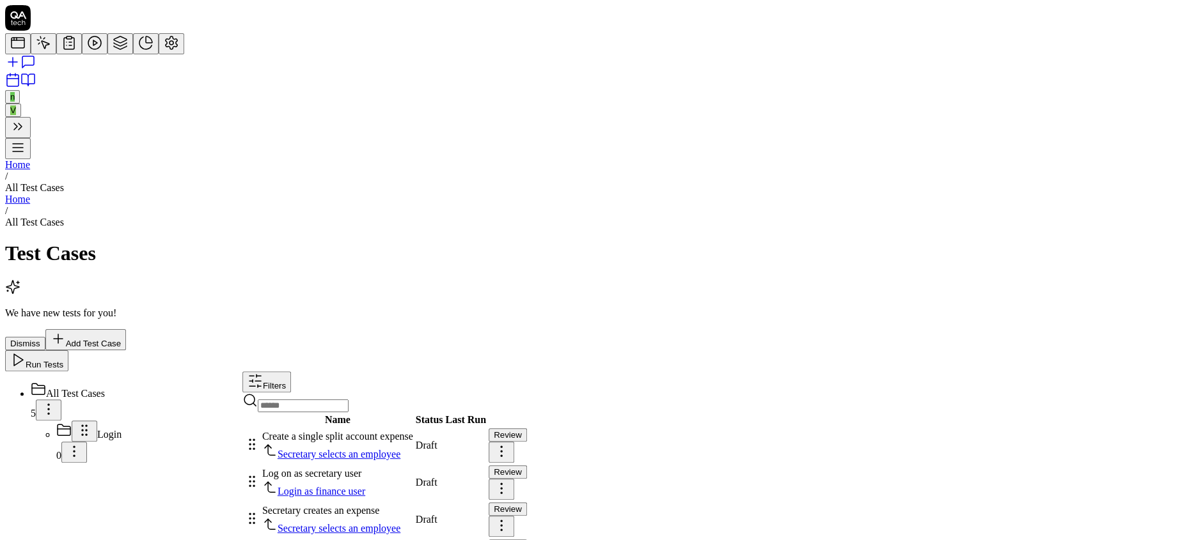
click at [1154, 230] on html "n V Home / All Test Cases Home / All Test Cases Test Cases We have new tests fo…" at bounding box center [598, 312] width 1196 height 624
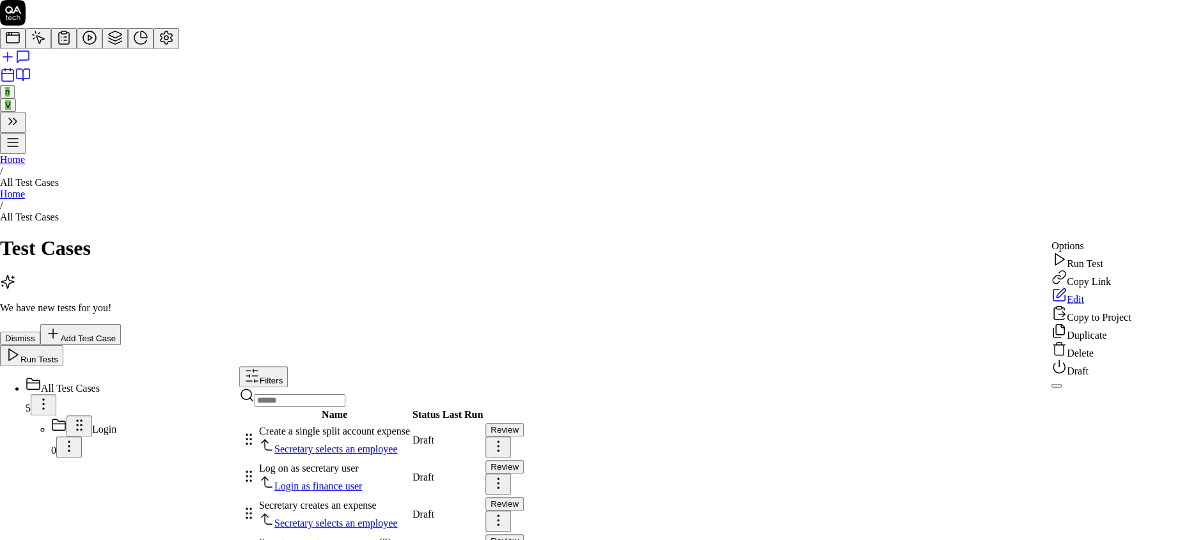
click at [1080, 306] on div "Edit" at bounding box center [1091, 297] width 79 height 18
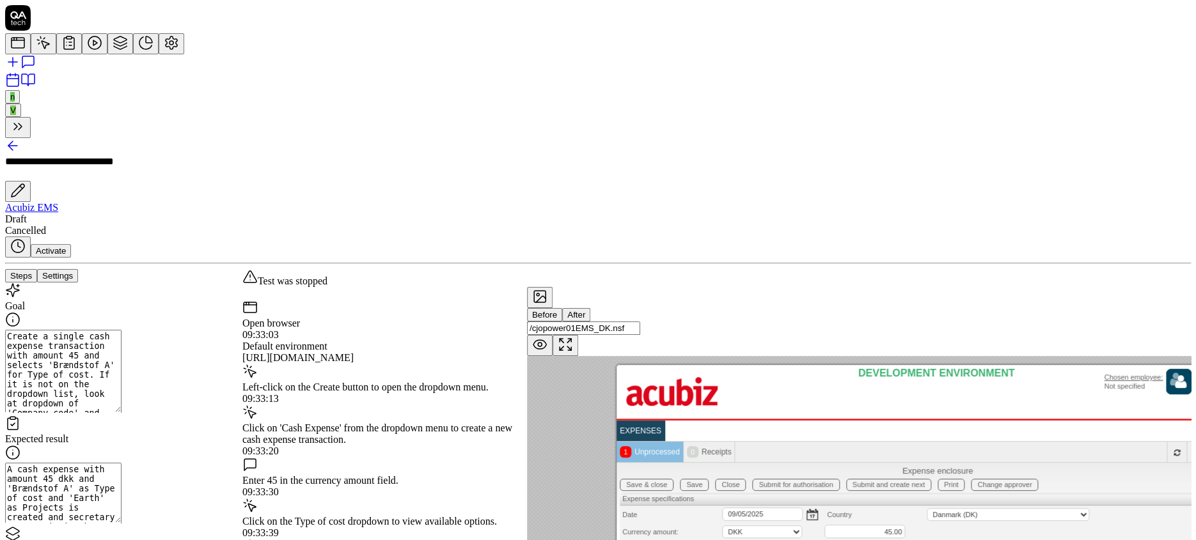
scroll to position [113, 0]
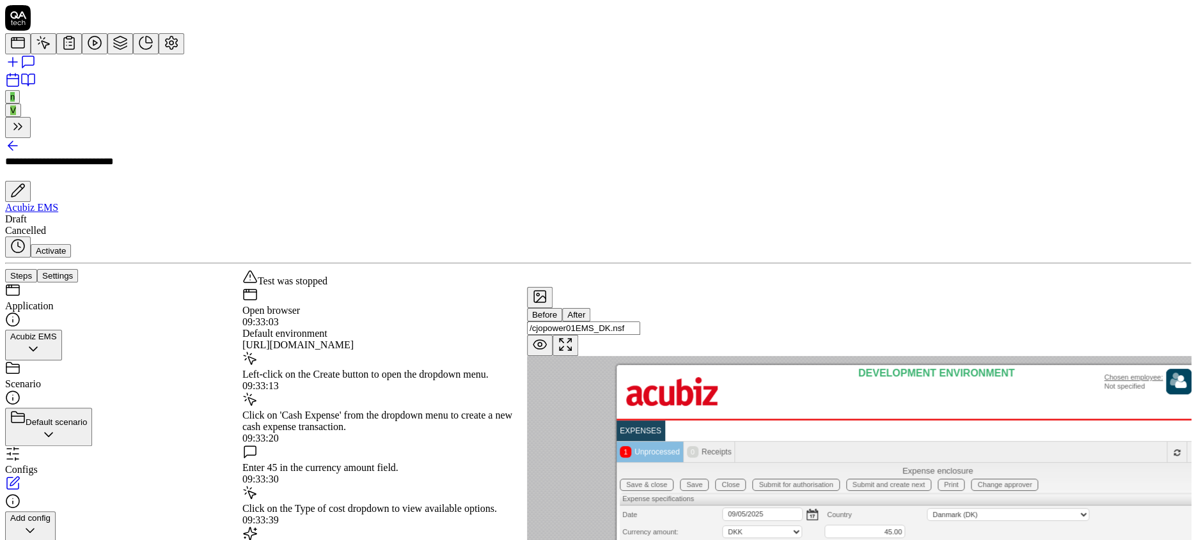
click at [78, 269] on button "Settings" at bounding box center [57, 275] width 41 height 13
click at [37, 269] on button "Steps" at bounding box center [21, 275] width 32 height 13
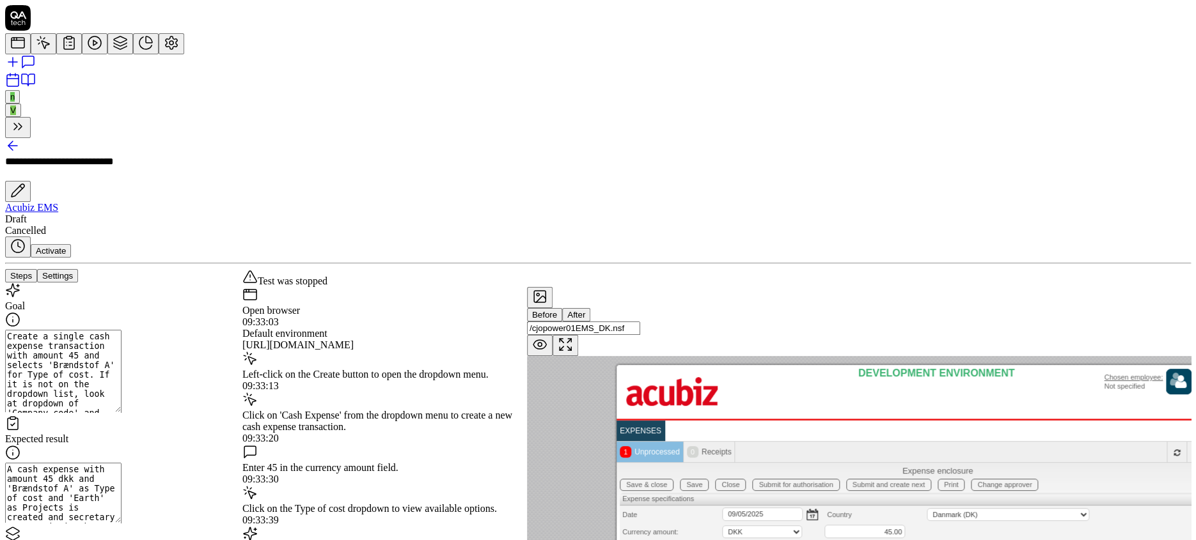
click at [61, 330] on textarea "Create a single cash expense transaction with amount 45 and selects 'Brændstof …" at bounding box center [63, 371] width 116 height 83
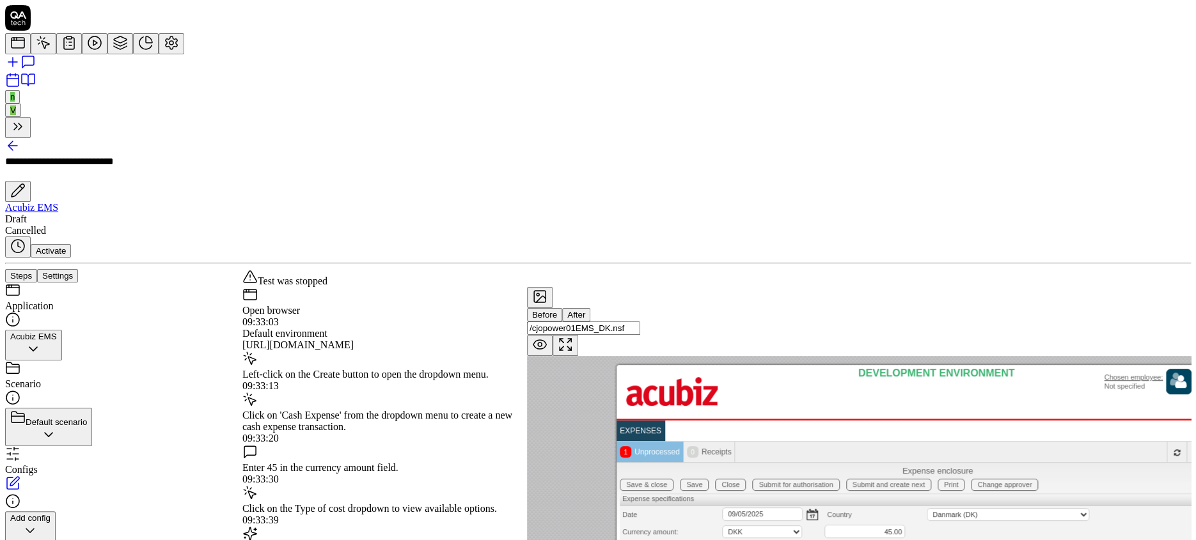
click at [78, 269] on button "Settings" at bounding box center [57, 275] width 41 height 13
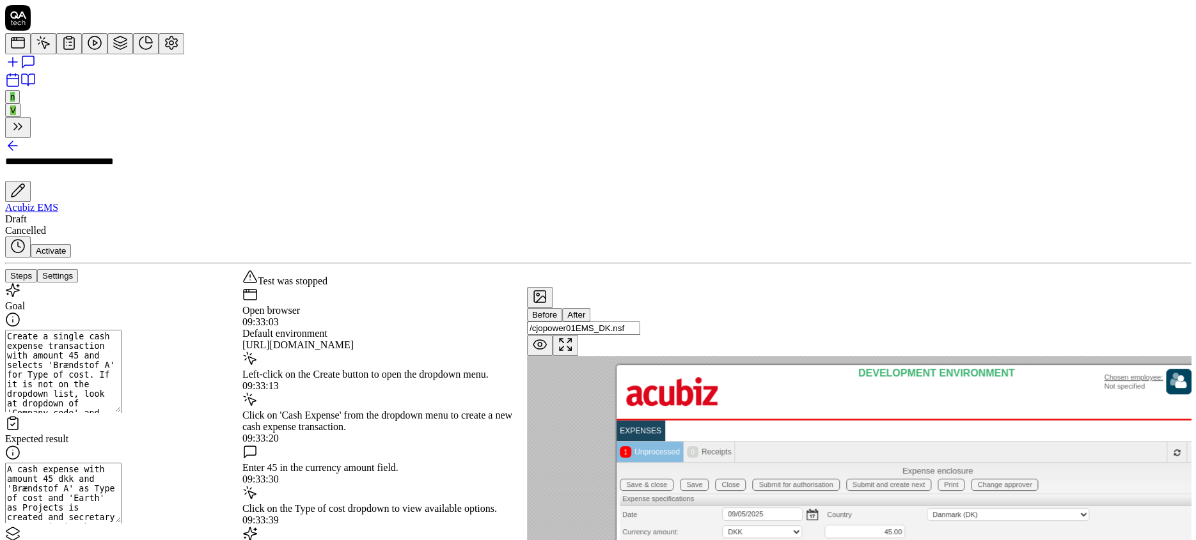
click at [37, 269] on button "Steps" at bounding box center [21, 275] width 32 height 13
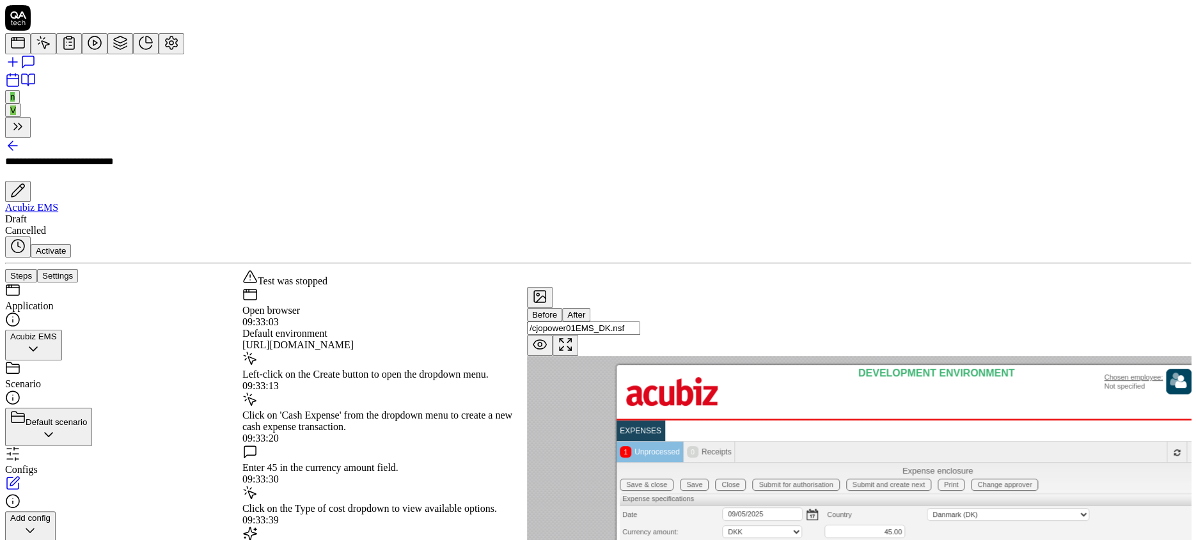
click at [78, 269] on button "Settings" at bounding box center [57, 275] width 41 height 13
click at [365, 340] on div "[URL][DOMAIN_NAME]" at bounding box center [384, 346] width 285 height 12
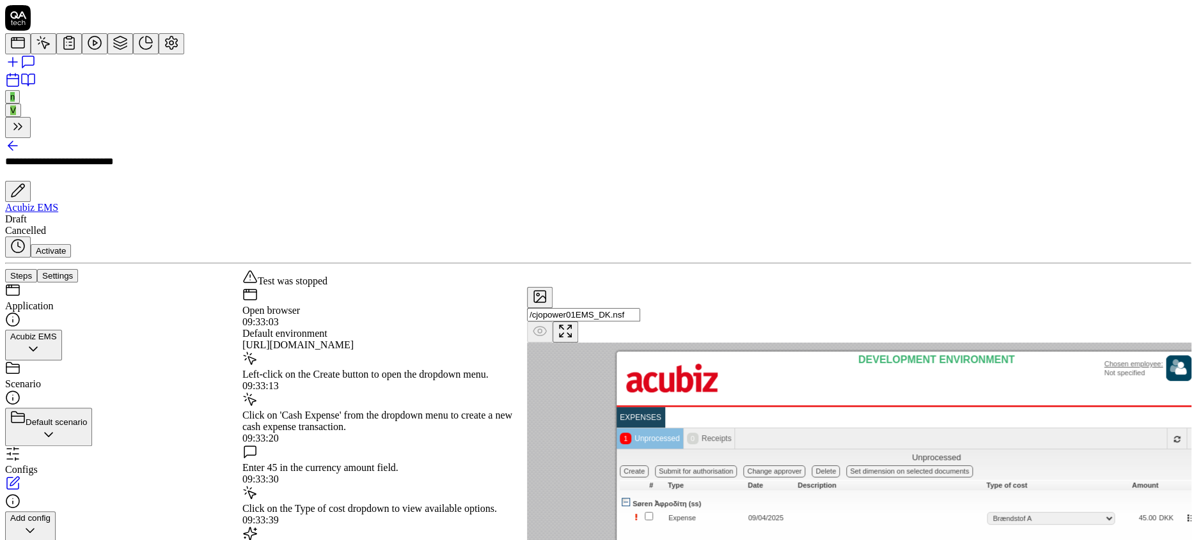
click at [367, 369] on div "Left-click on the Create button to open the dropdown menu." at bounding box center [384, 375] width 285 height 12
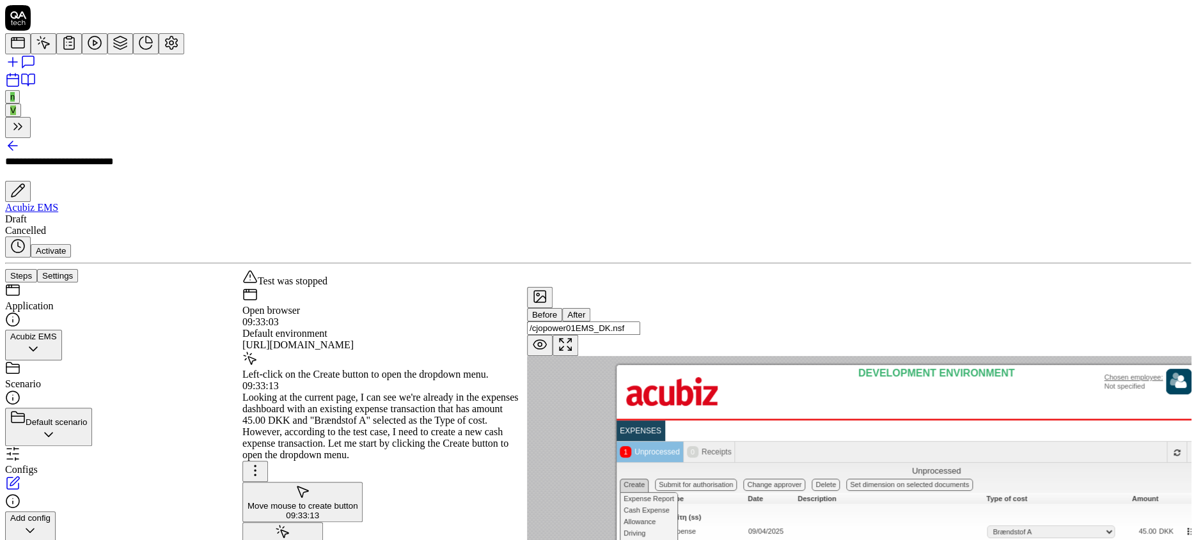
click at [365, 340] on div "[URL][DOMAIN_NAME]" at bounding box center [384, 346] width 285 height 12
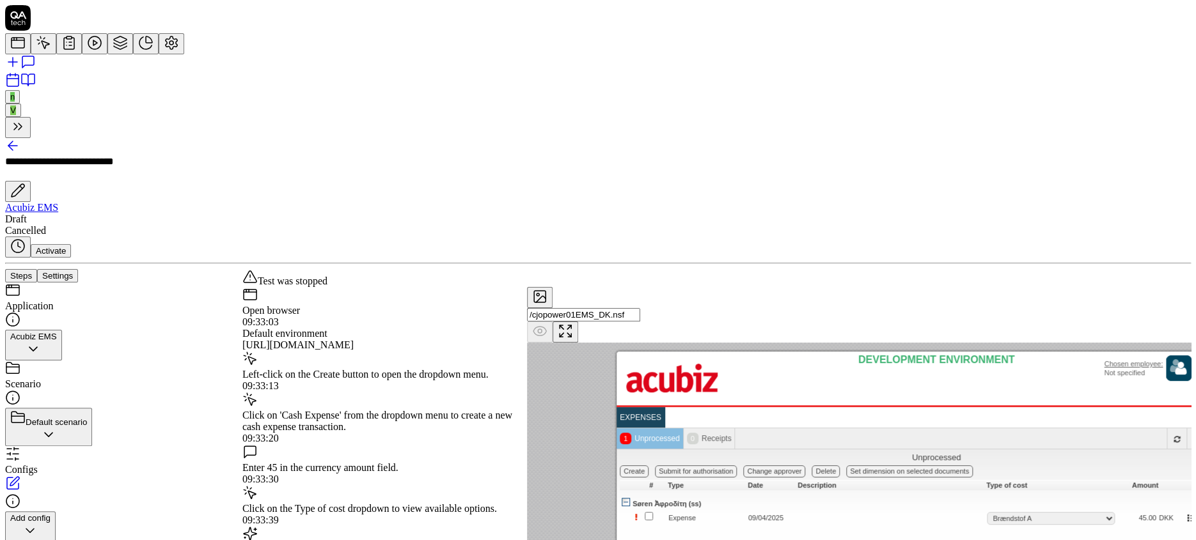
click at [370, 369] on div "Left-click on the Create button to open the dropdown menu." at bounding box center [384, 375] width 285 height 12
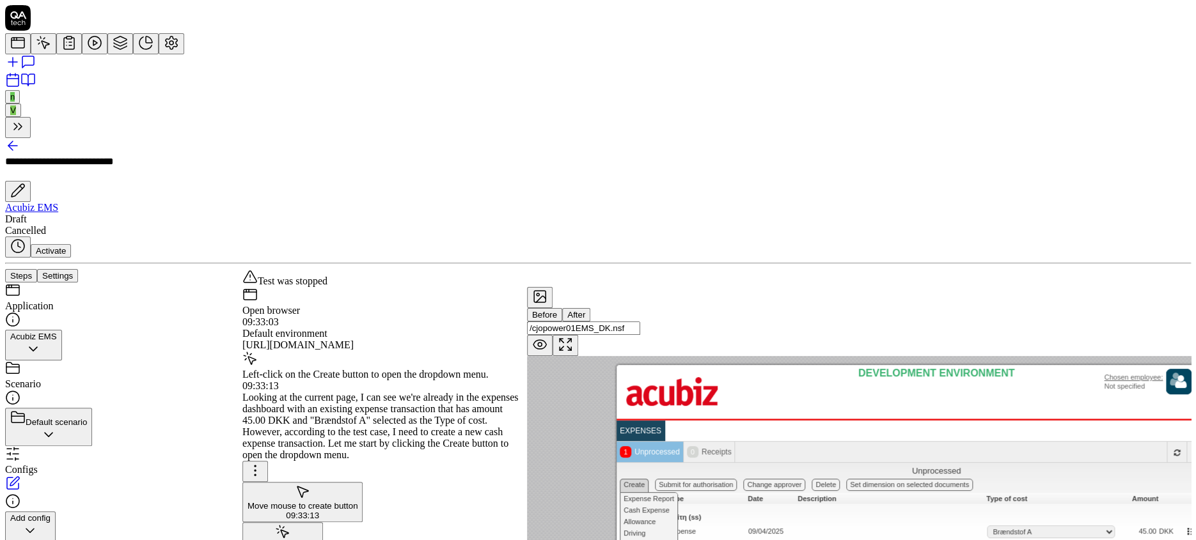
click at [366, 287] on div "Open browser 09:33:03 Default environment [URL][DOMAIN_NAME]" at bounding box center [384, 319] width 285 height 64
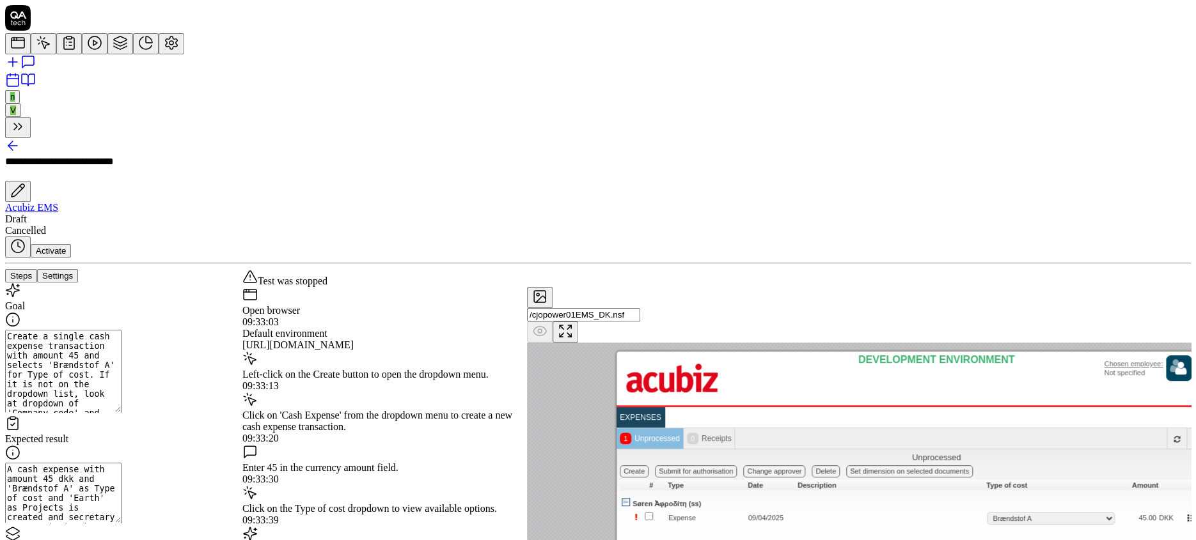
click at [37, 269] on button "Steps" at bounding box center [21, 275] width 32 height 13
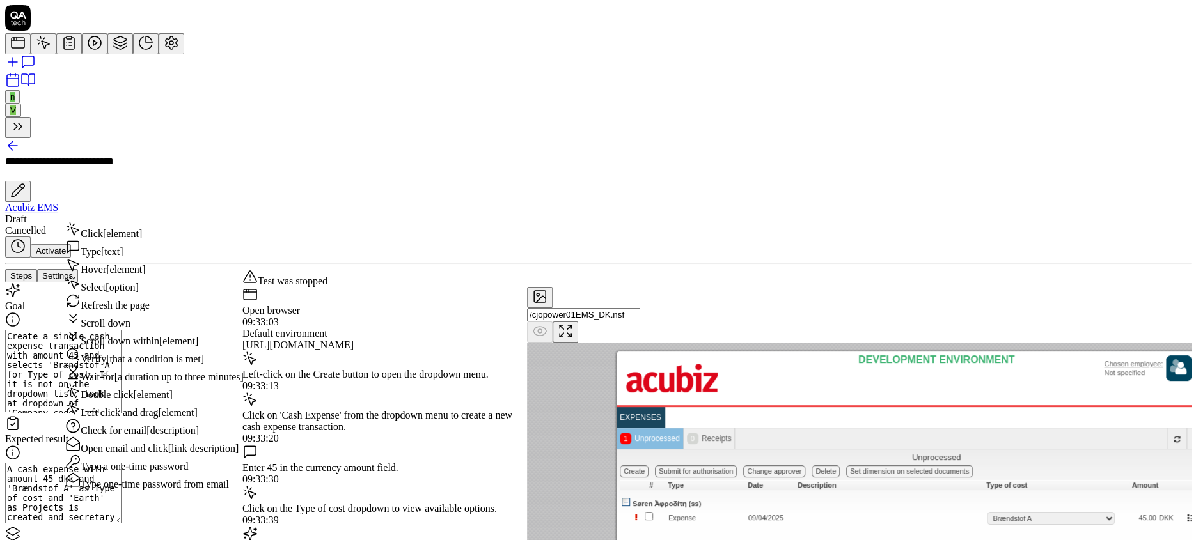
scroll to position [199, 0]
click at [109, 234] on span "[element]" at bounding box center [122, 233] width 39 height 11
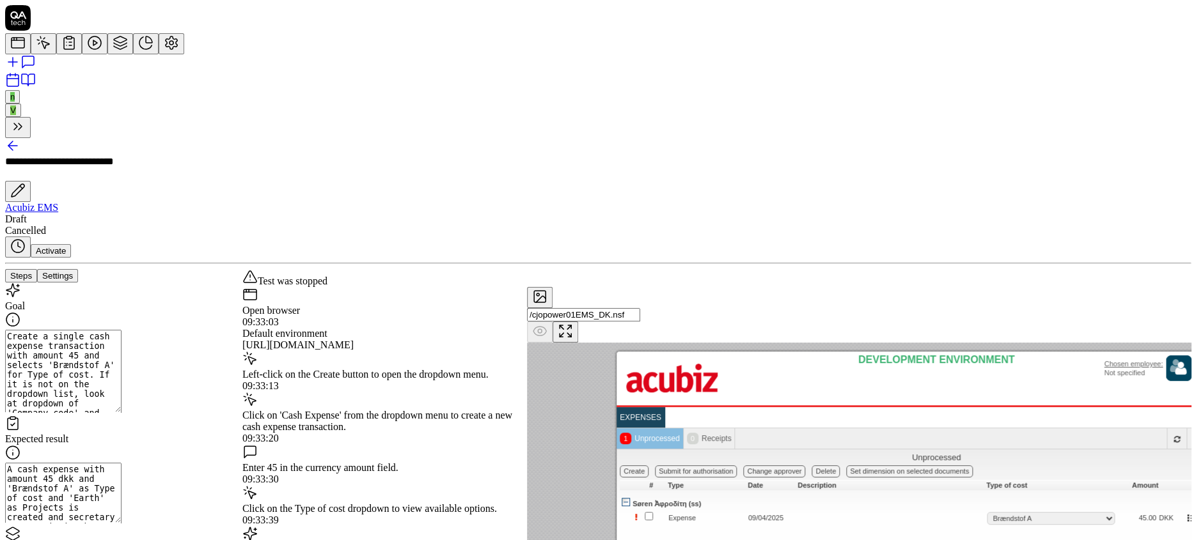
click at [62, 330] on textarea "Create a single cash expense transaction with amount 45 and selects 'Brændstof …" at bounding box center [63, 371] width 116 height 83
click at [122, 330] on textarea "Select employee, Create a single cash expense transaction with amount 45 and se…" at bounding box center [63, 371] width 116 height 83
paste textarea "Fußachaffäre Öterreicht"
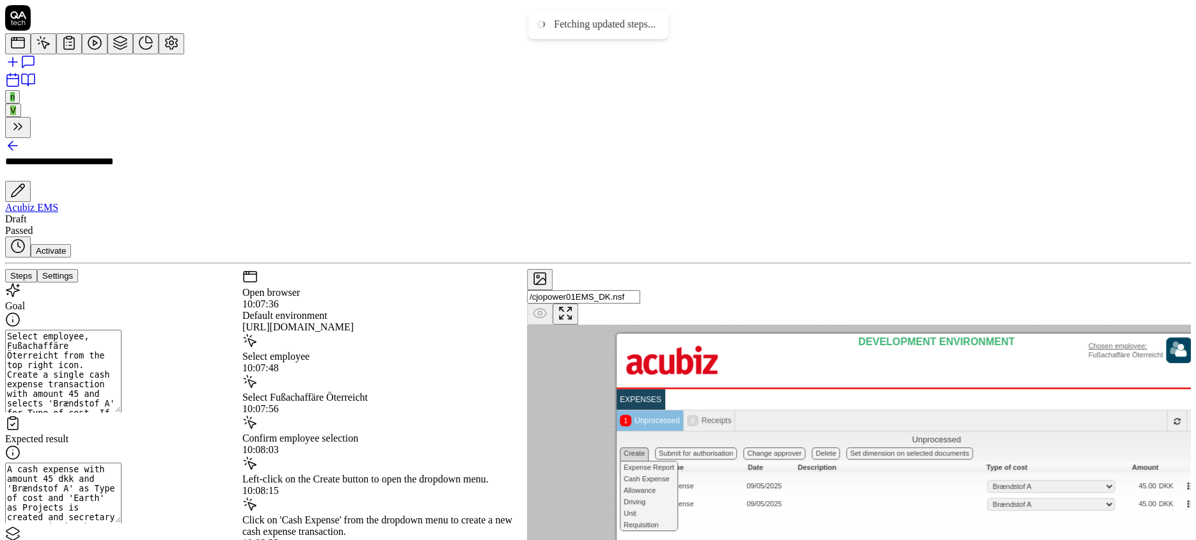
scroll to position [398, 0]
click at [17, 146] on icon at bounding box center [12, 146] width 9 height 0
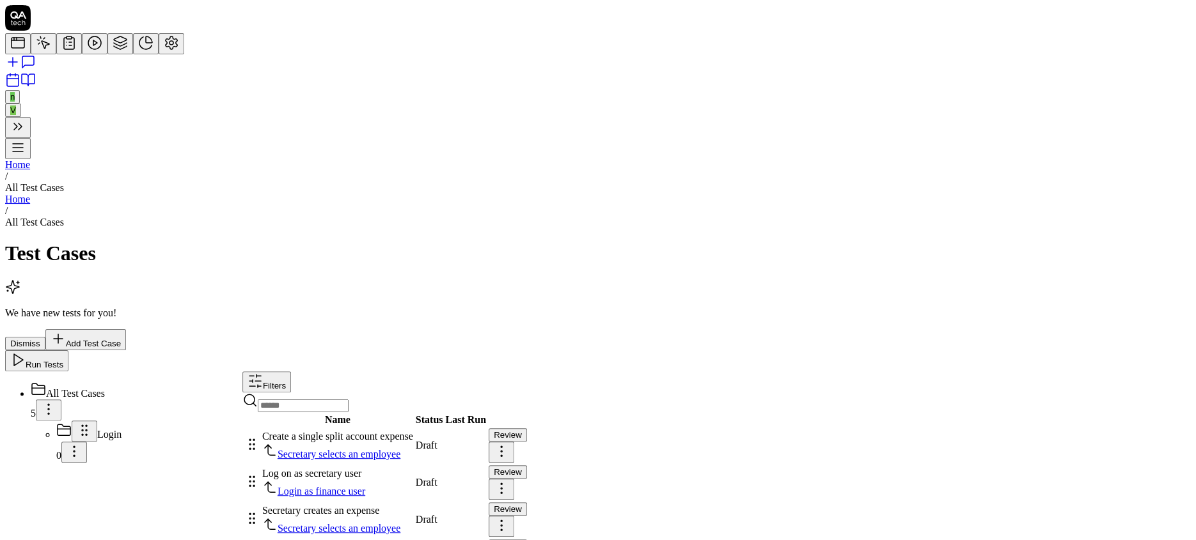
click at [388, 540] on span "Secretary creates an expense (2)" at bounding box center [328, 547] width 132 height 11
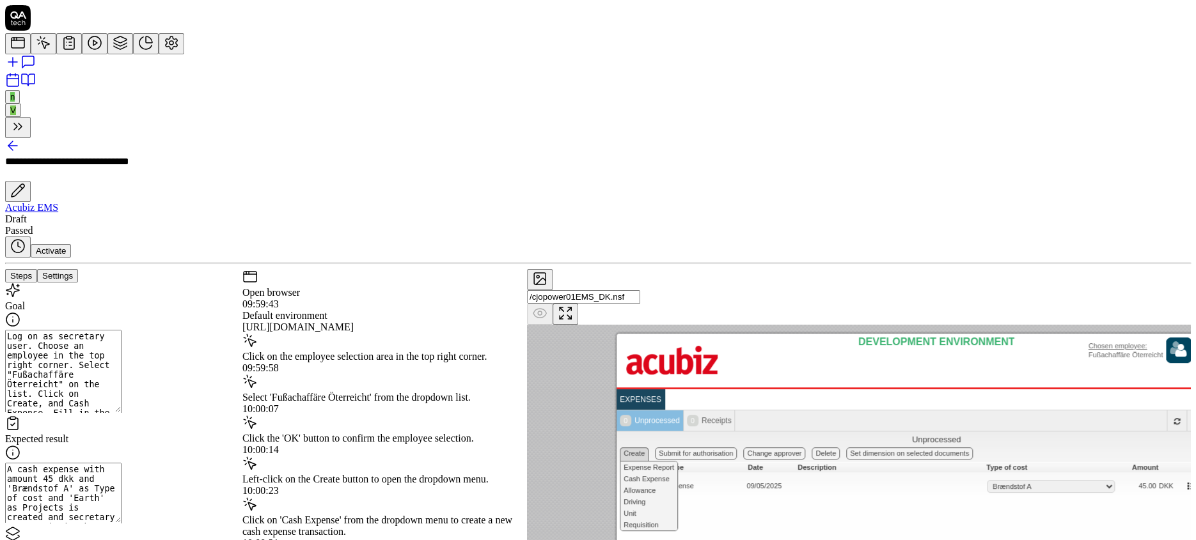
scroll to position [357, 0]
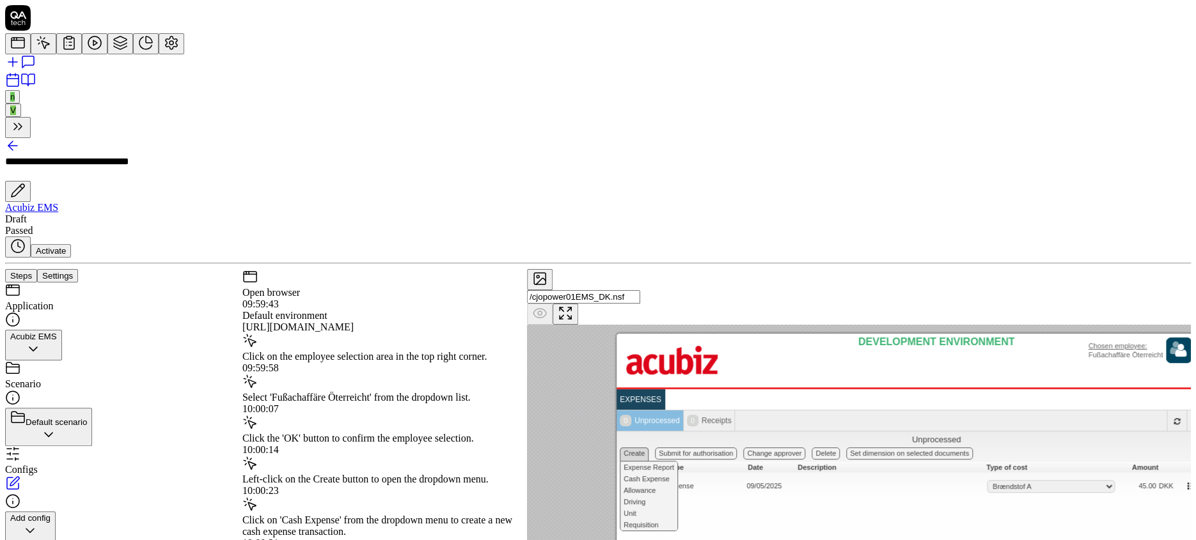
click at [78, 269] on button "Settings" at bounding box center [57, 275] width 41 height 13
click at [17, 146] on icon at bounding box center [12, 146] width 9 height 0
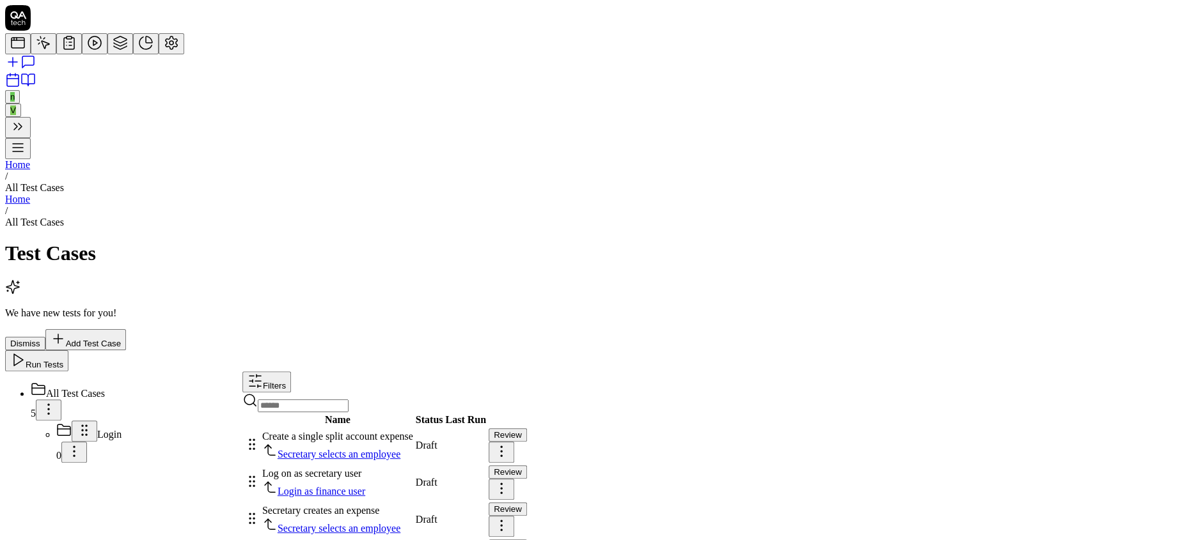
click at [379, 505] on span "Secretary creates an expense" at bounding box center [320, 510] width 117 height 11
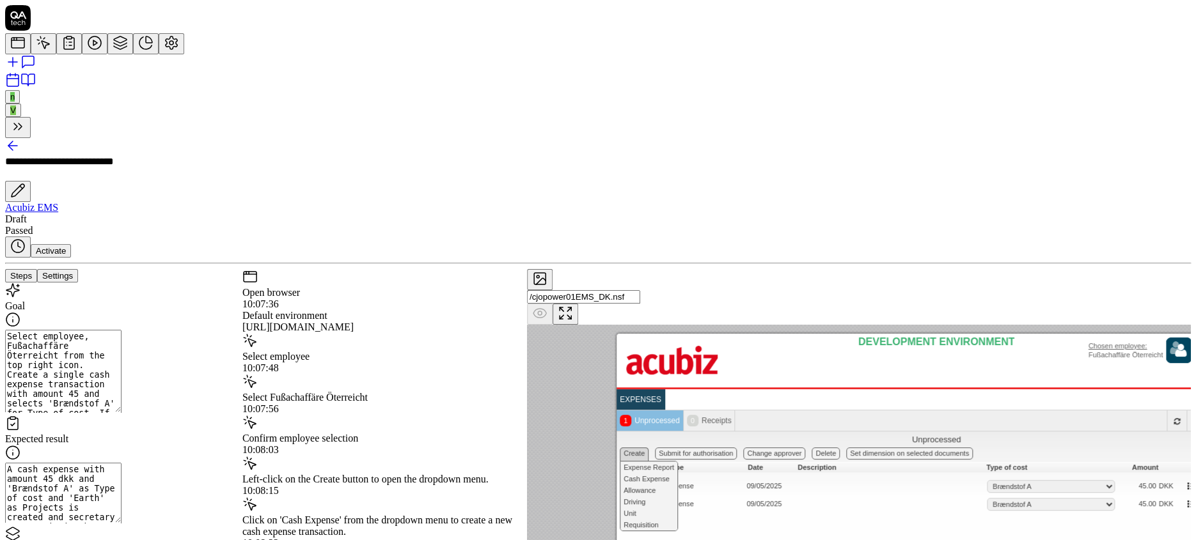
scroll to position [688, 0]
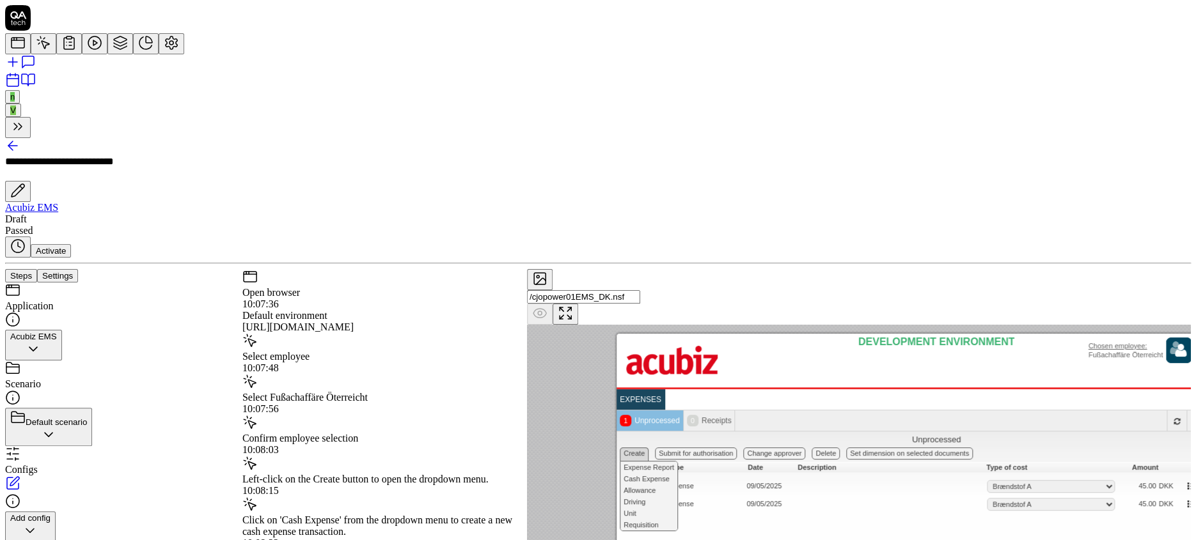
click at [78, 269] on button "Settings" at bounding box center [57, 275] width 41 height 13
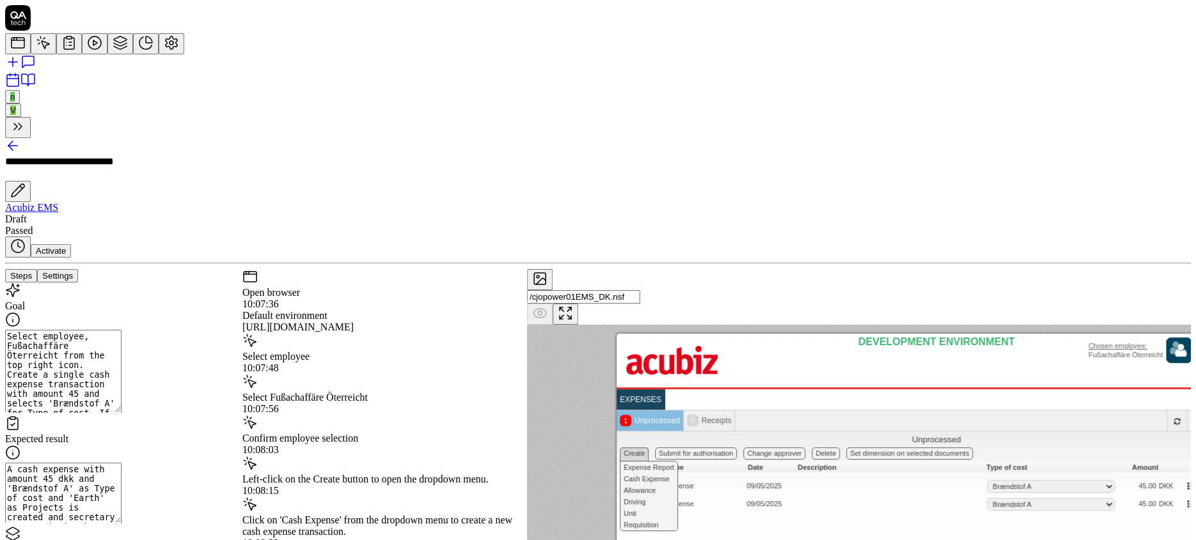
click at [37, 269] on button "Steps" at bounding box center [21, 275] width 32 height 13
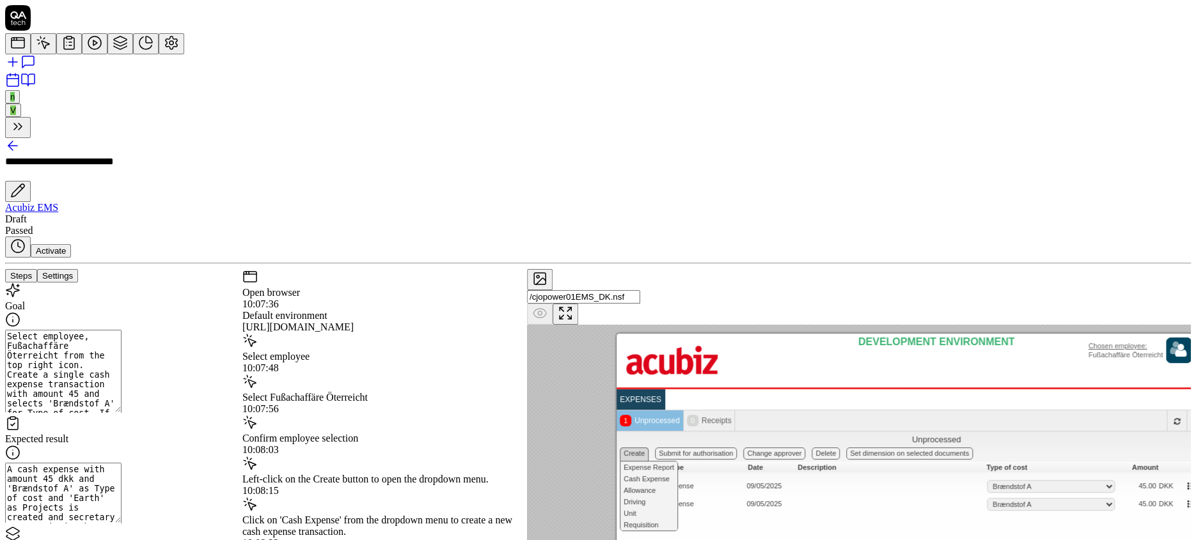
scroll to position [319, 0]
drag, startPoint x: 59, startPoint y: 397, endPoint x: 52, endPoint y: 317, distance: 80.3
drag, startPoint x: 57, startPoint y: 437, endPoint x: 65, endPoint y: 368, distance: 70.1
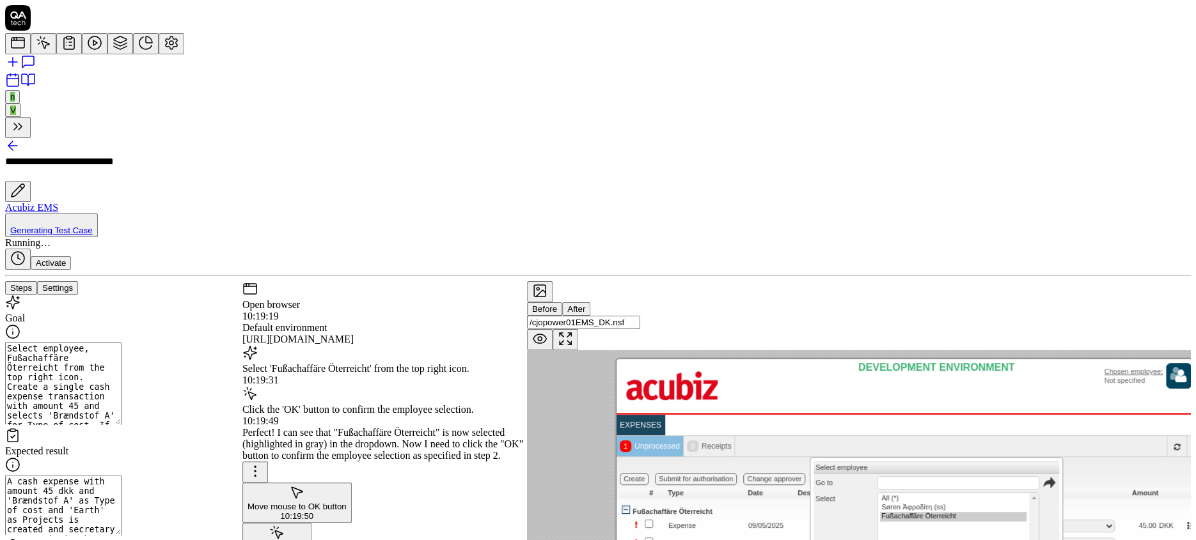
scroll to position [29, 0]
